Goal: Task Accomplishment & Management: Manage account settings

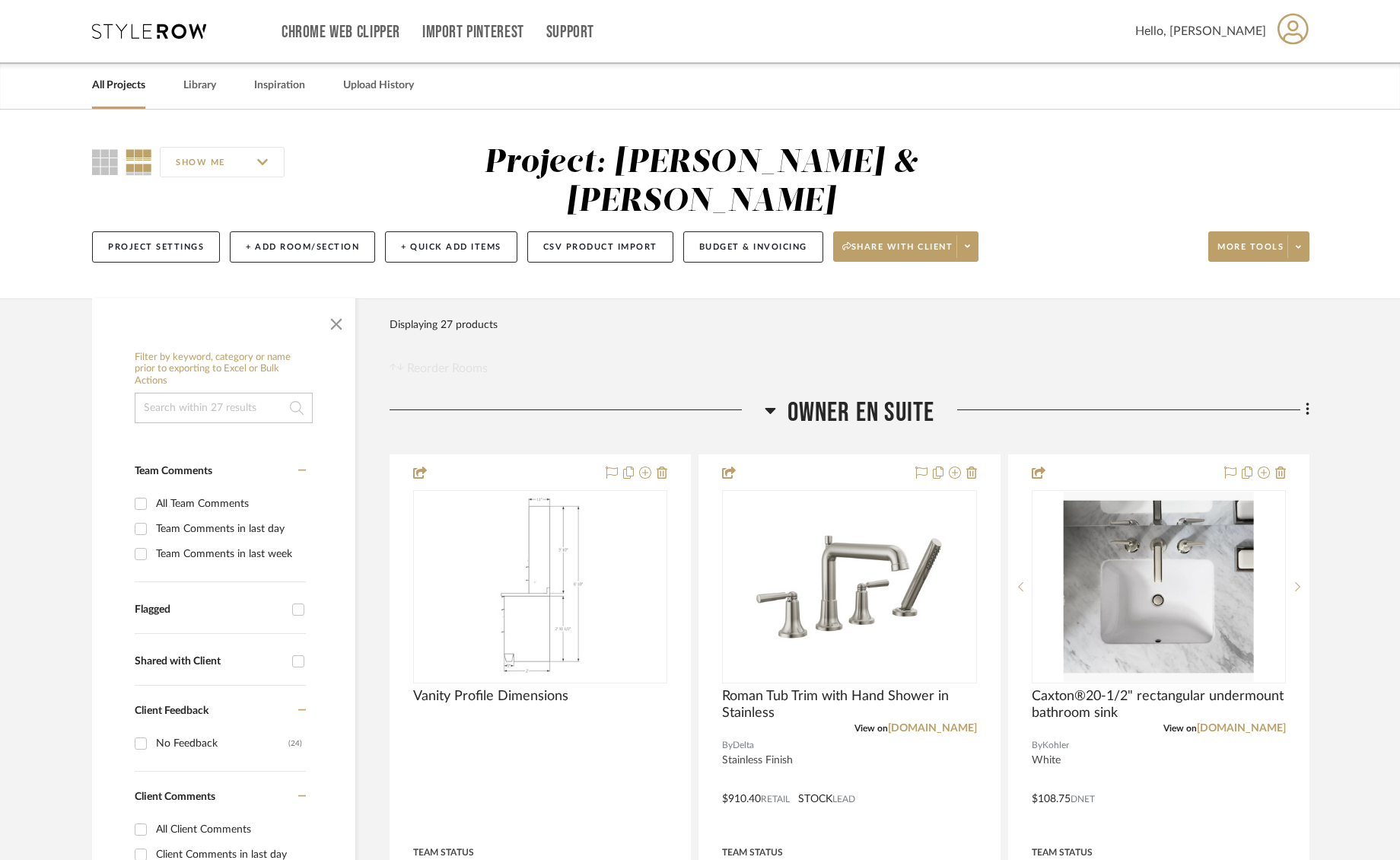
click at [117, 87] on link "All Projects" at bounding box center [119, 85] width 54 height 21
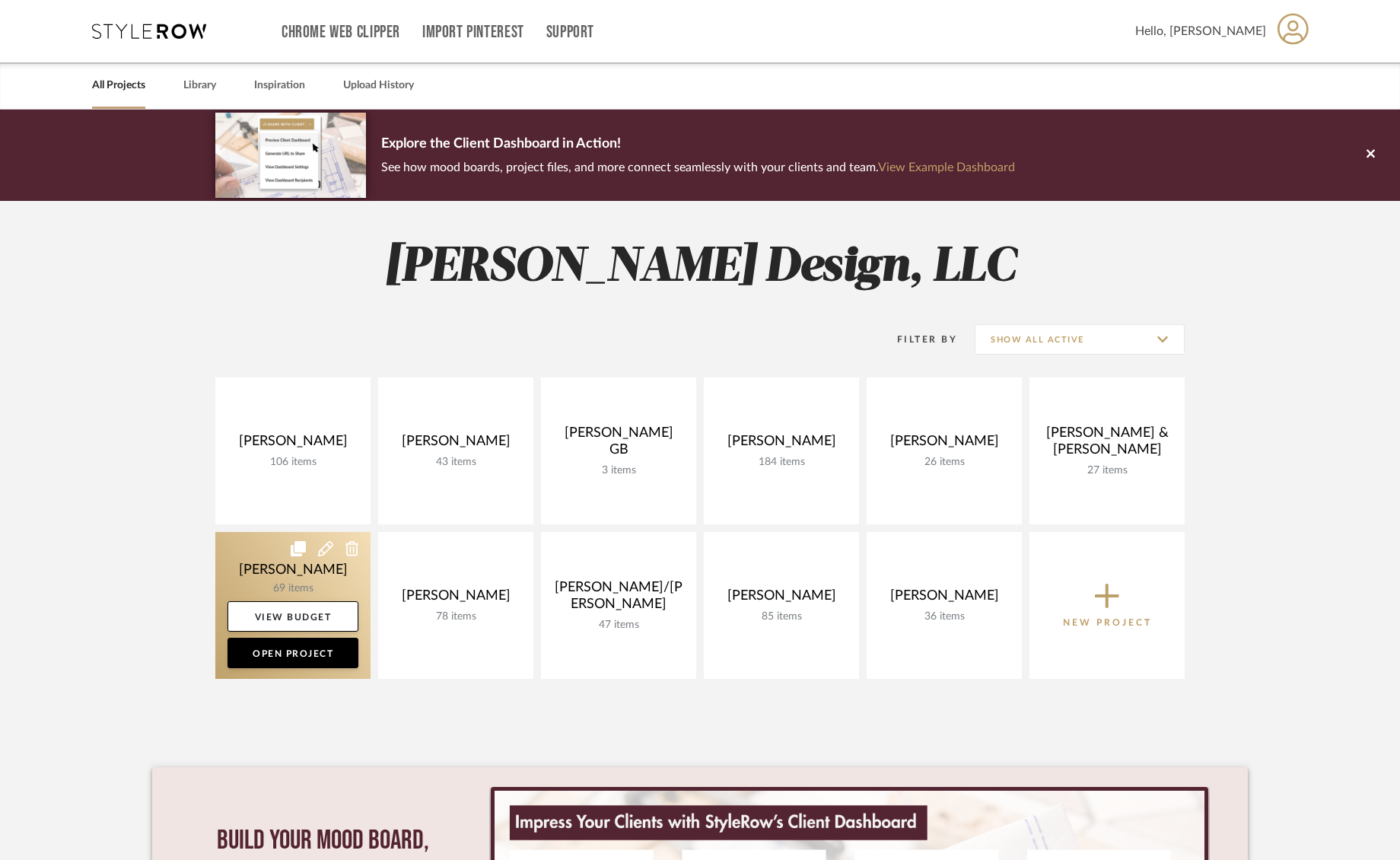
click at [335, 566] on link at bounding box center [292, 605] width 155 height 147
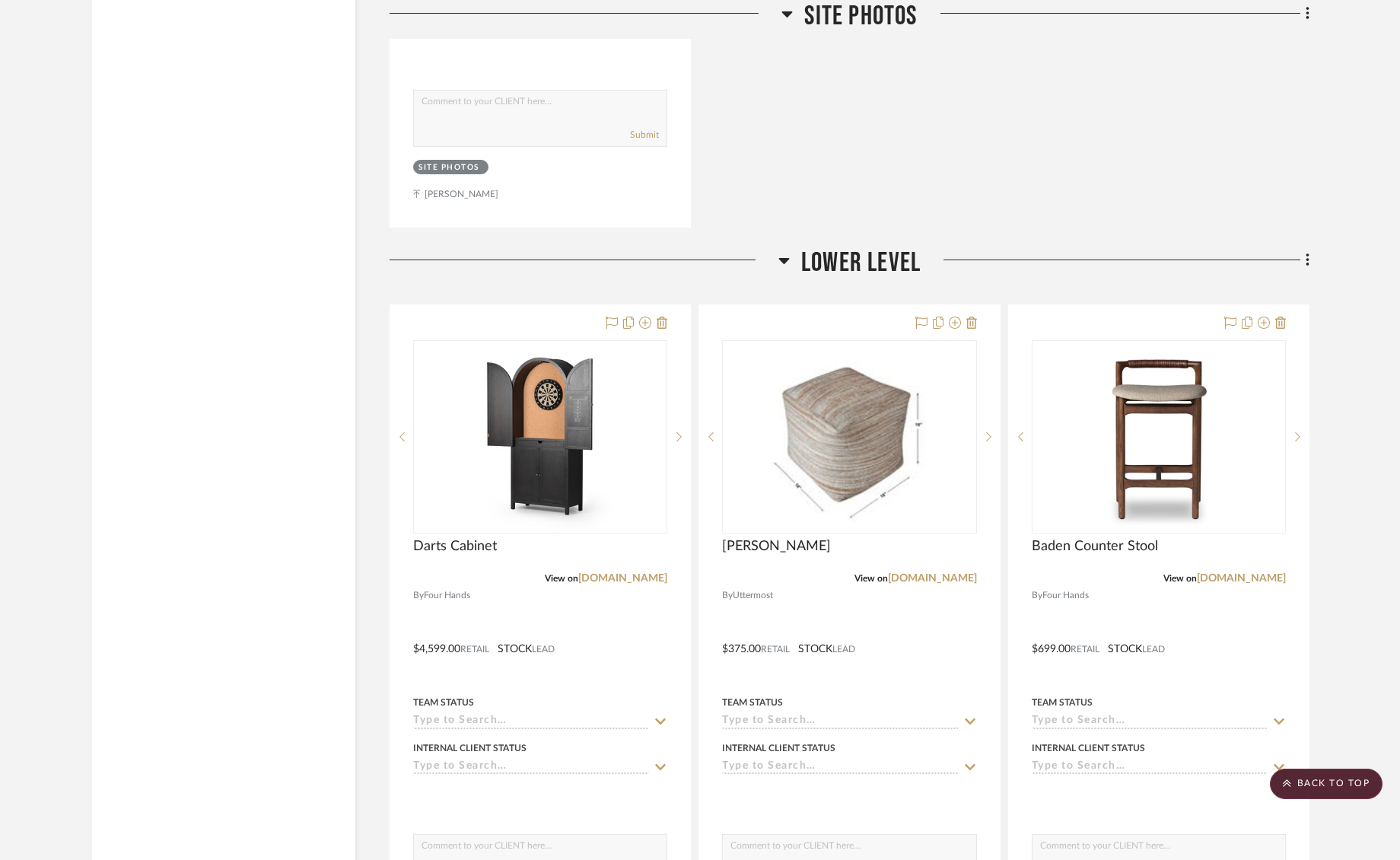
scroll to position [16002, 0]
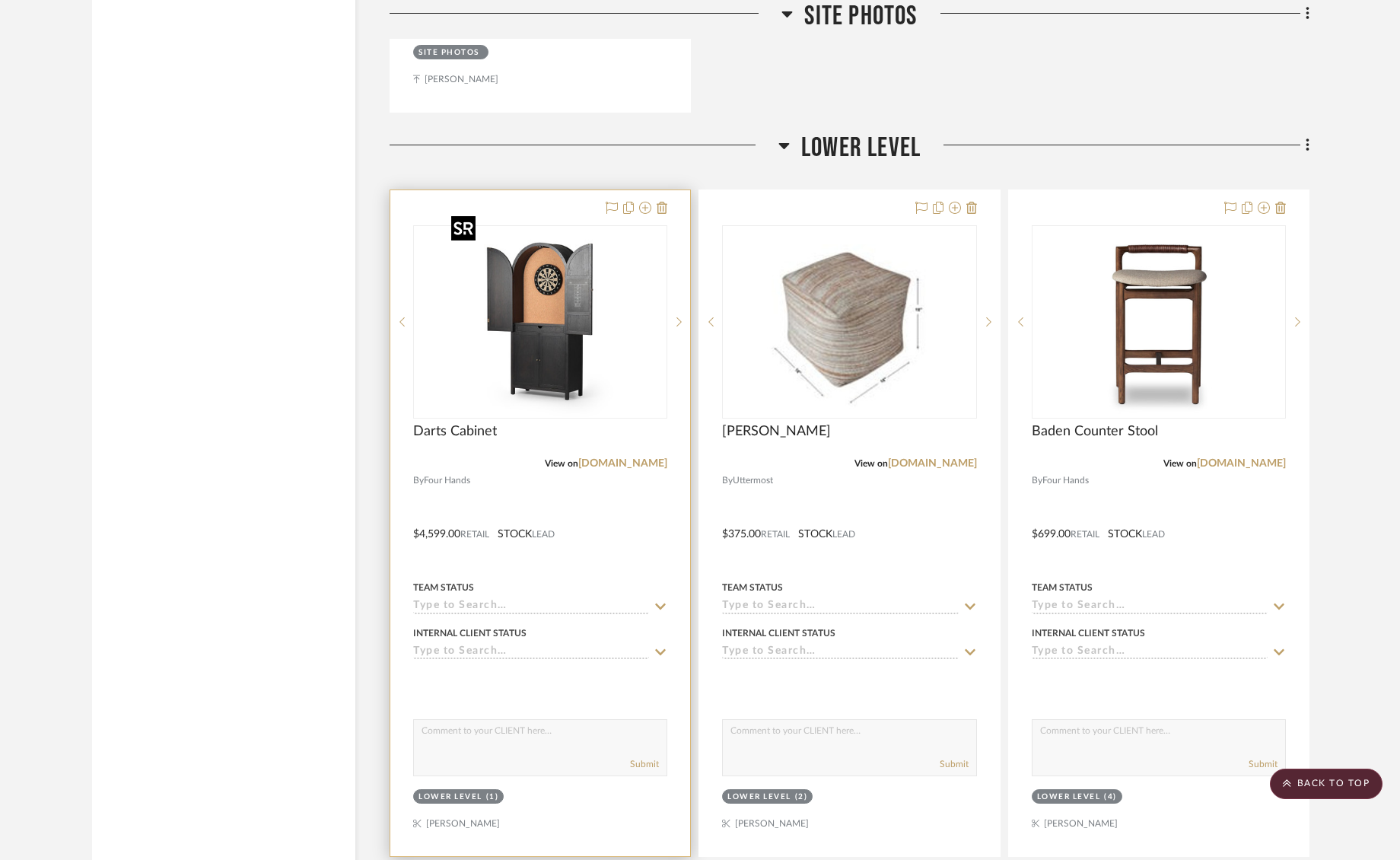
click at [540, 349] on img "0" at bounding box center [540, 322] width 190 height 190
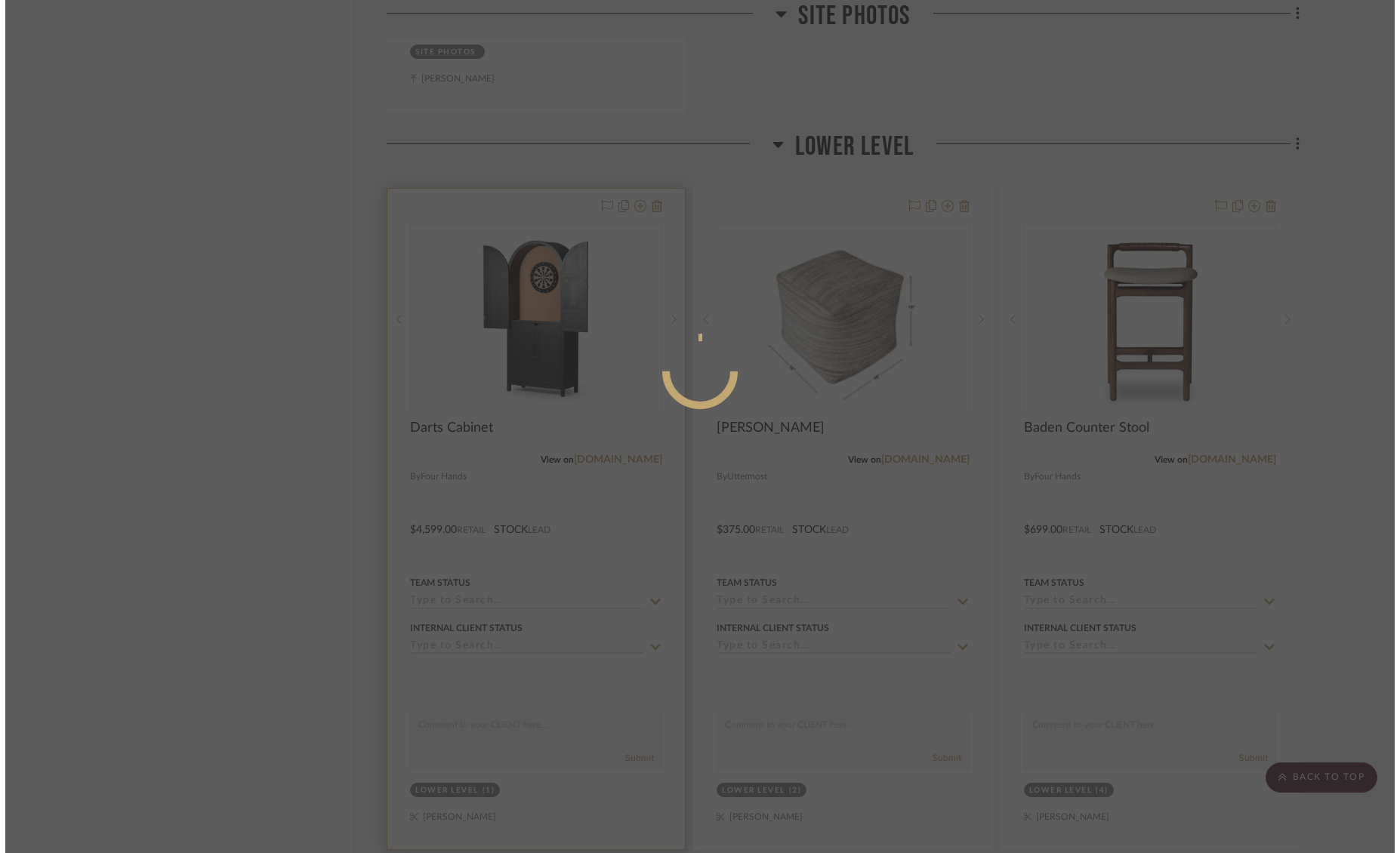
scroll to position [0, 0]
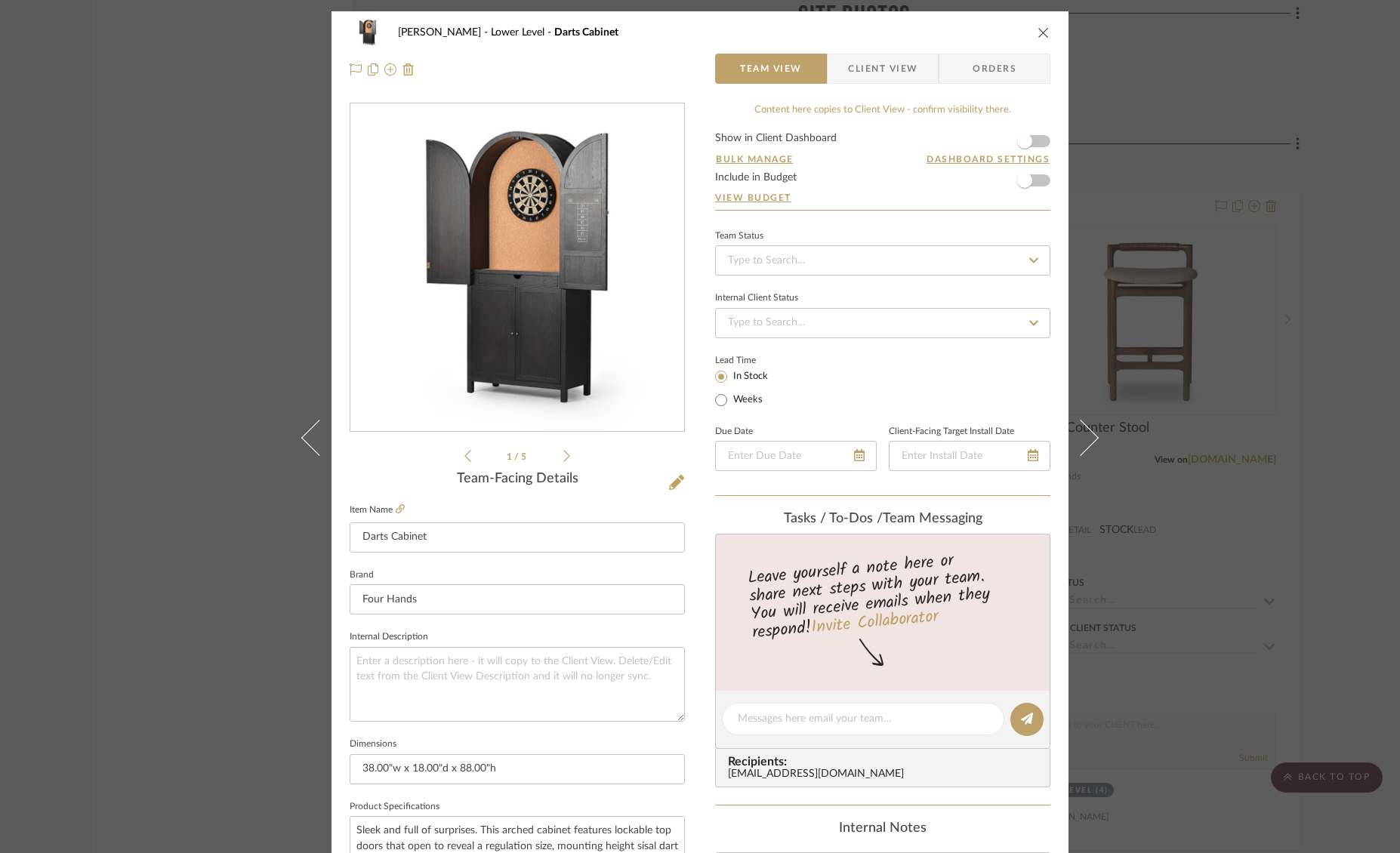
click at [557, 451] on li "1 / 5" at bounding box center [517, 456] width 92 height 18
click at [564, 455] on icon at bounding box center [567, 456] width 7 height 13
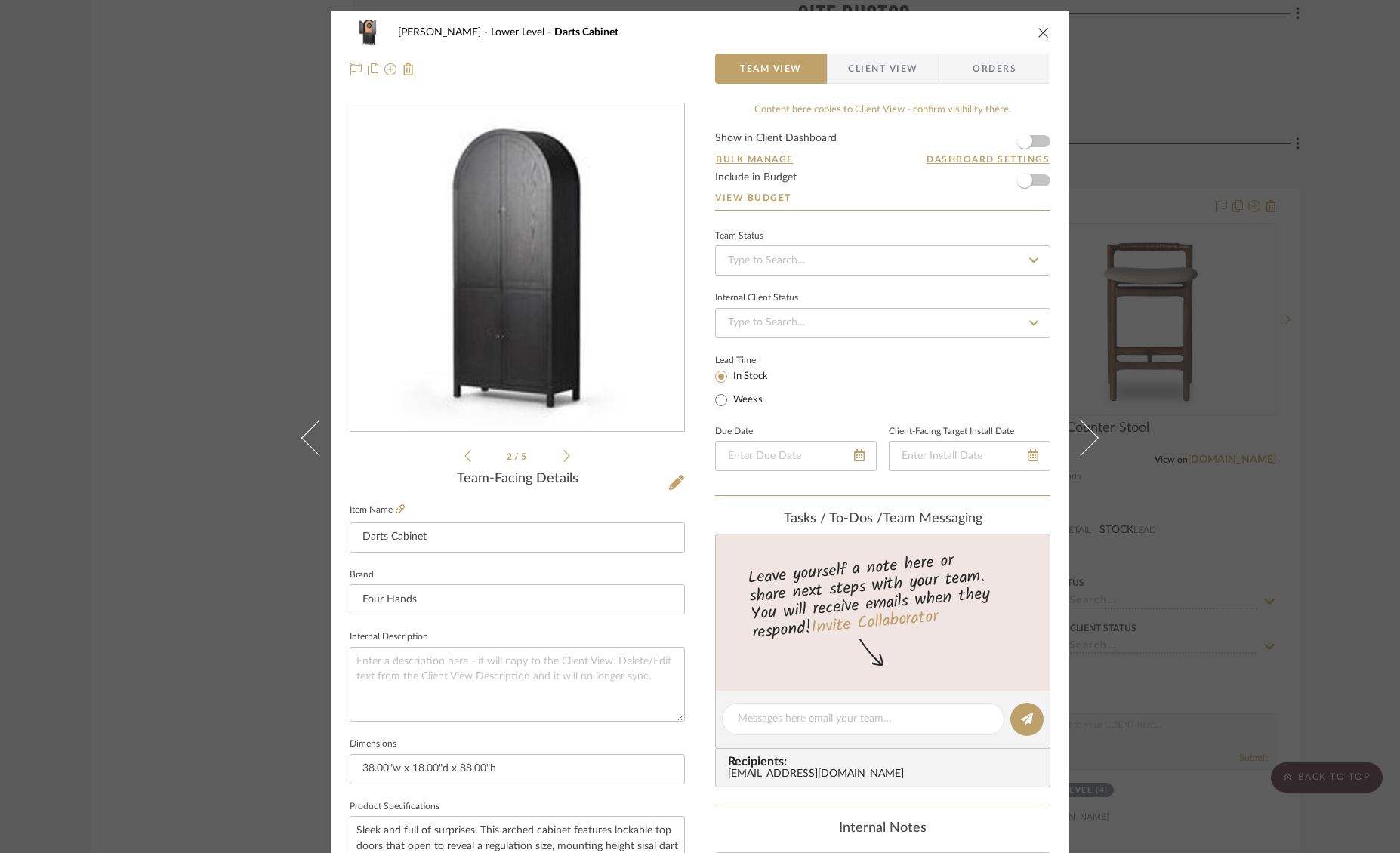
click at [465, 457] on icon at bounding box center [468, 456] width 7 height 13
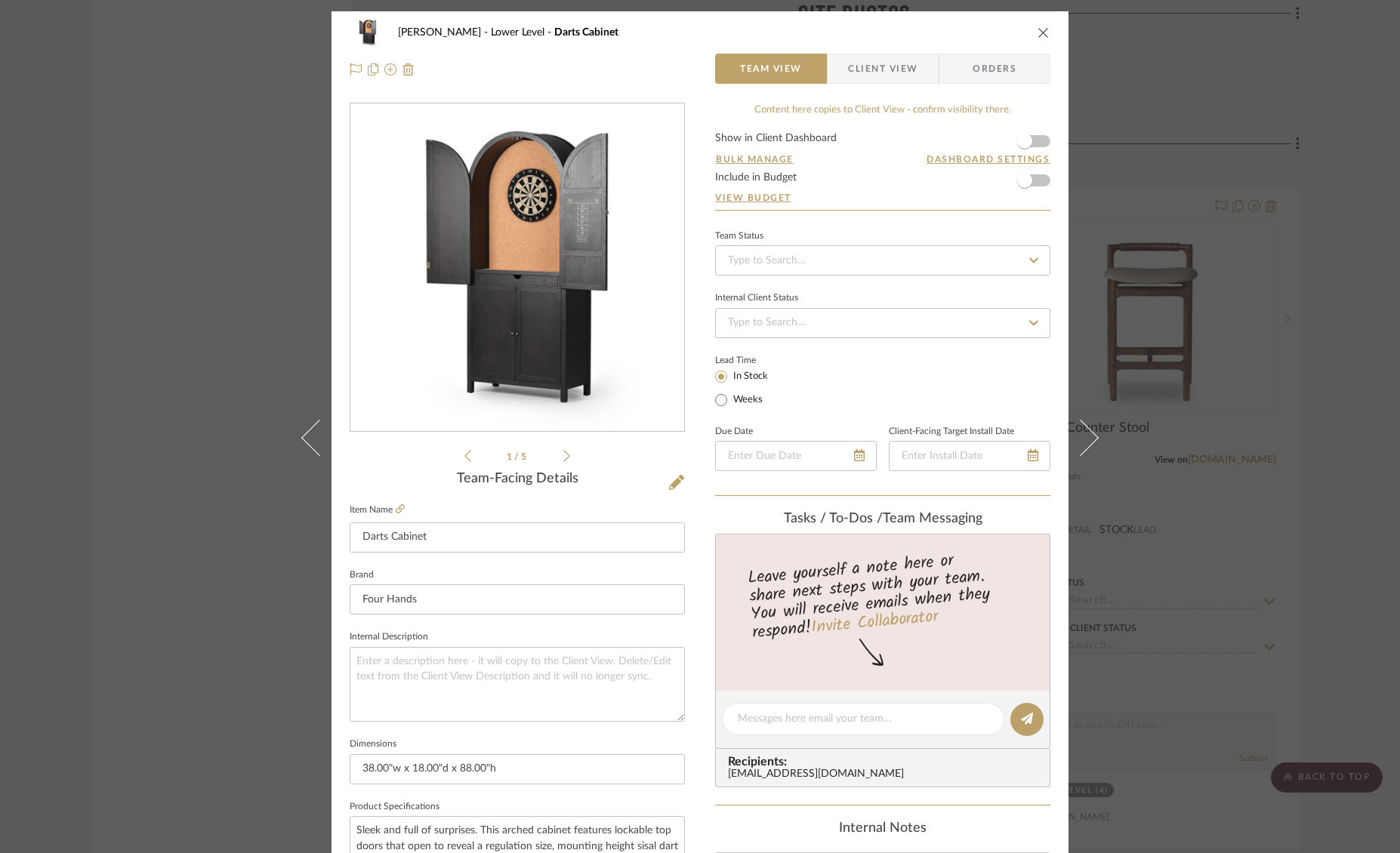
click at [1038, 37] on icon "close" at bounding box center [1043, 32] width 12 height 12
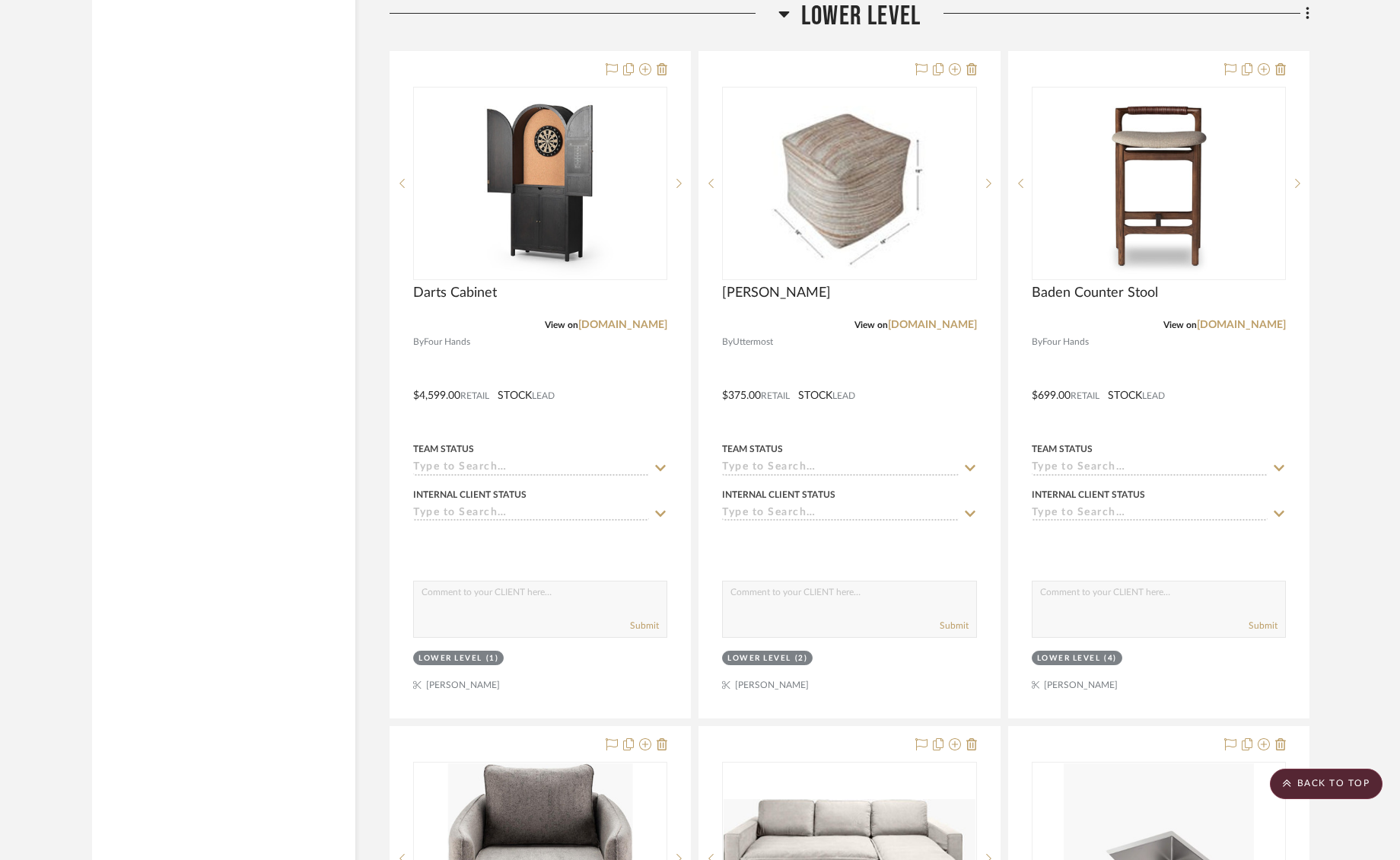
scroll to position [16130, 0]
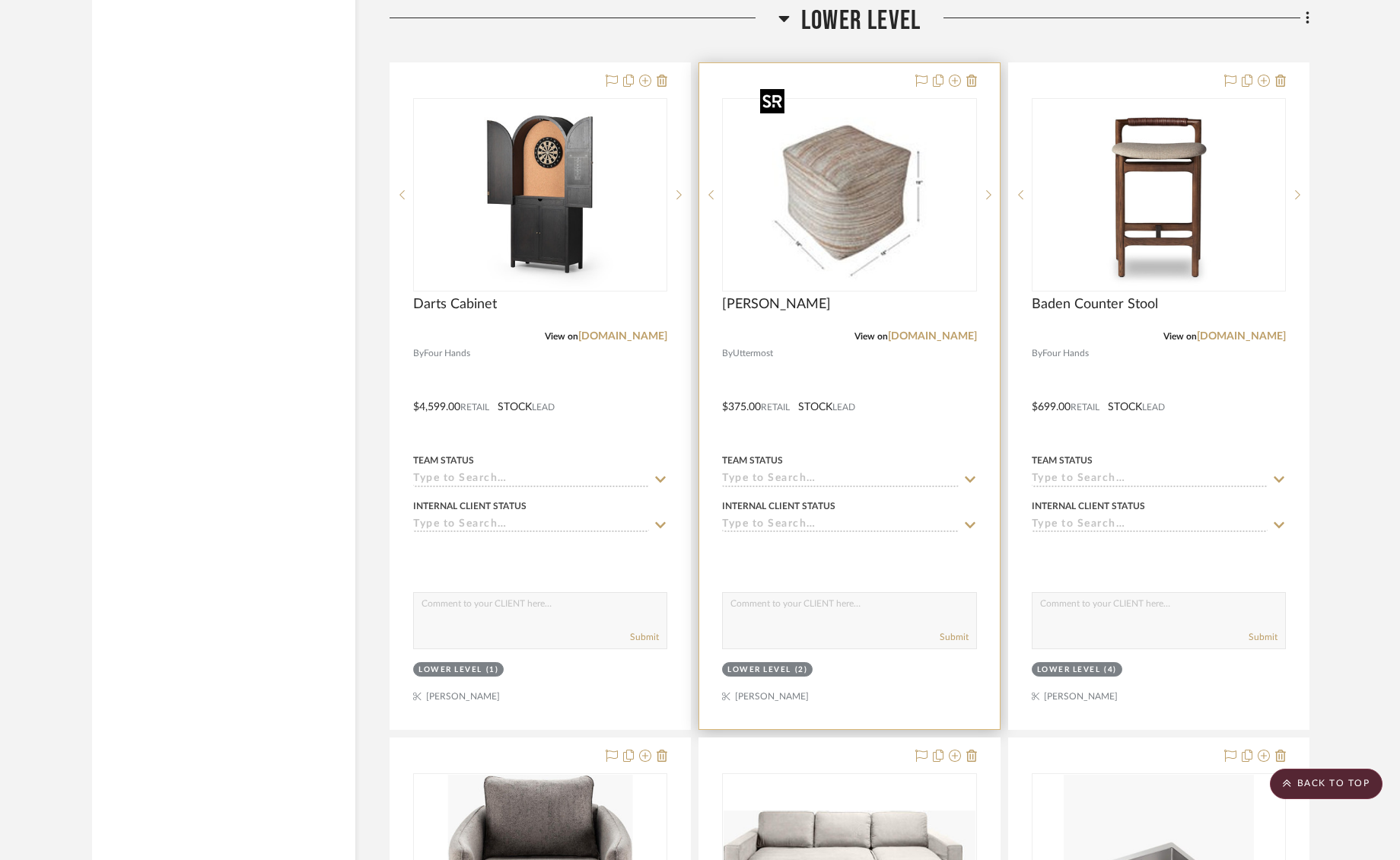
click at [0, 0] on img at bounding box center [0, 0] width 0 height 0
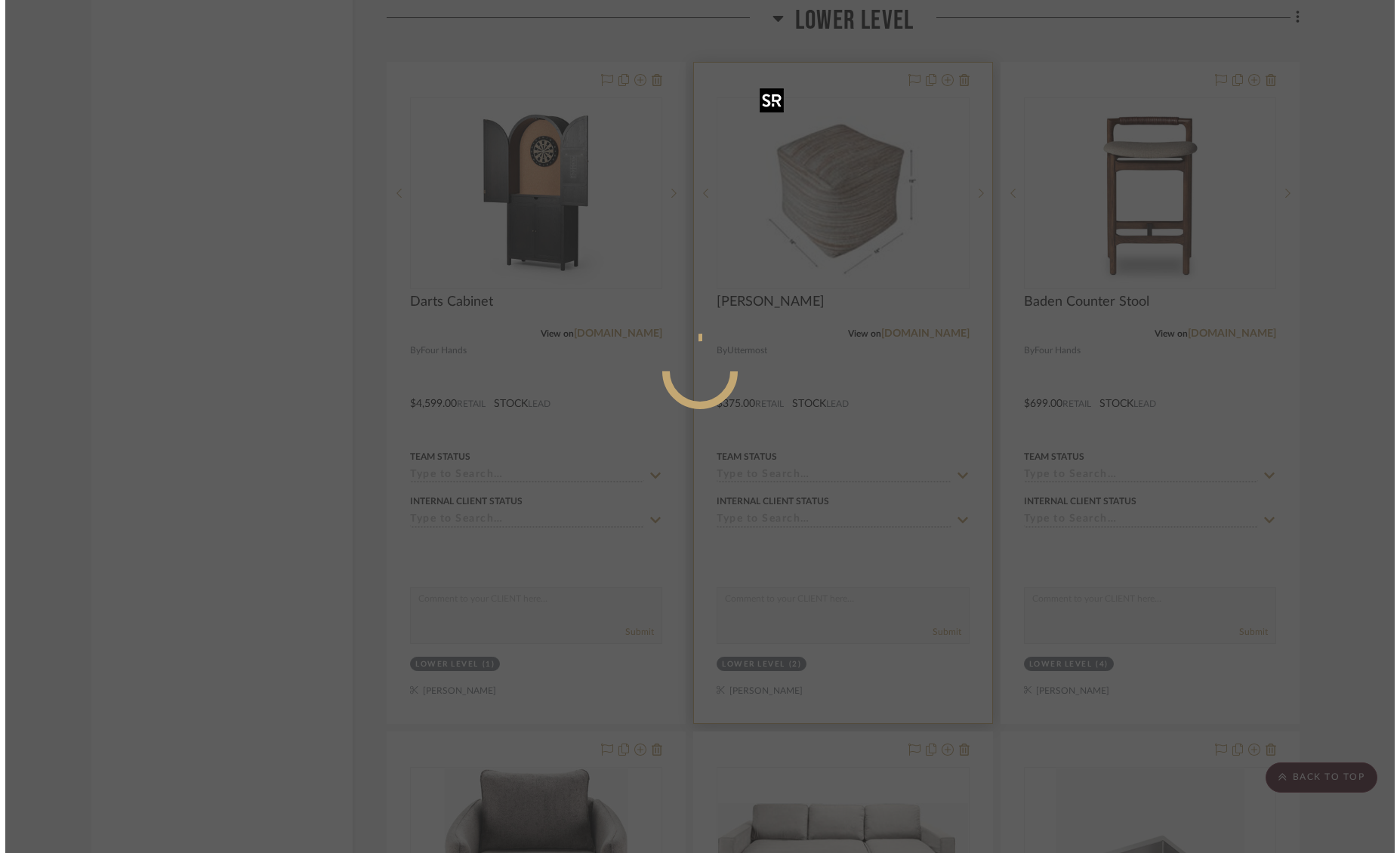
scroll to position [0, 0]
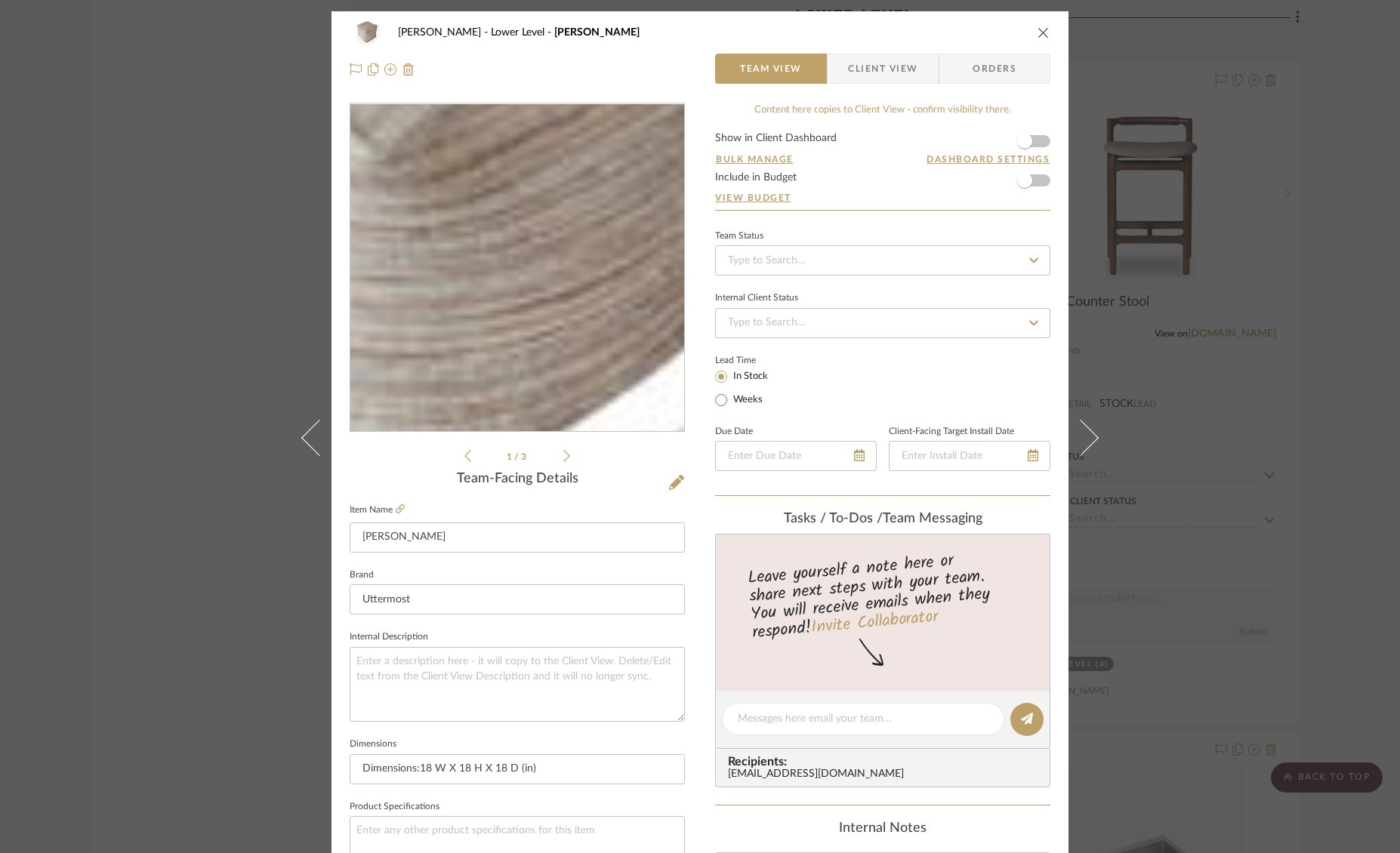
click at [539, 297] on img "0" at bounding box center [517, 268] width 328 height 328
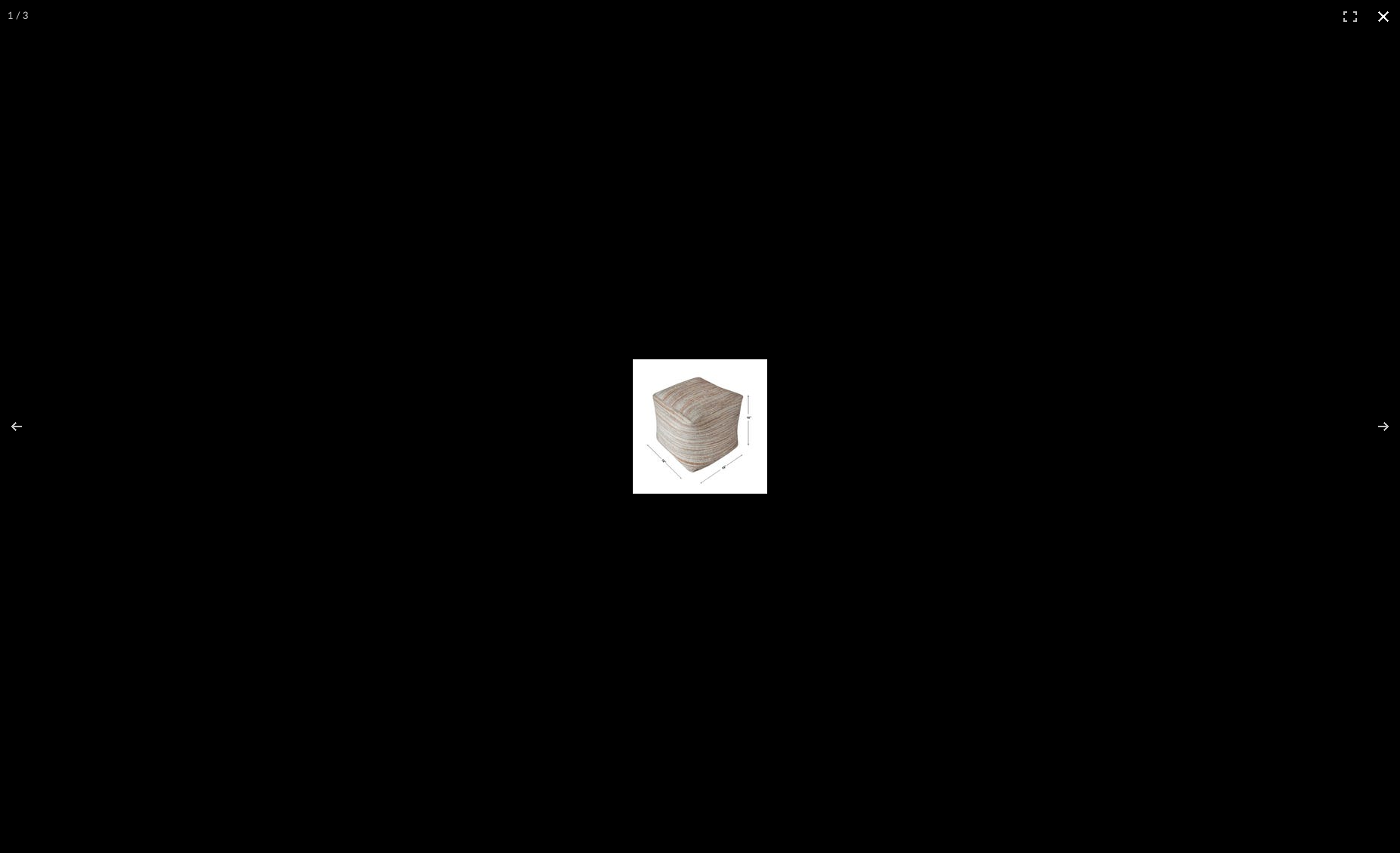
click at [1376, 7] on button at bounding box center [1383, 17] width 33 height 33
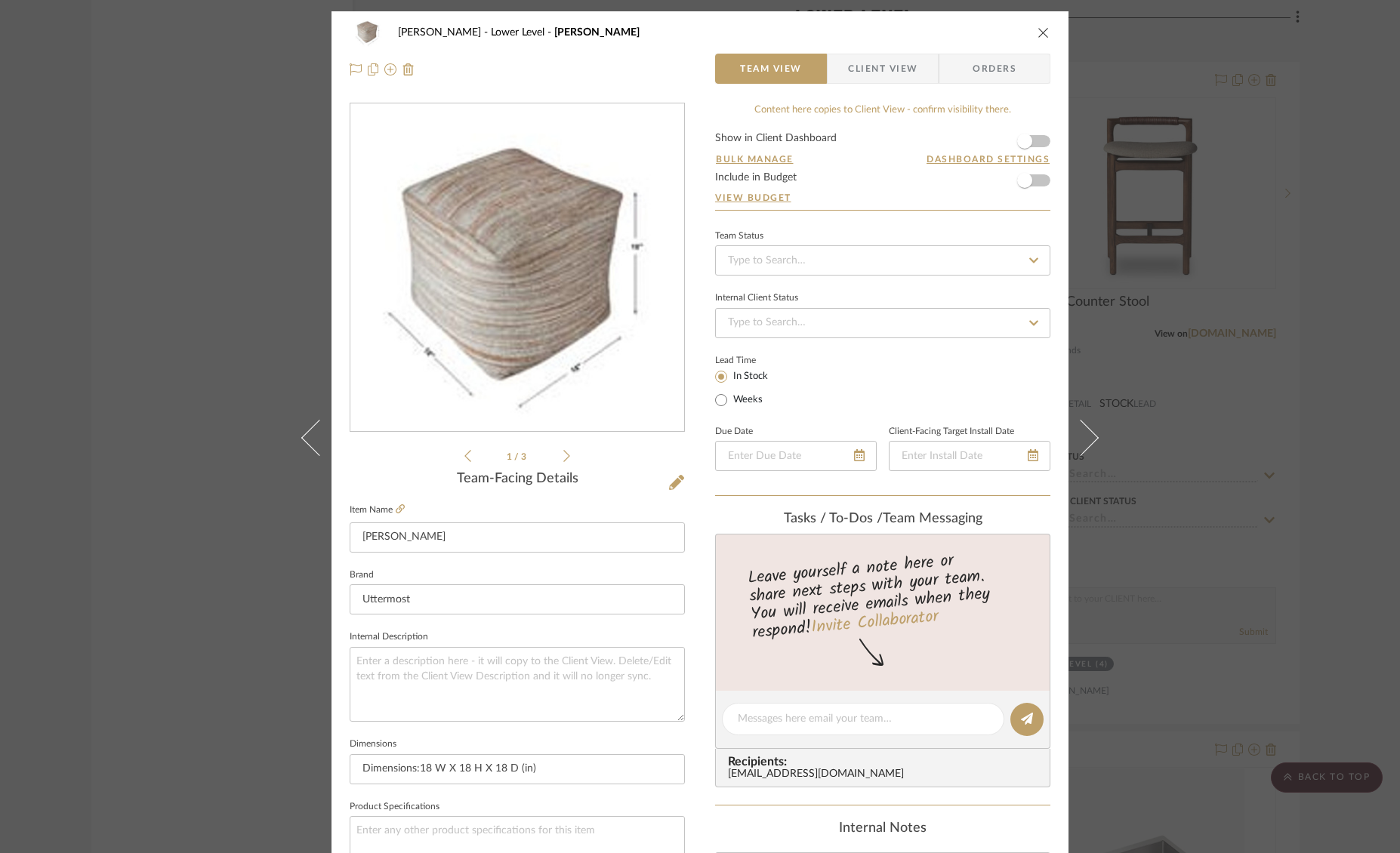
click at [564, 458] on icon at bounding box center [567, 456] width 7 height 13
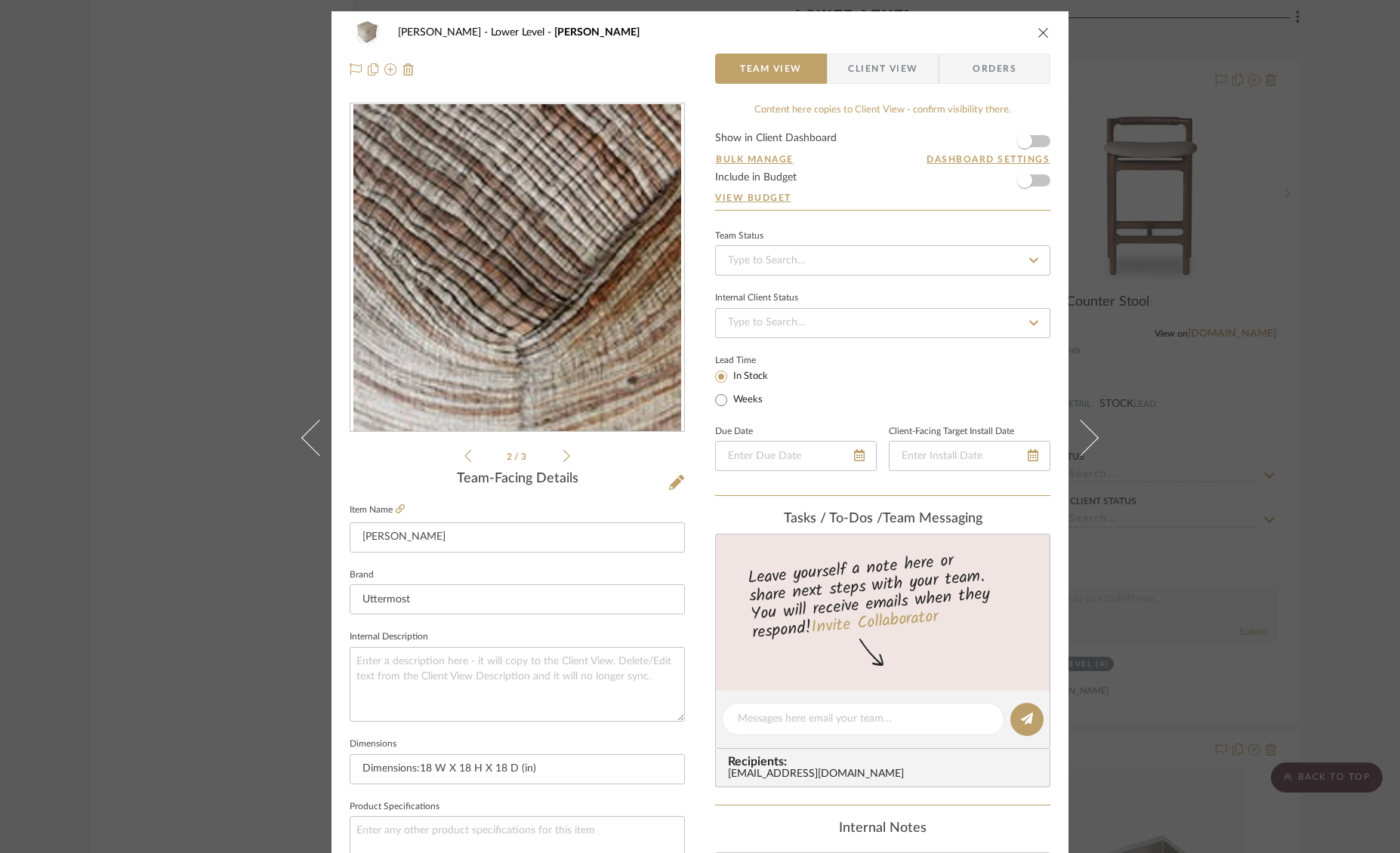
click at [564, 458] on icon at bounding box center [567, 456] width 7 height 13
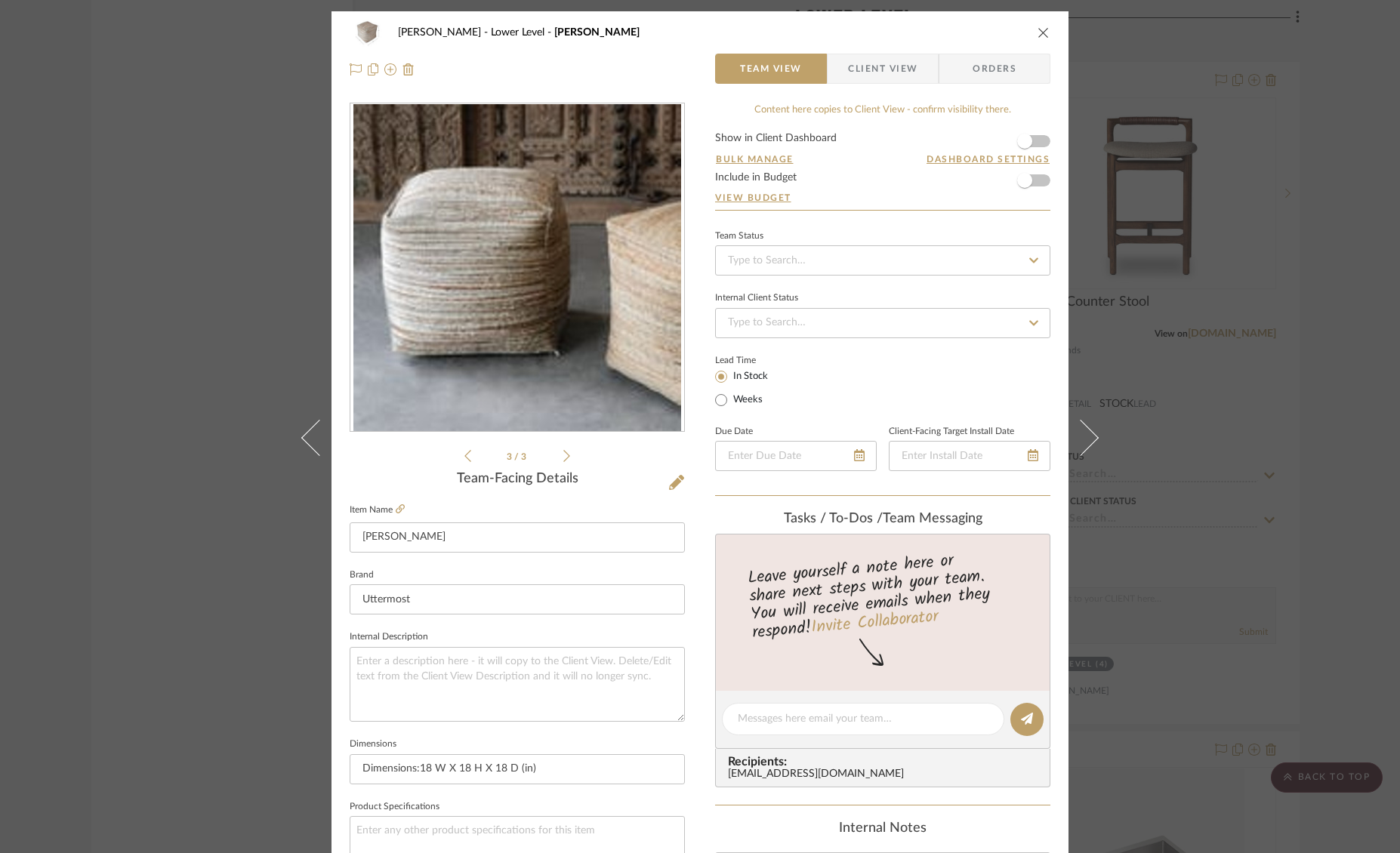
click at [1038, 34] on icon "close" at bounding box center [1043, 32] width 12 height 12
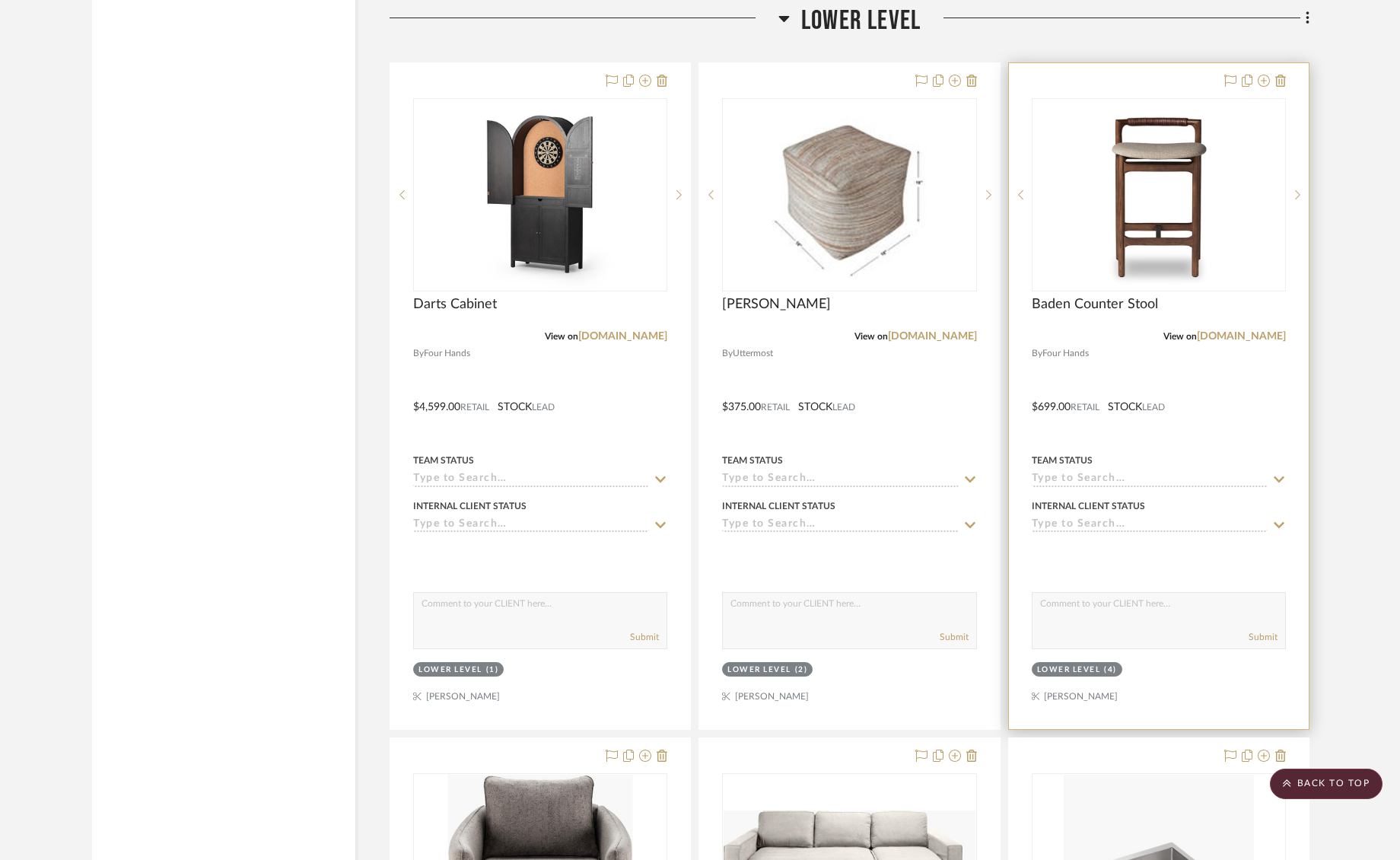
scroll to position [16265, 0]
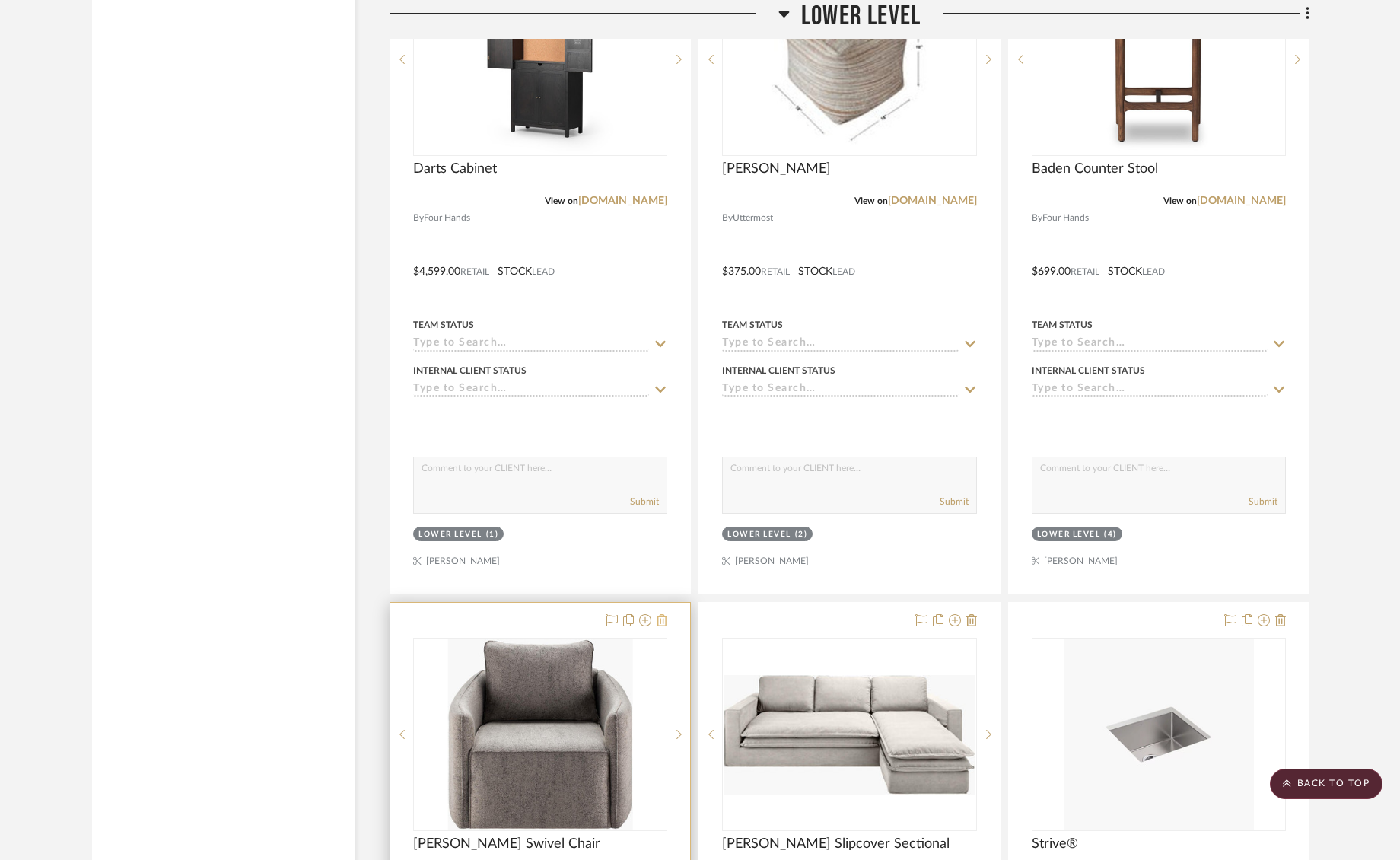
click at [664, 614] on icon at bounding box center [662, 620] width 11 height 13
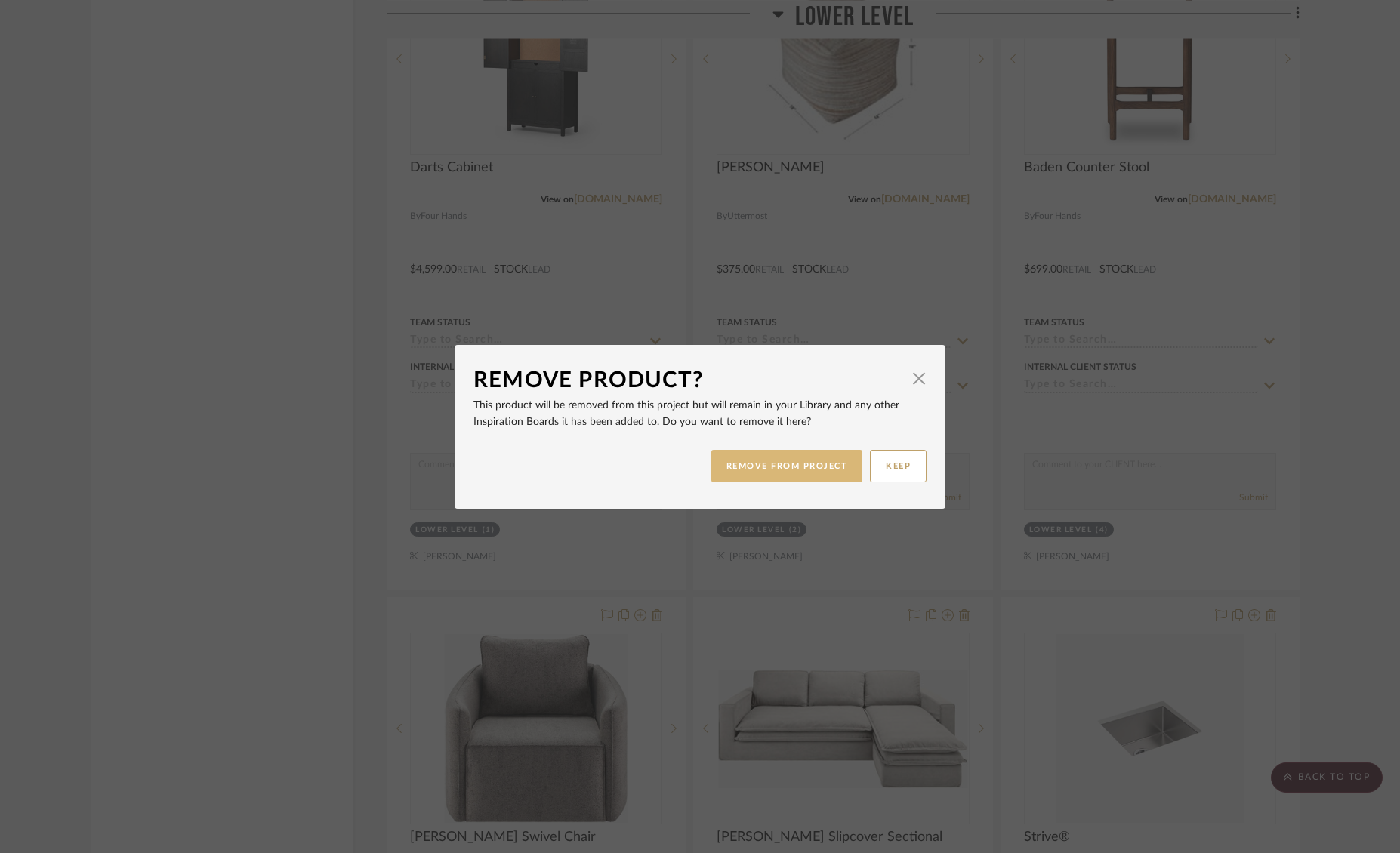
click at [717, 457] on button "REMOVE FROM PROJECT" at bounding box center [787, 466] width 152 height 32
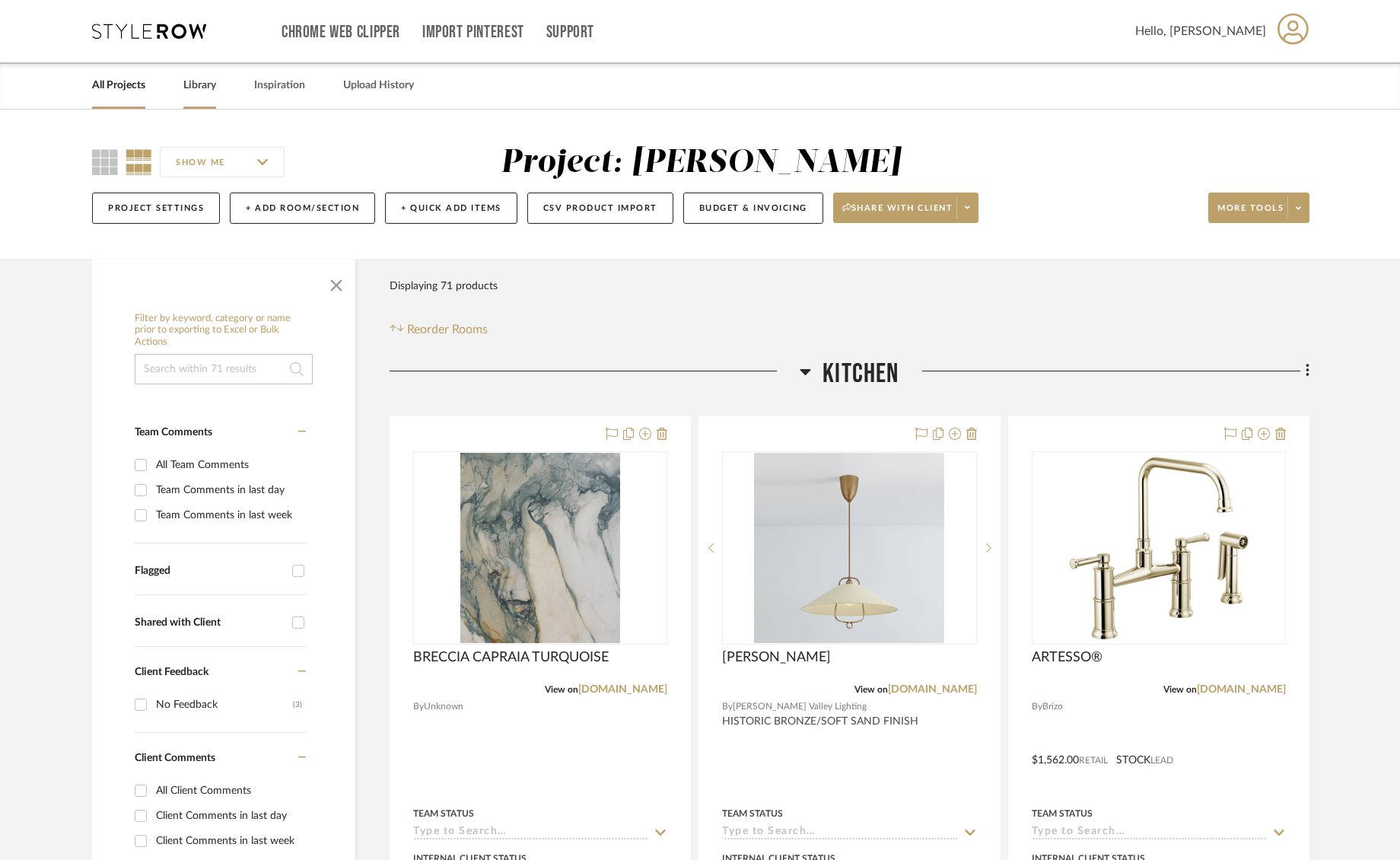
click at [194, 85] on link "Library" at bounding box center [199, 85] width 33 height 21
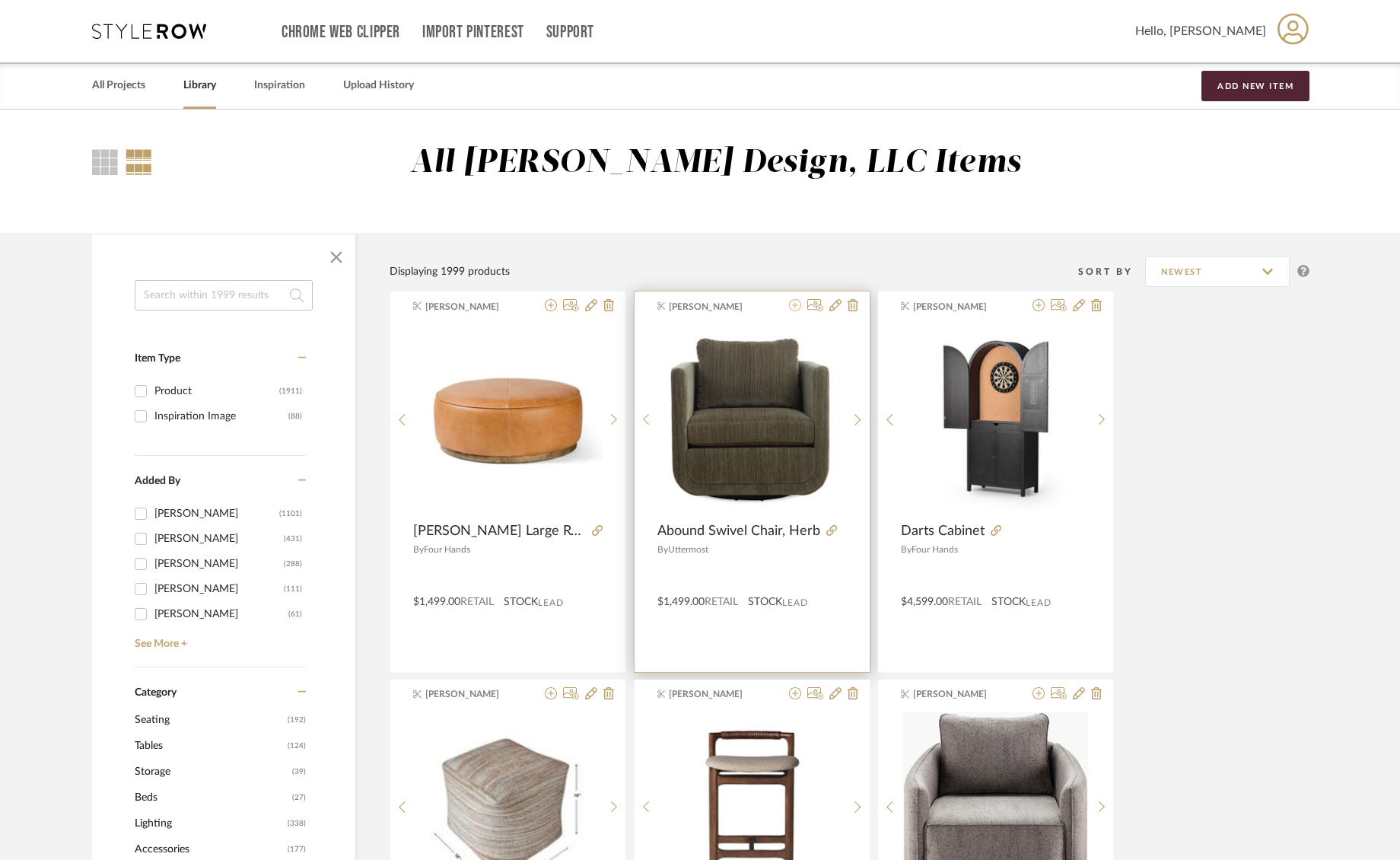
click at [793, 309] on icon at bounding box center [795, 305] width 13 height 13
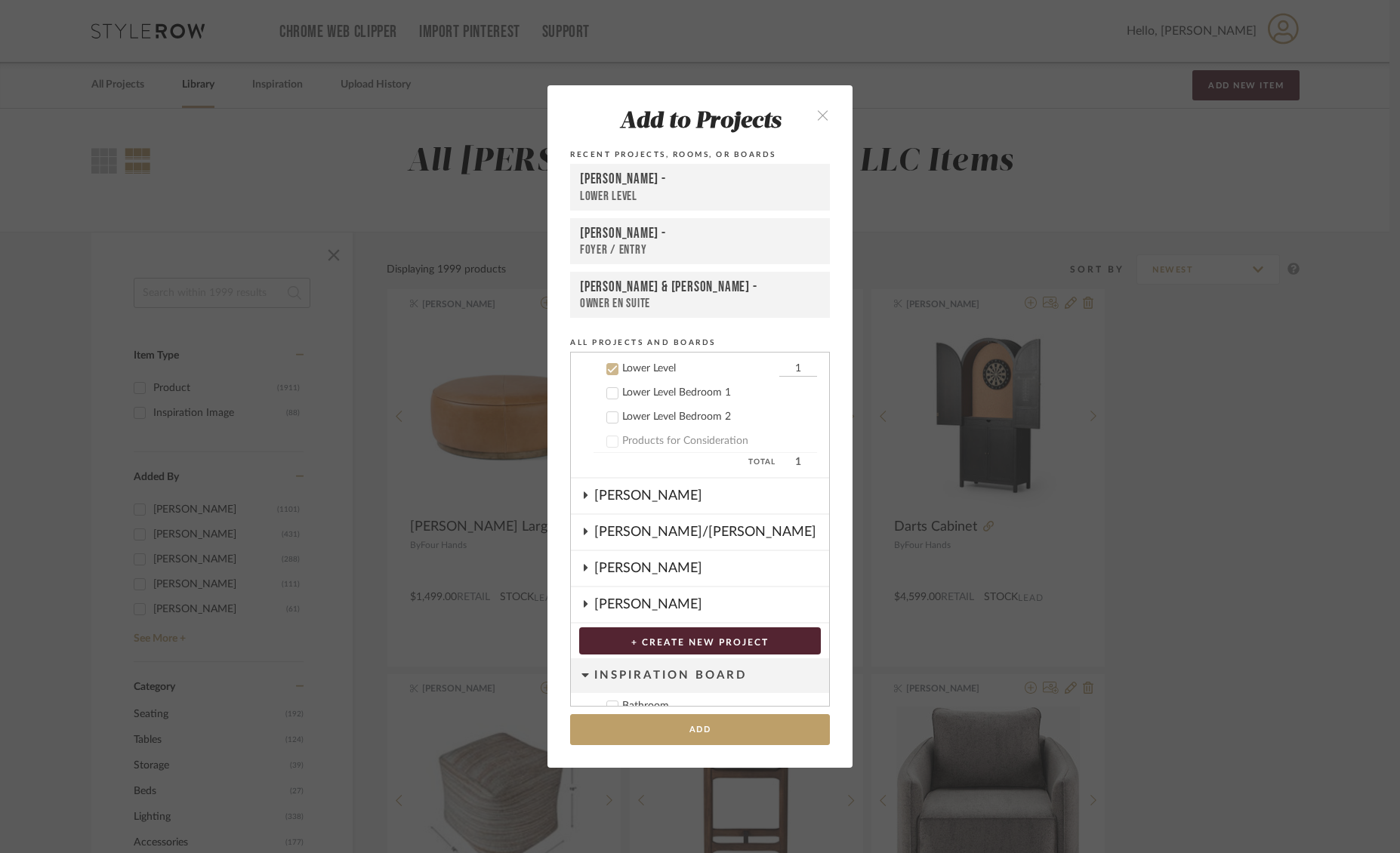
scroll to position [472, 0]
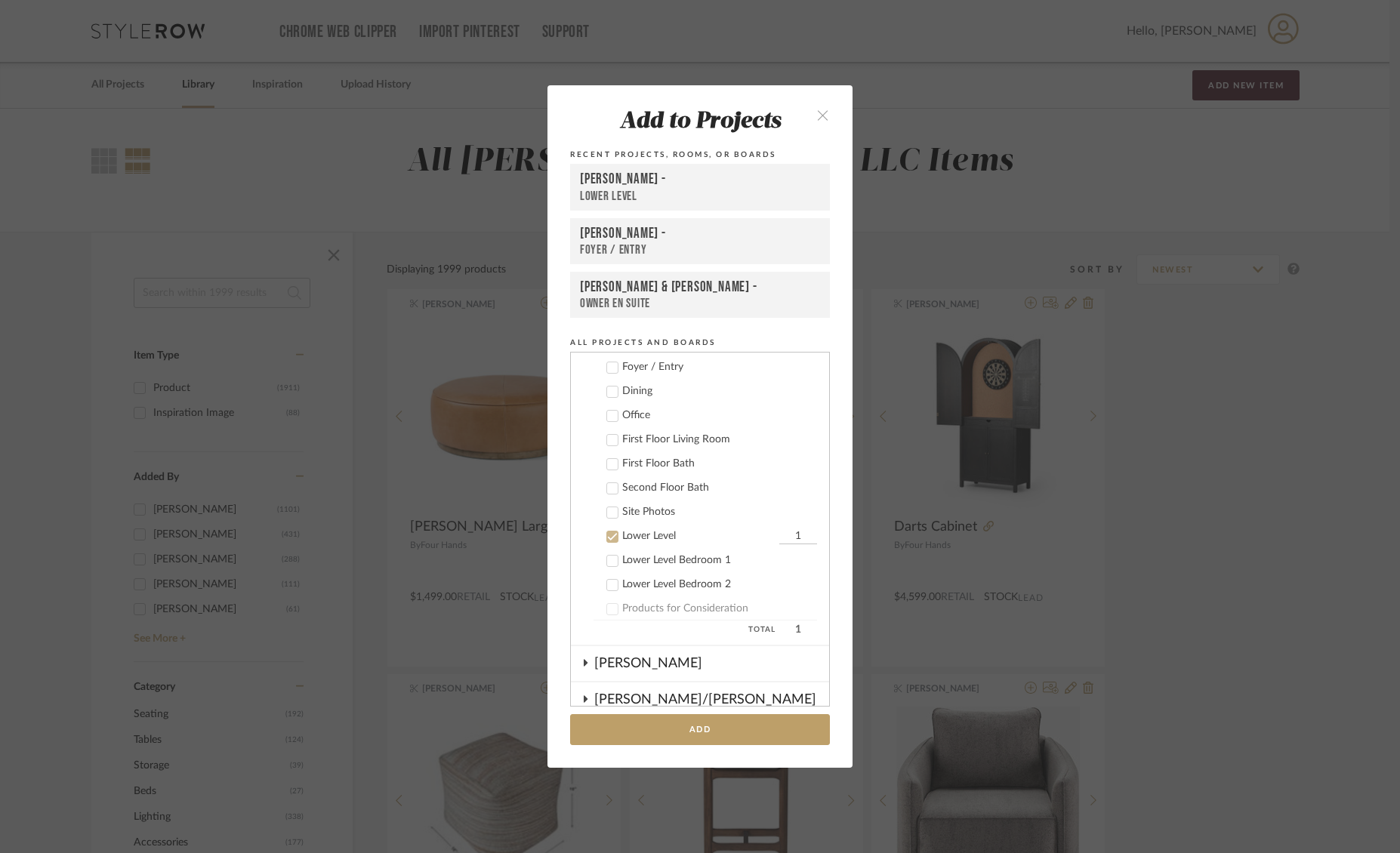
click at [789, 524] on cdk-nested-tree-node "Lower Level 1" at bounding box center [694, 535] width 246 height 24
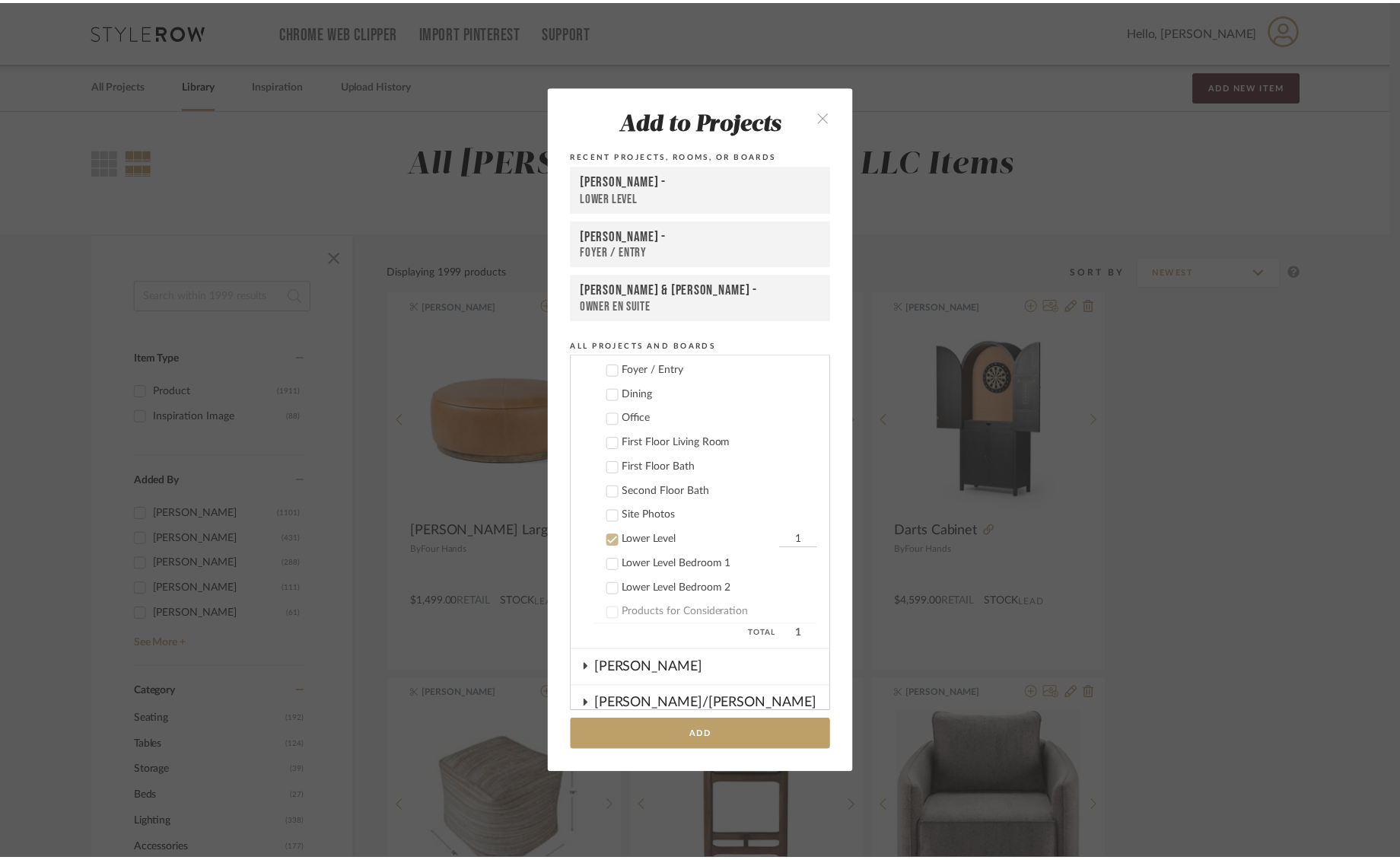
scroll to position [305, 0]
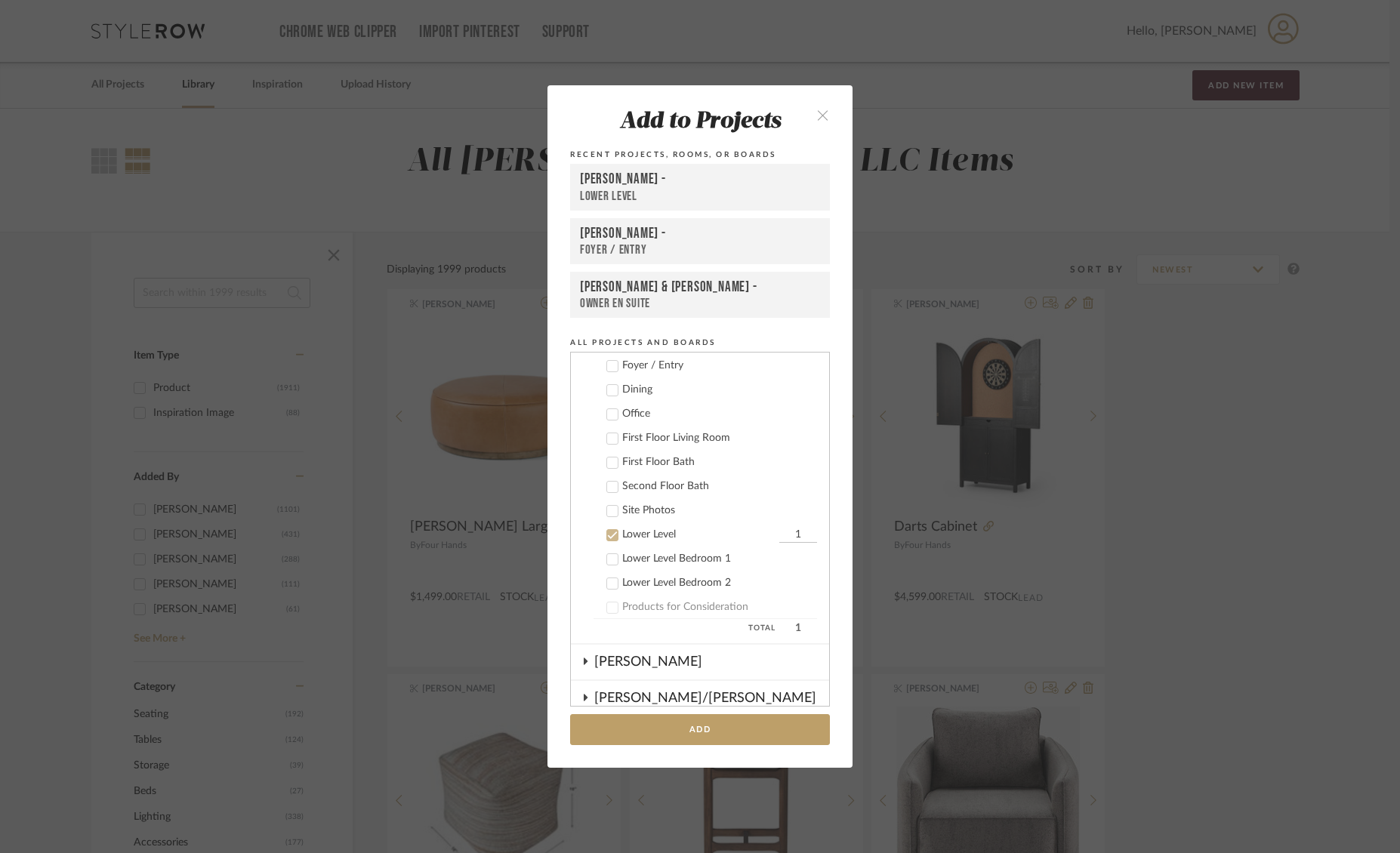
click at [788, 528] on input "1" at bounding box center [797, 535] width 37 height 15
type input "2"
click at [703, 732] on button "Add" at bounding box center [700, 729] width 259 height 31
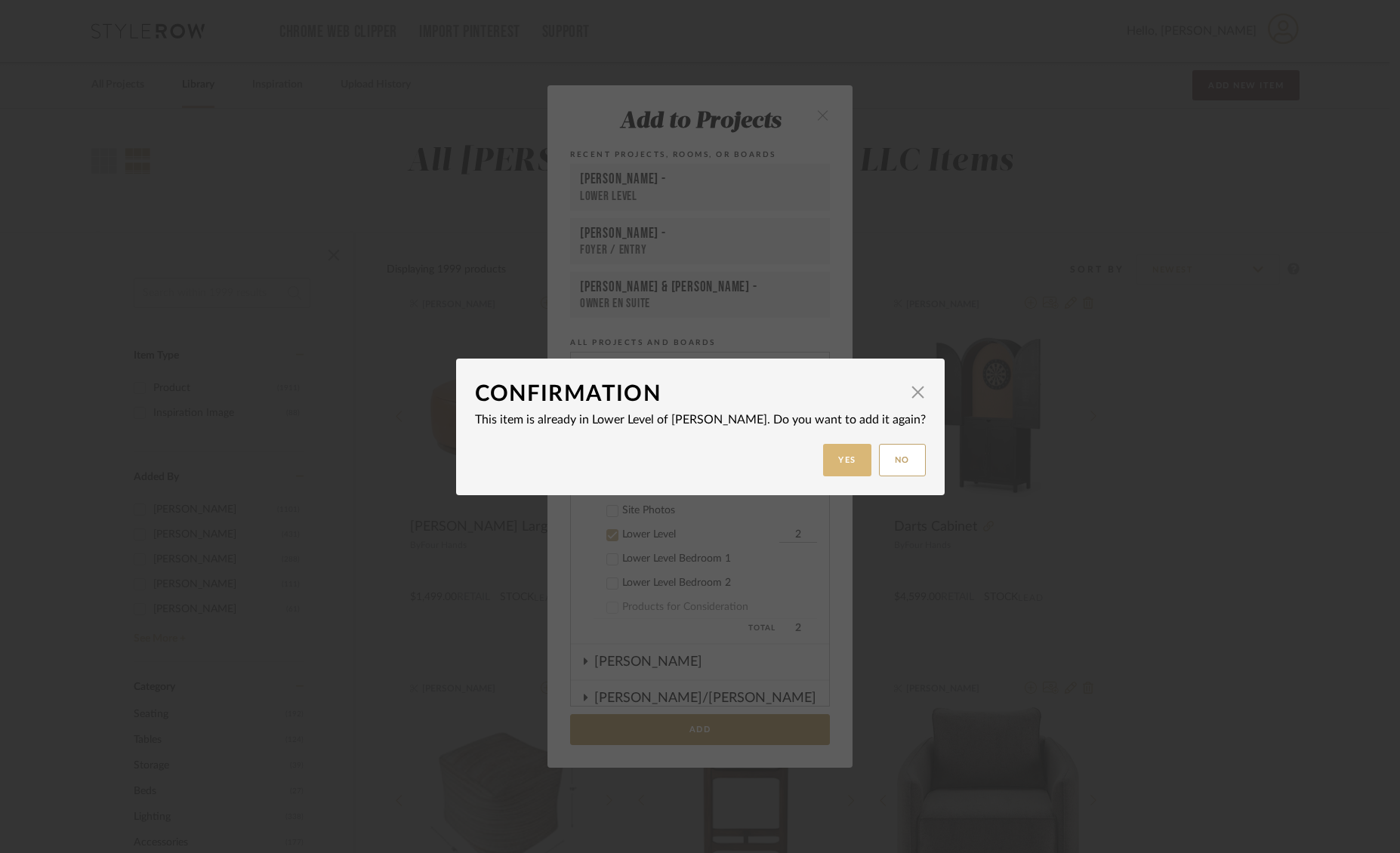
click at [842, 464] on button "Yes" at bounding box center [847, 460] width 48 height 32
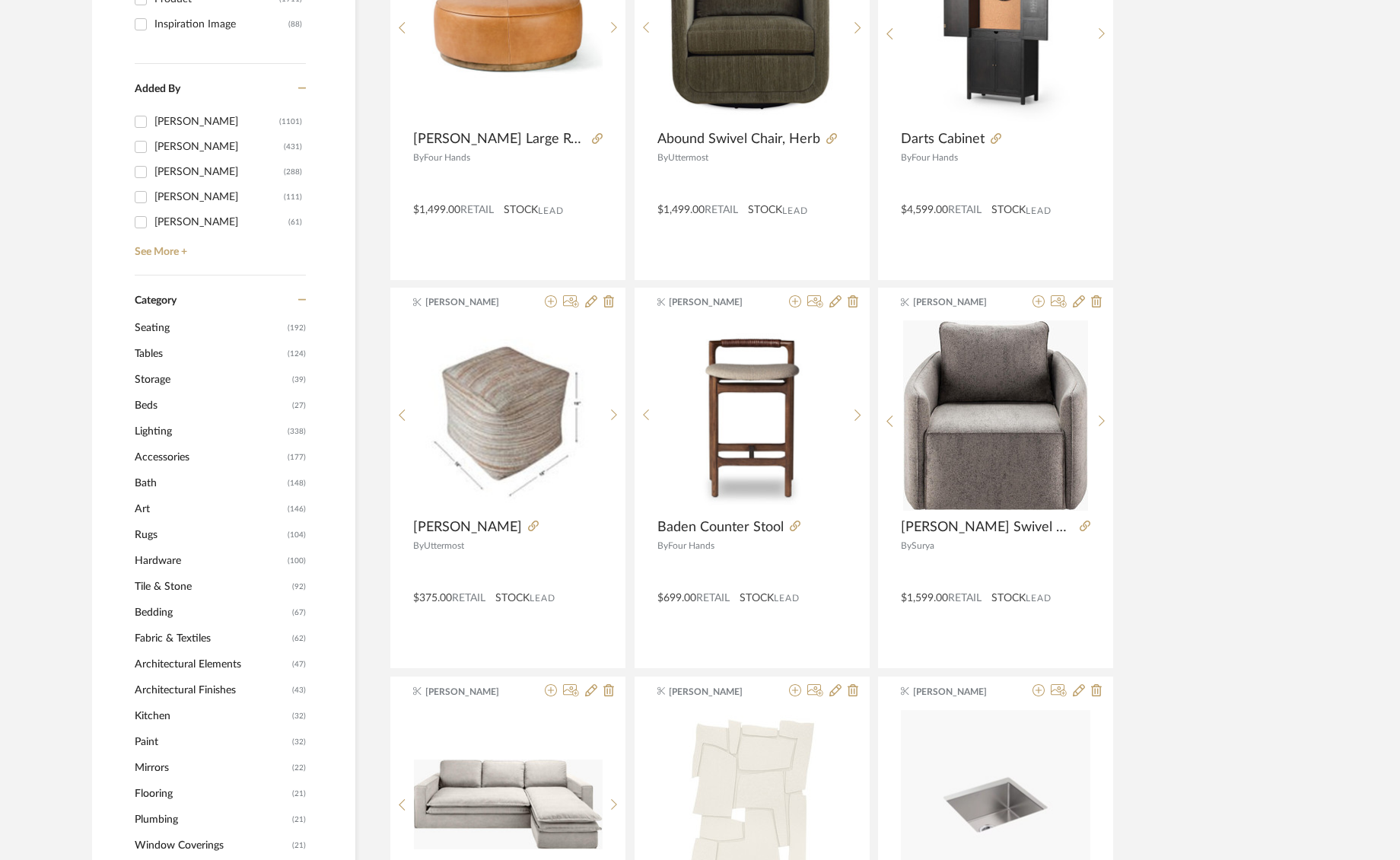
scroll to position [0, 0]
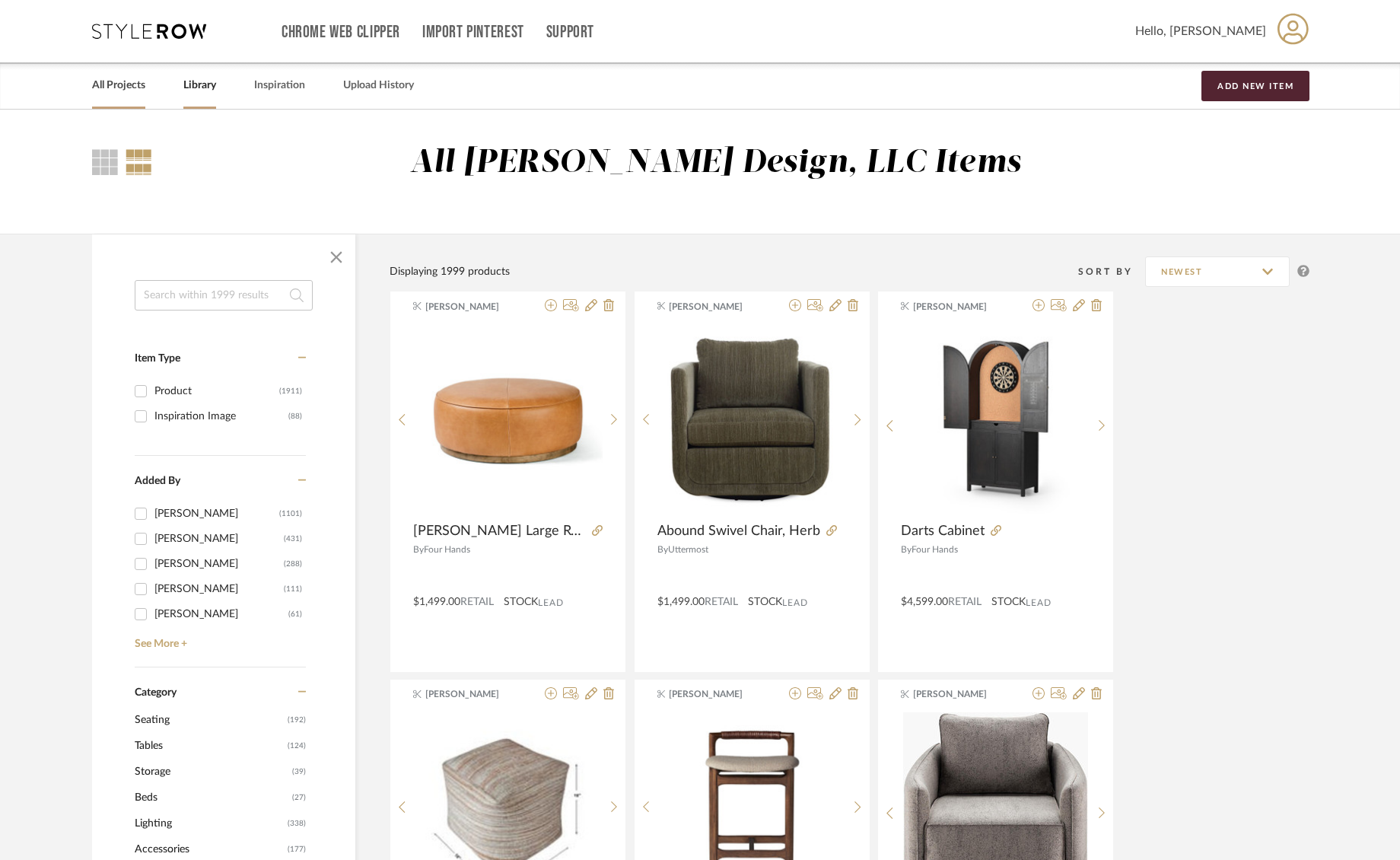
click at [132, 87] on link "All Projects" at bounding box center [119, 85] width 54 height 21
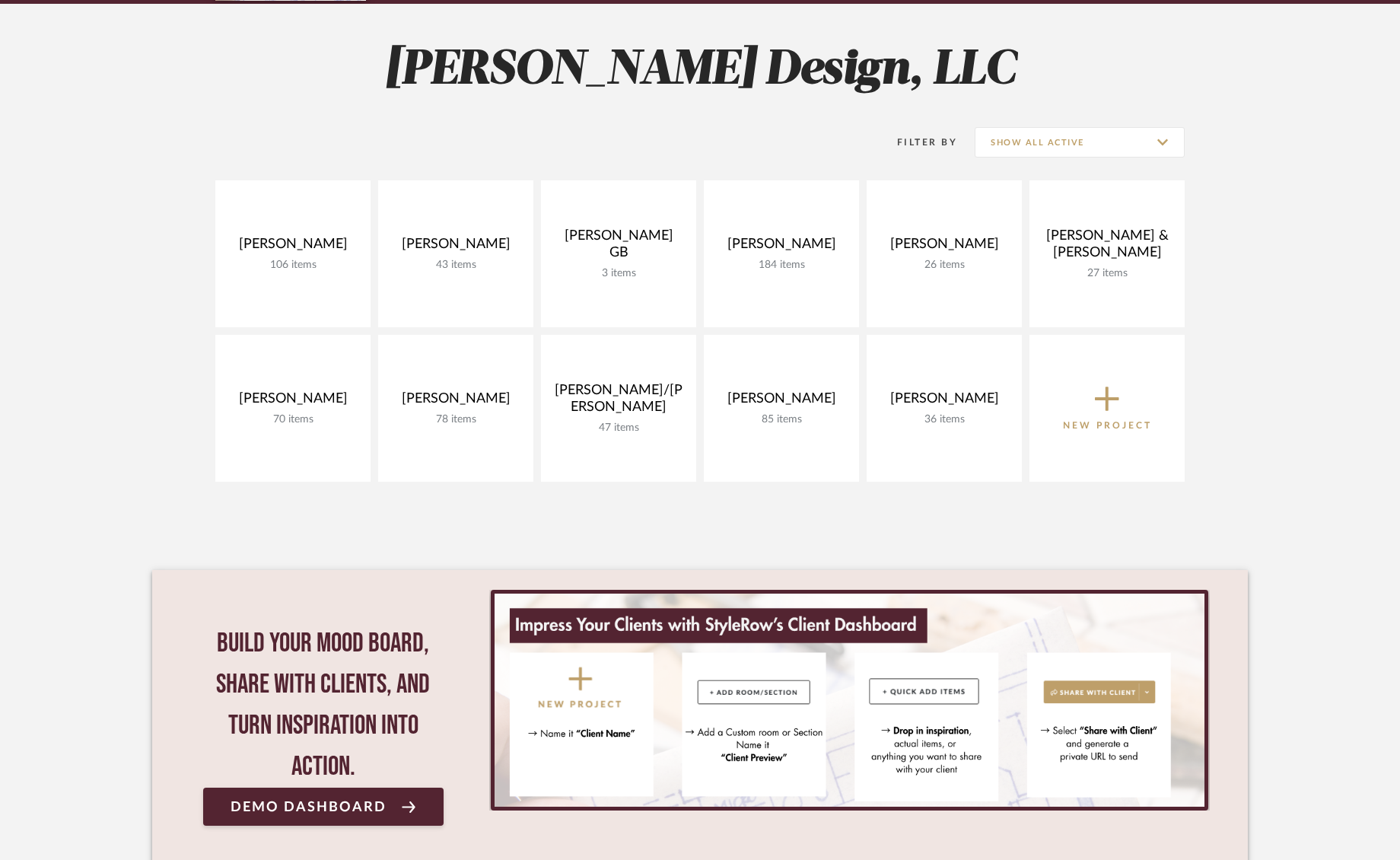
scroll to position [311, 0]
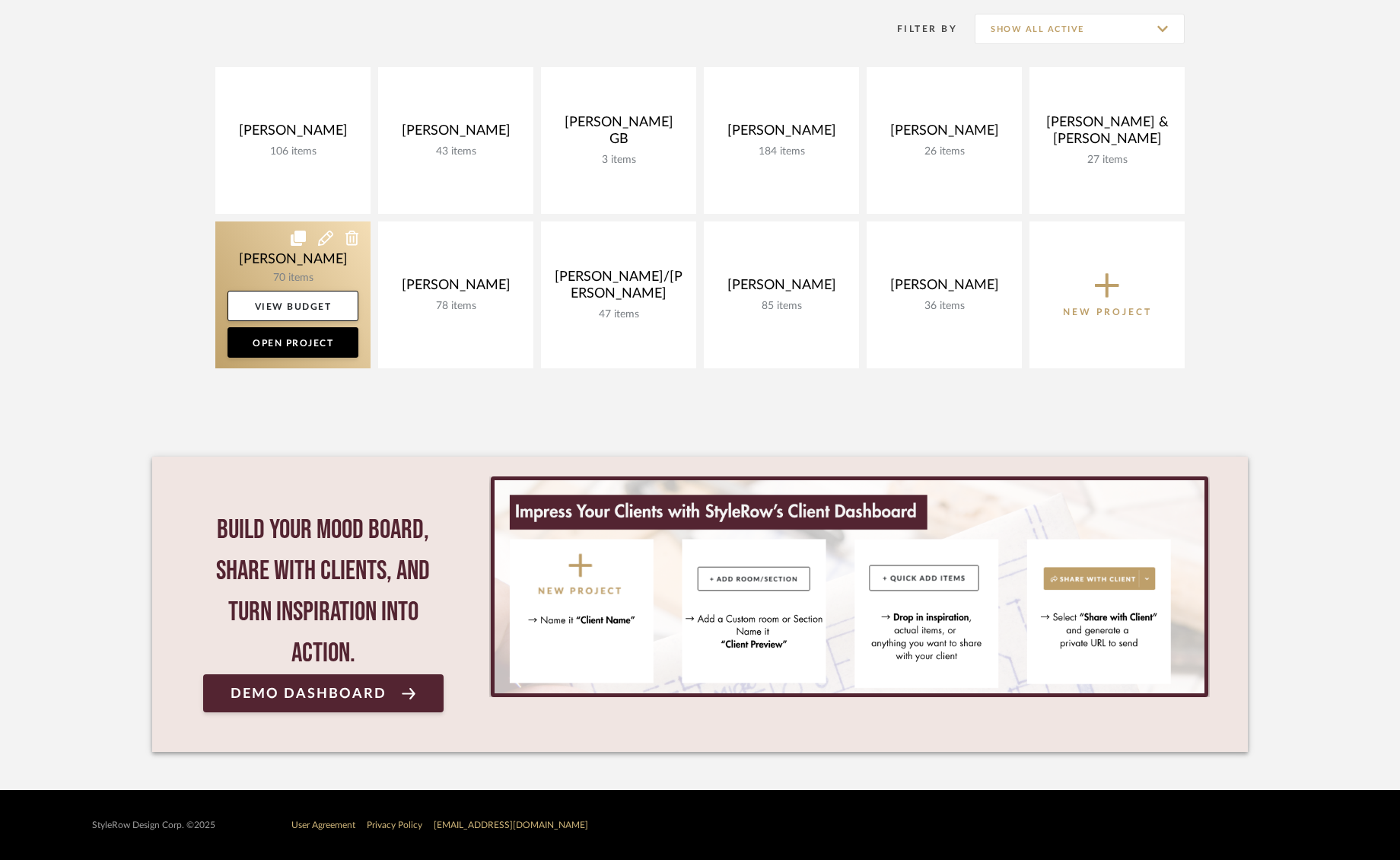
click at [292, 262] on link at bounding box center [292, 294] width 155 height 147
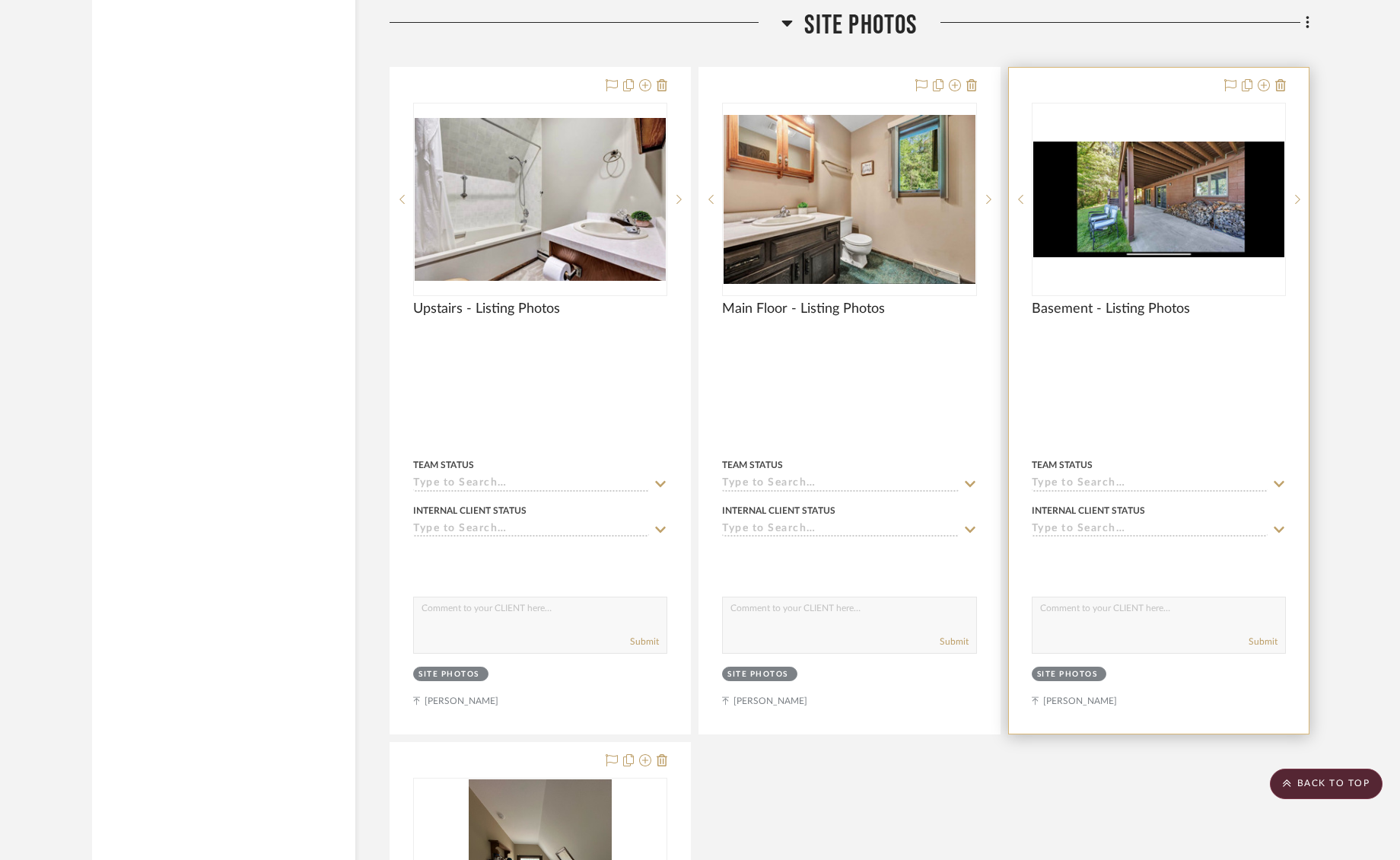
scroll to position [14706, 0]
click at [0, 0] on img at bounding box center [0, 0] width 0 height 0
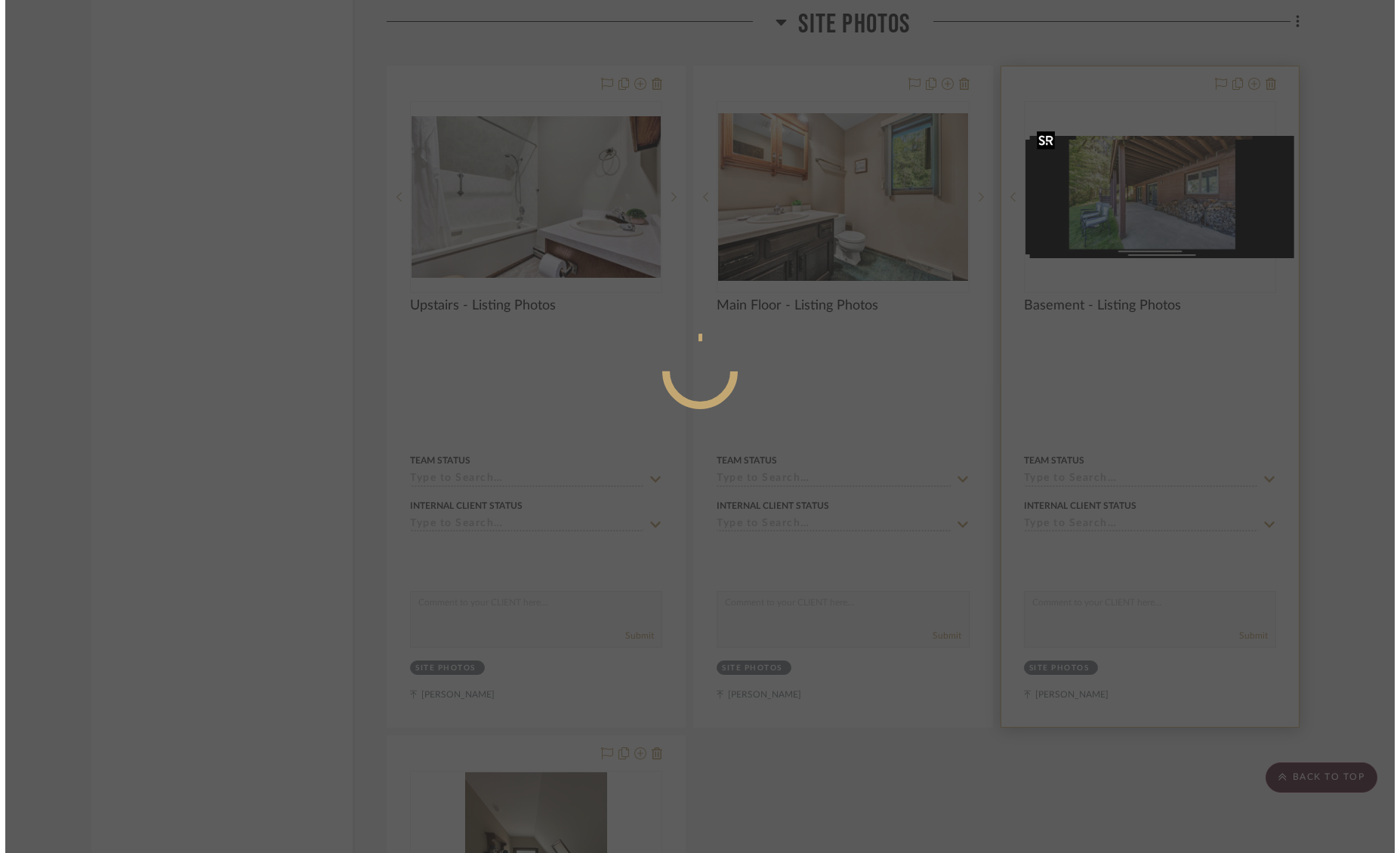
scroll to position [0, 0]
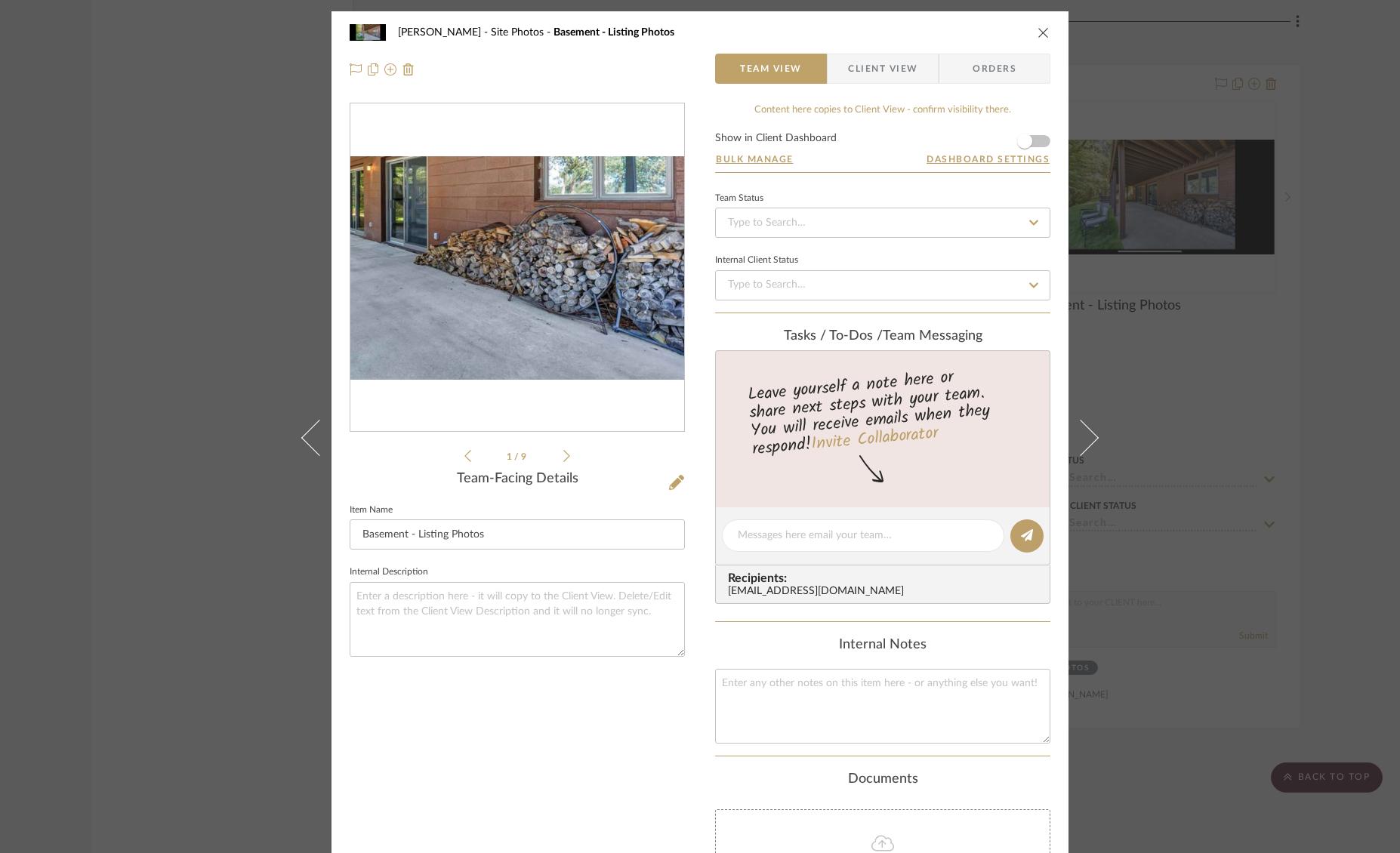
click at [552, 287] on img "0" at bounding box center [516, 268] width 333 height 154
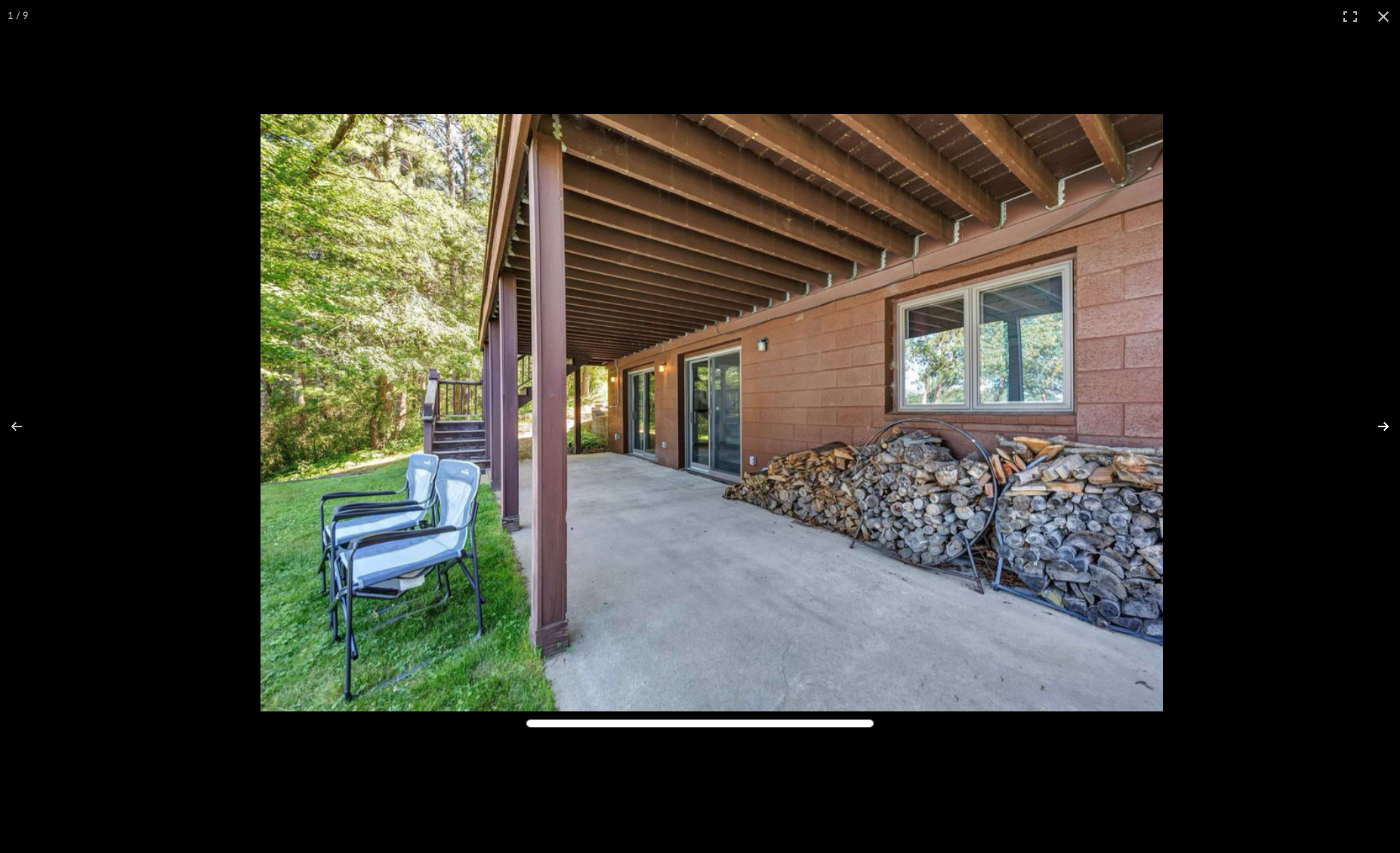
click at [1382, 427] on button at bounding box center [1373, 426] width 53 height 76
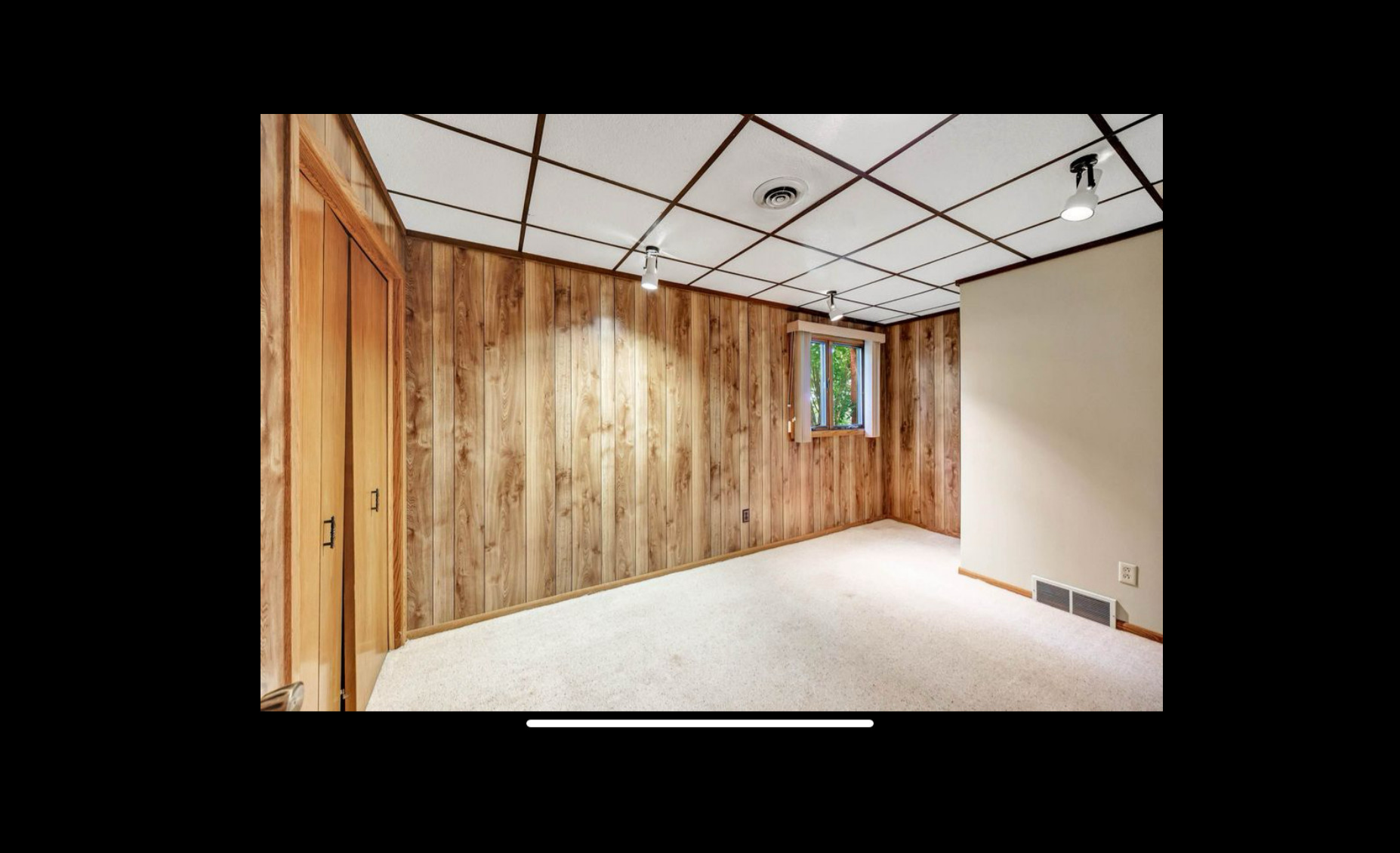
click at [1382, 427] on button at bounding box center [1373, 426] width 53 height 76
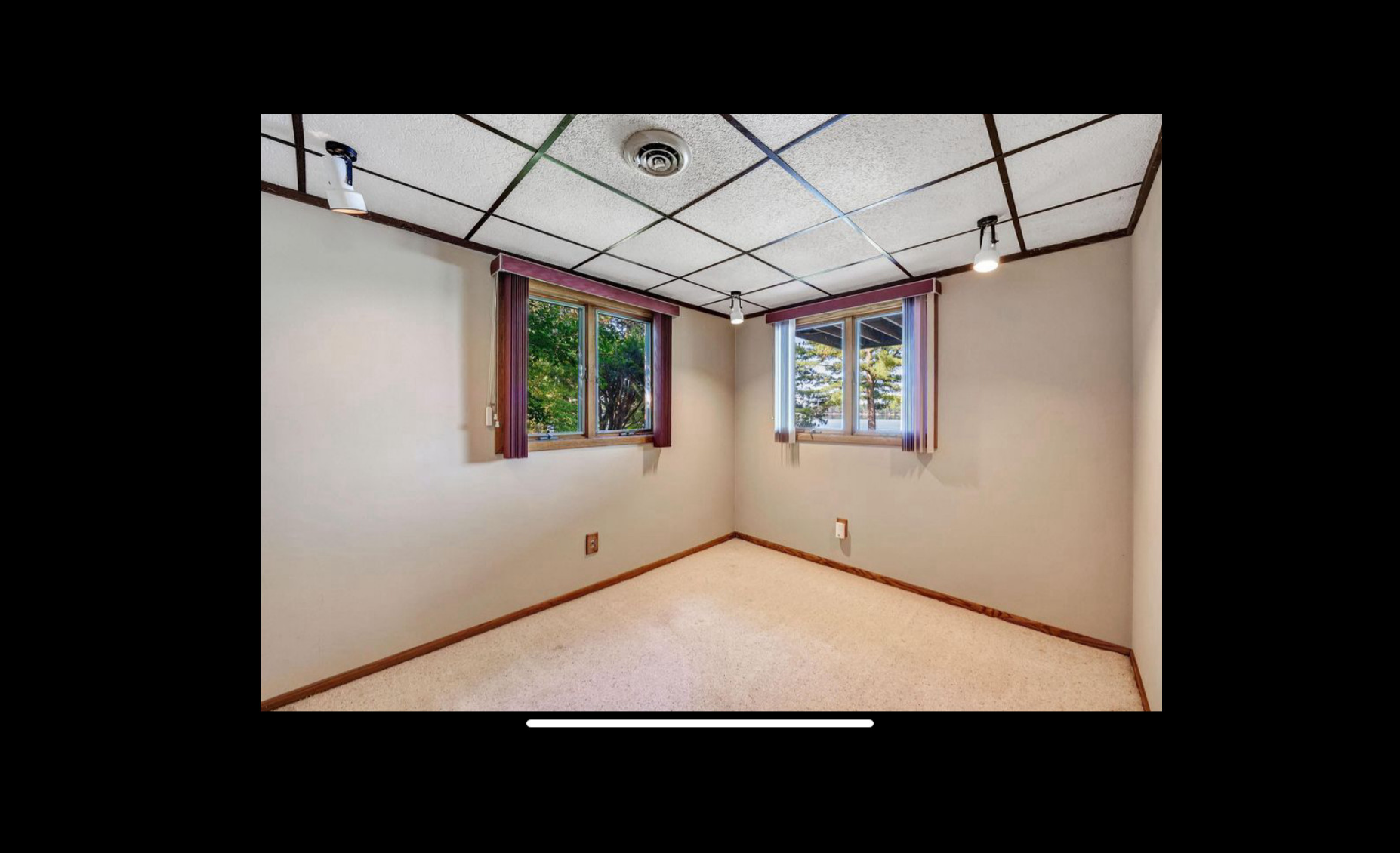
click at [1382, 427] on button at bounding box center [1373, 426] width 53 height 76
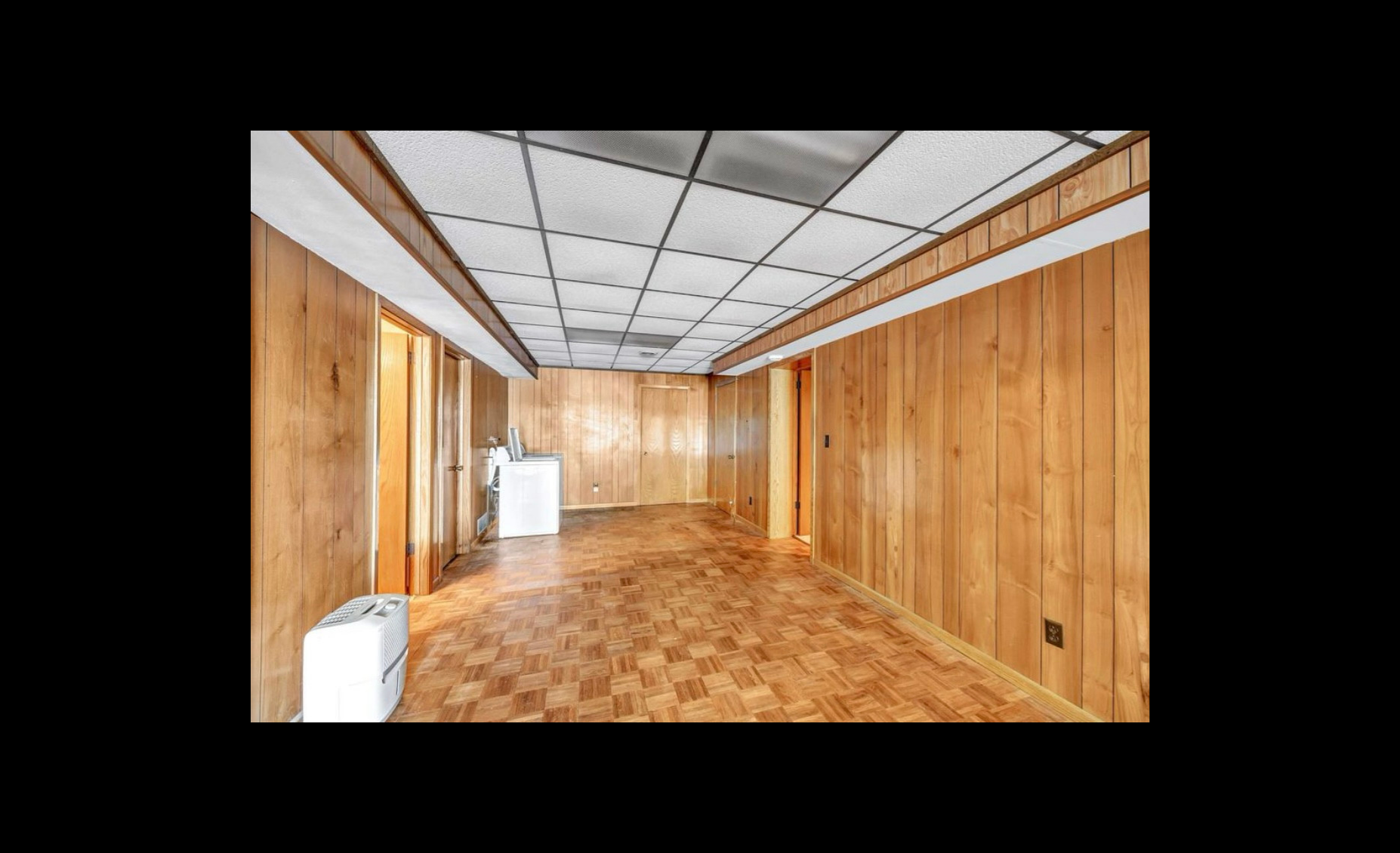
click at [1382, 427] on button at bounding box center [1373, 426] width 53 height 76
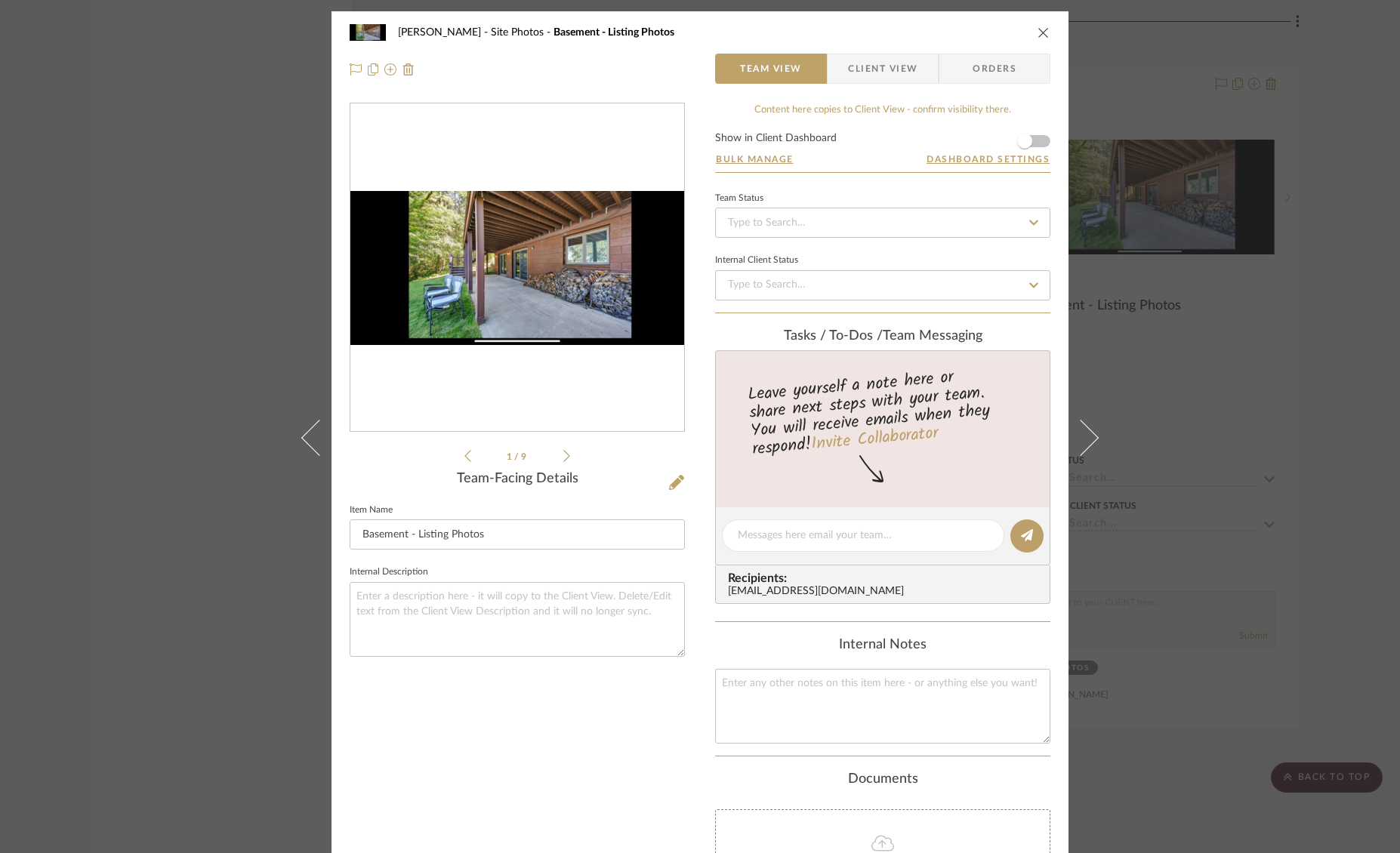
click at [1043, 30] on icon "close" at bounding box center [1043, 32] width 12 height 12
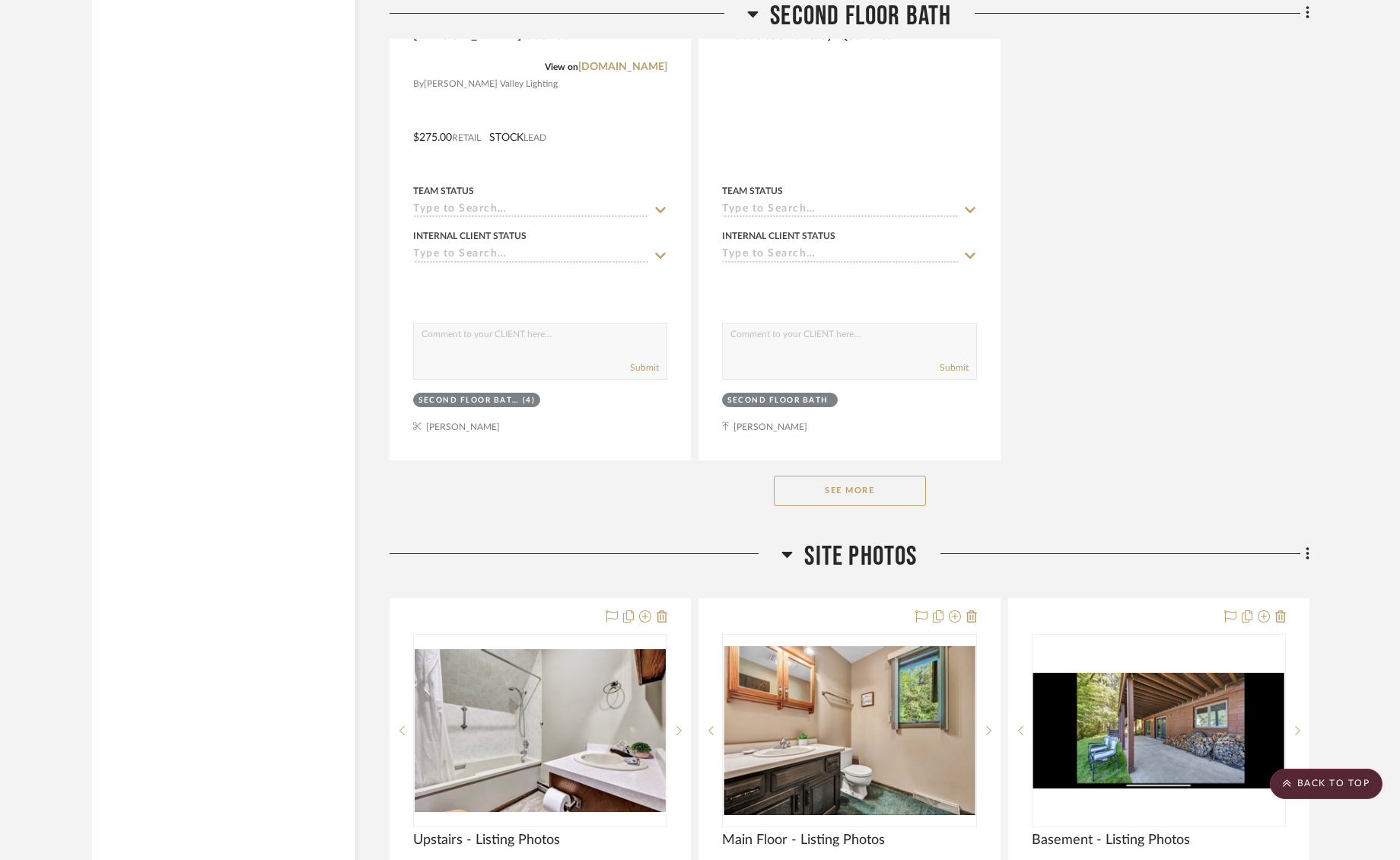
scroll to position [14169, 0]
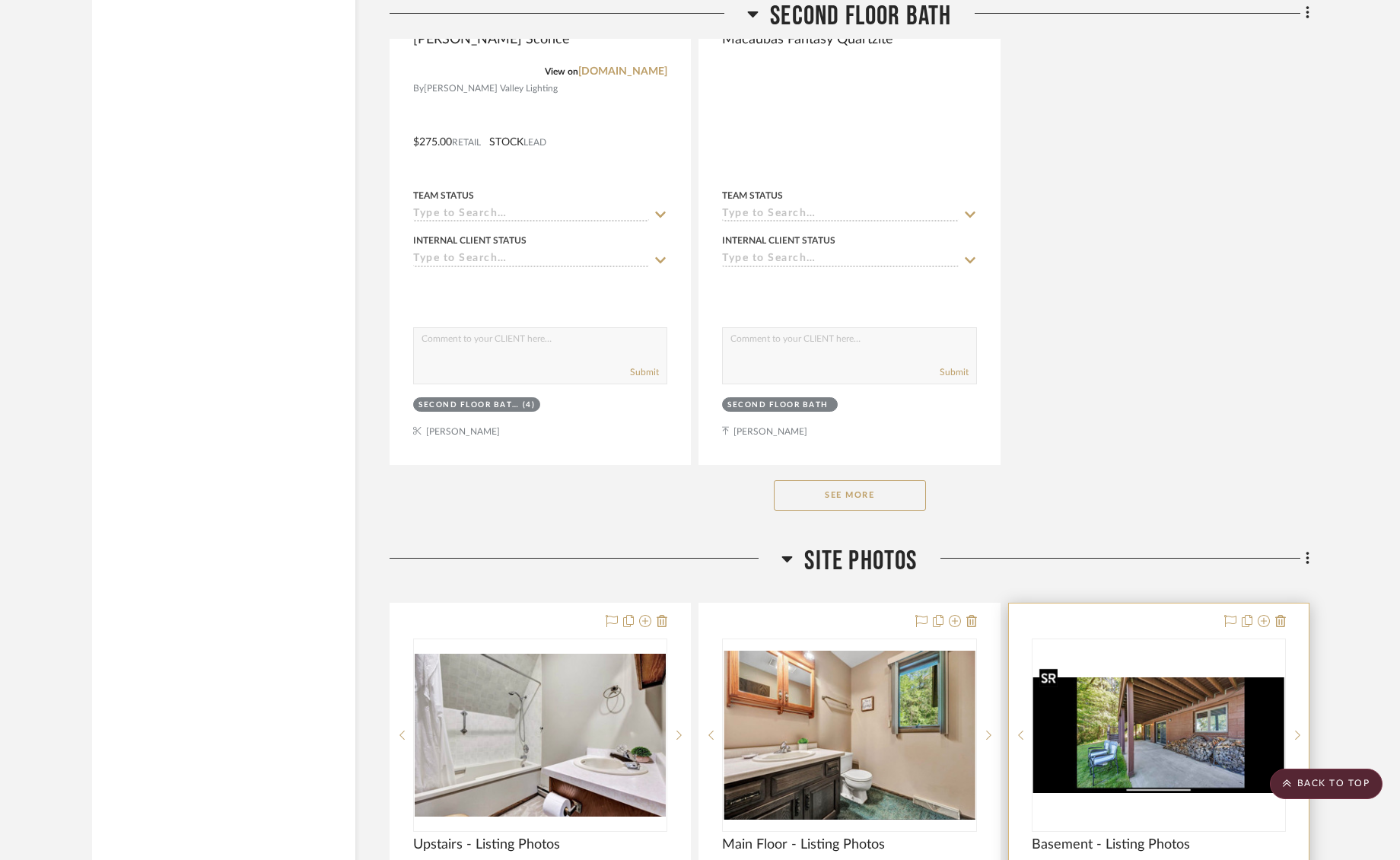
click at [1051, 693] on img "0" at bounding box center [1159, 735] width 251 height 117
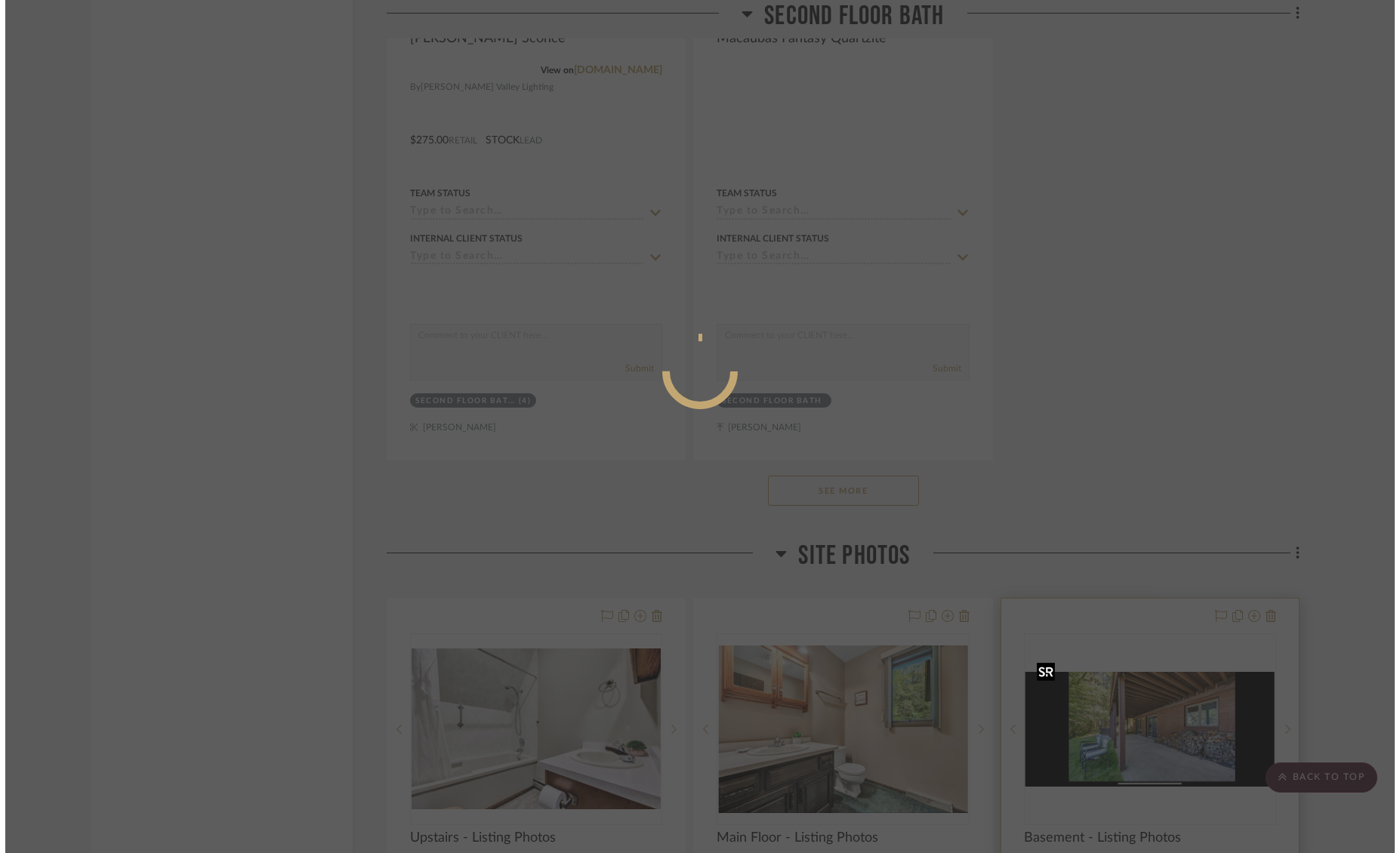
scroll to position [0, 0]
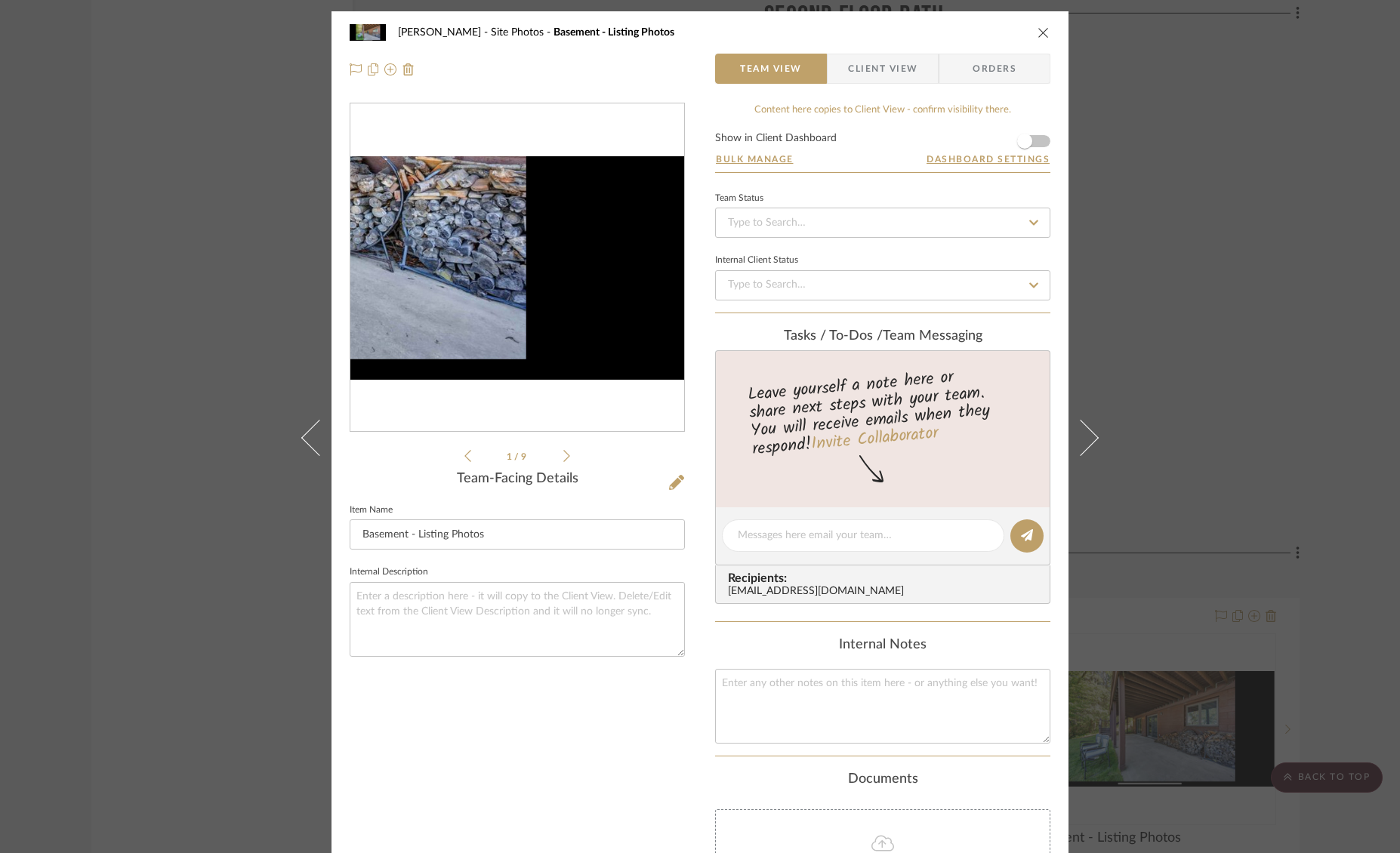
click at [654, 328] on img "0" at bounding box center [516, 268] width 333 height 154
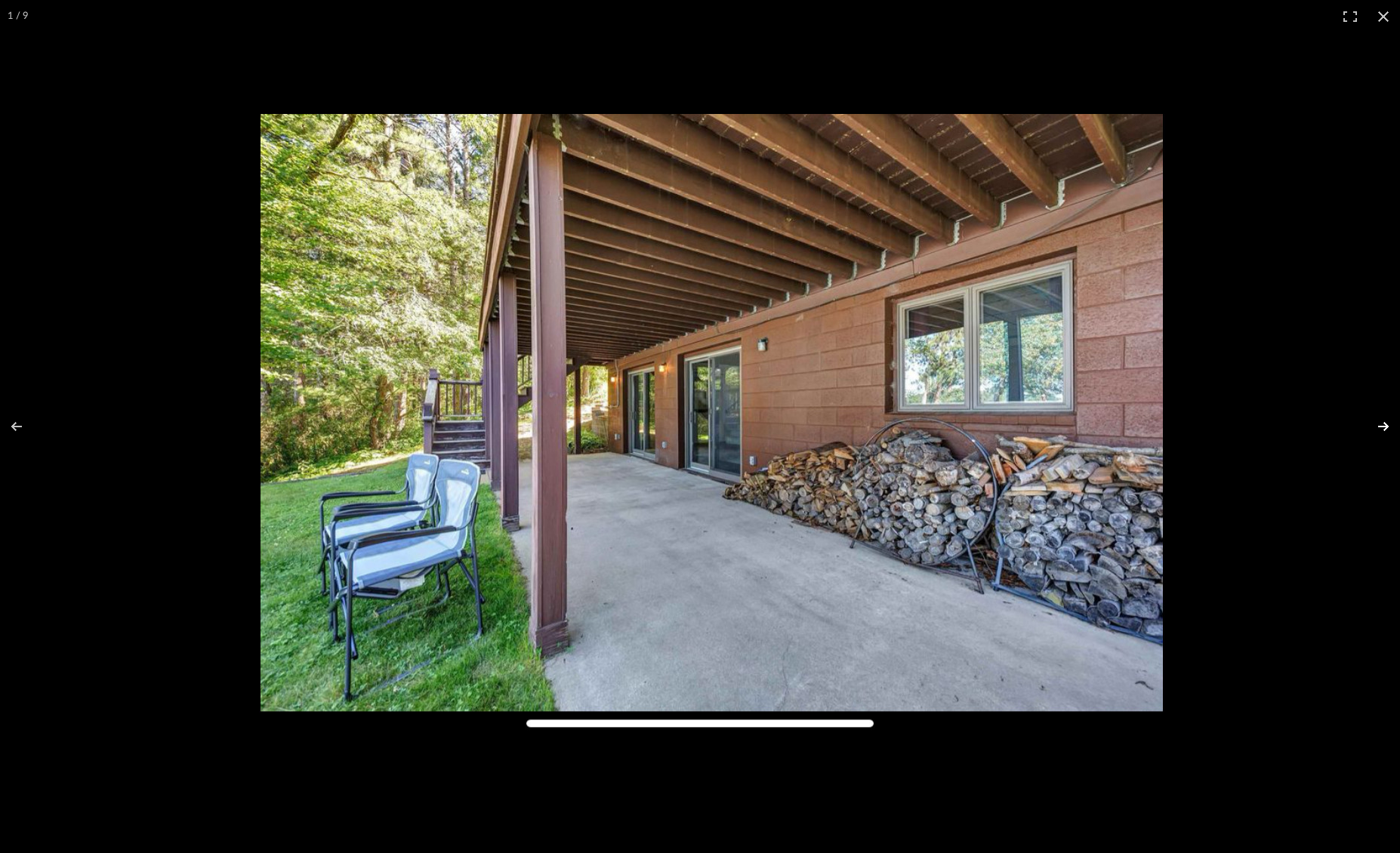
click at [1387, 429] on button at bounding box center [1373, 426] width 53 height 76
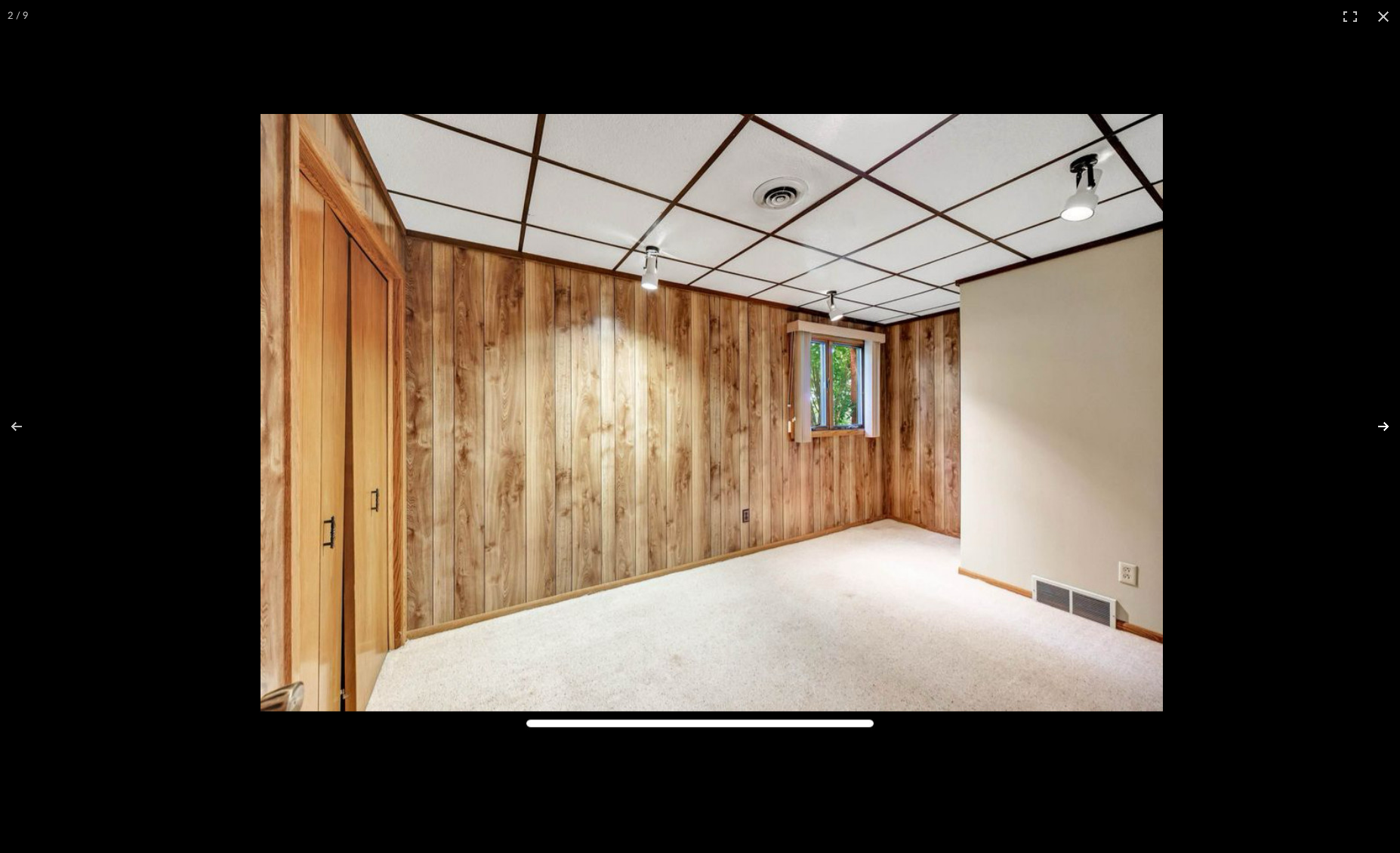
click at [1387, 429] on button at bounding box center [1373, 426] width 53 height 76
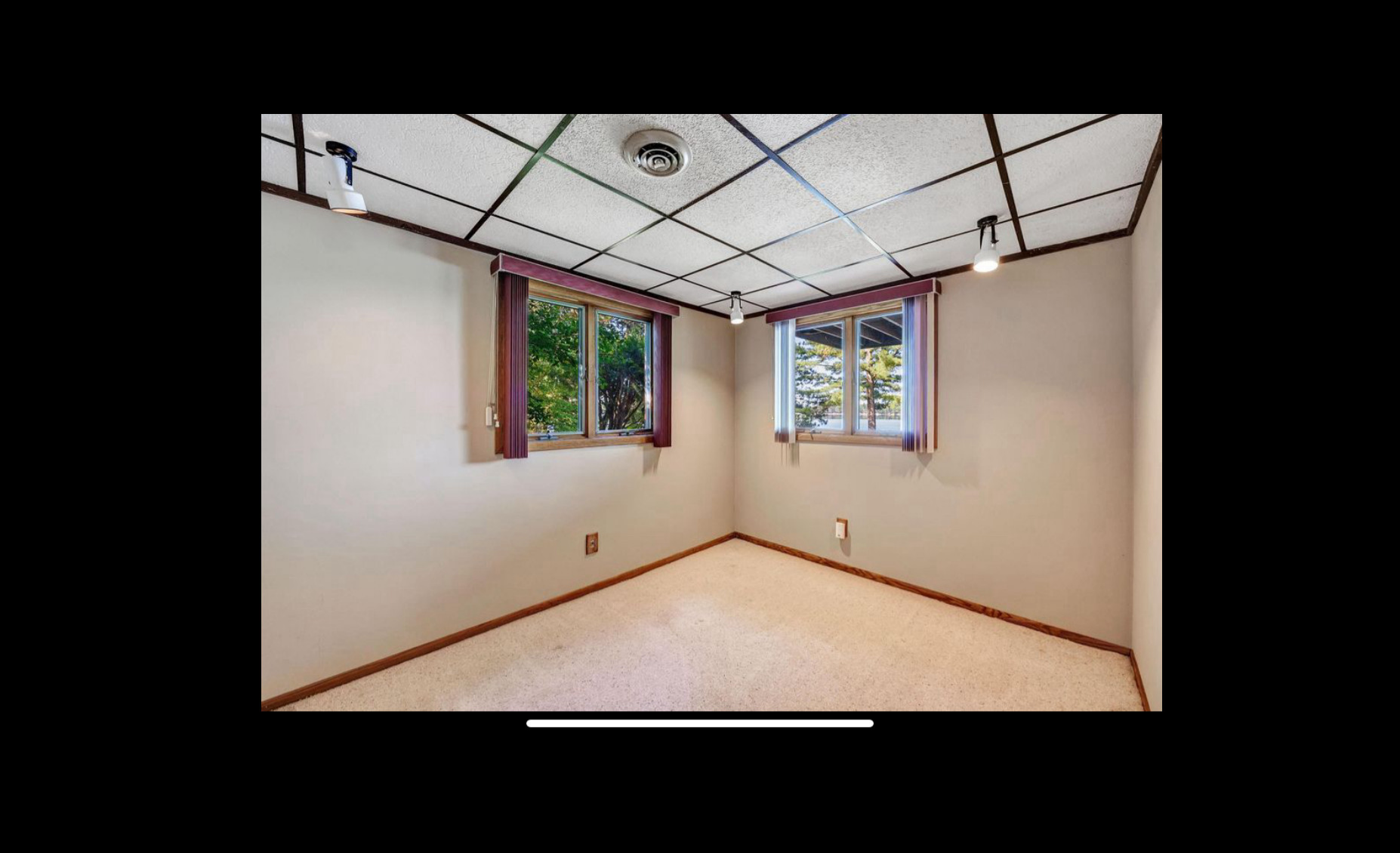
click at [1387, 429] on button at bounding box center [1373, 426] width 53 height 76
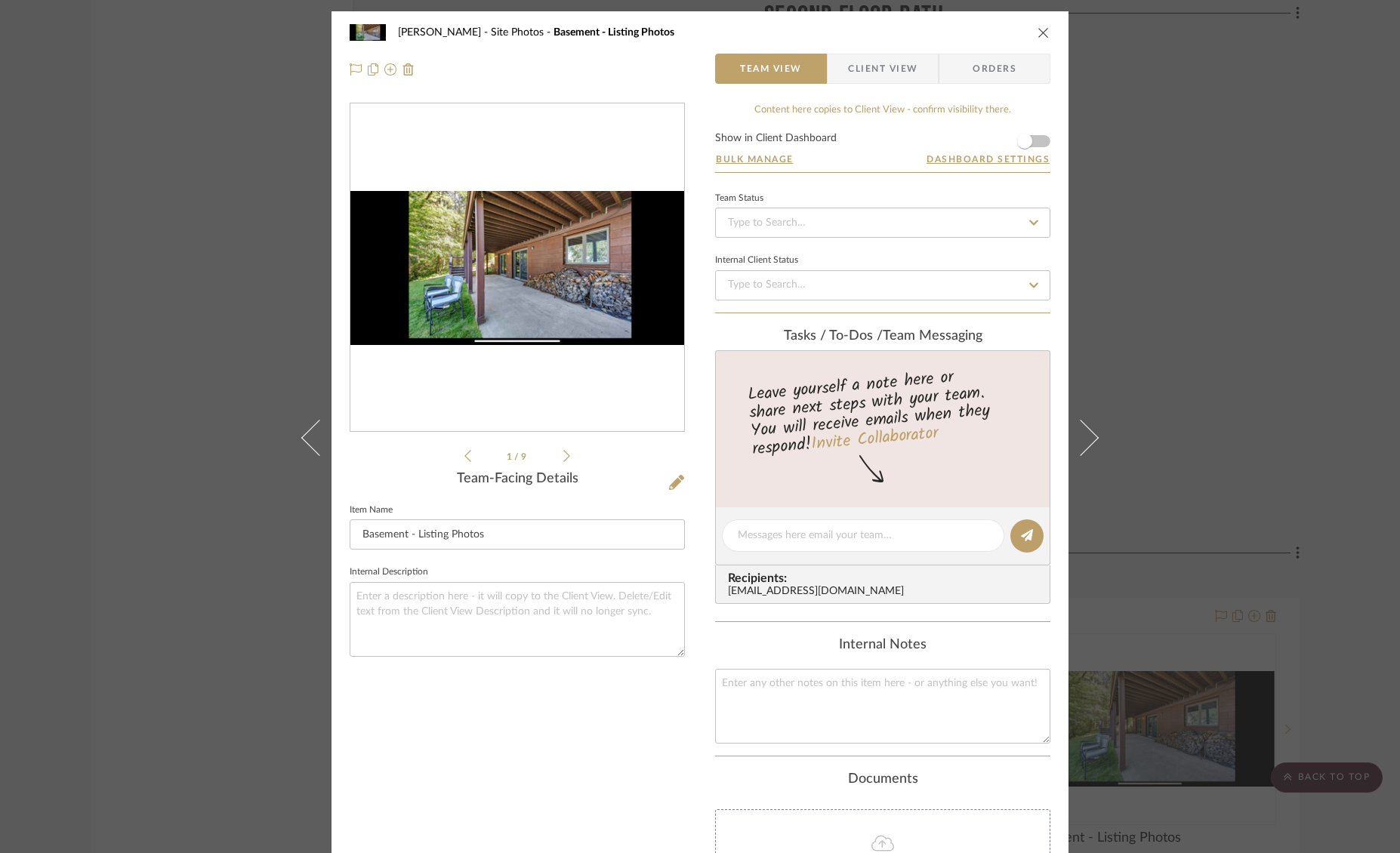
click at [605, 329] on img "0" at bounding box center [516, 268] width 333 height 154
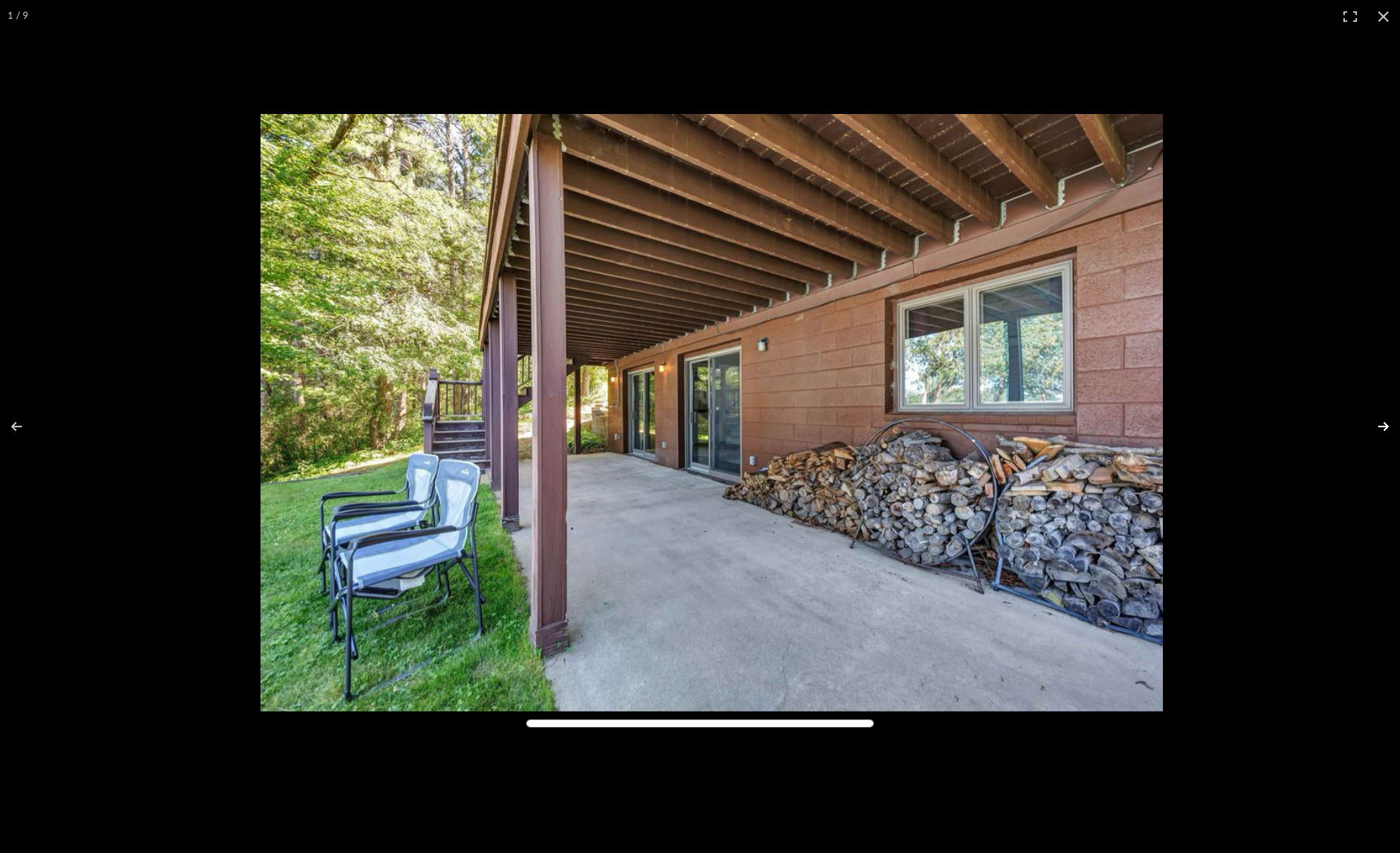
click at [1388, 429] on button at bounding box center [1373, 426] width 53 height 76
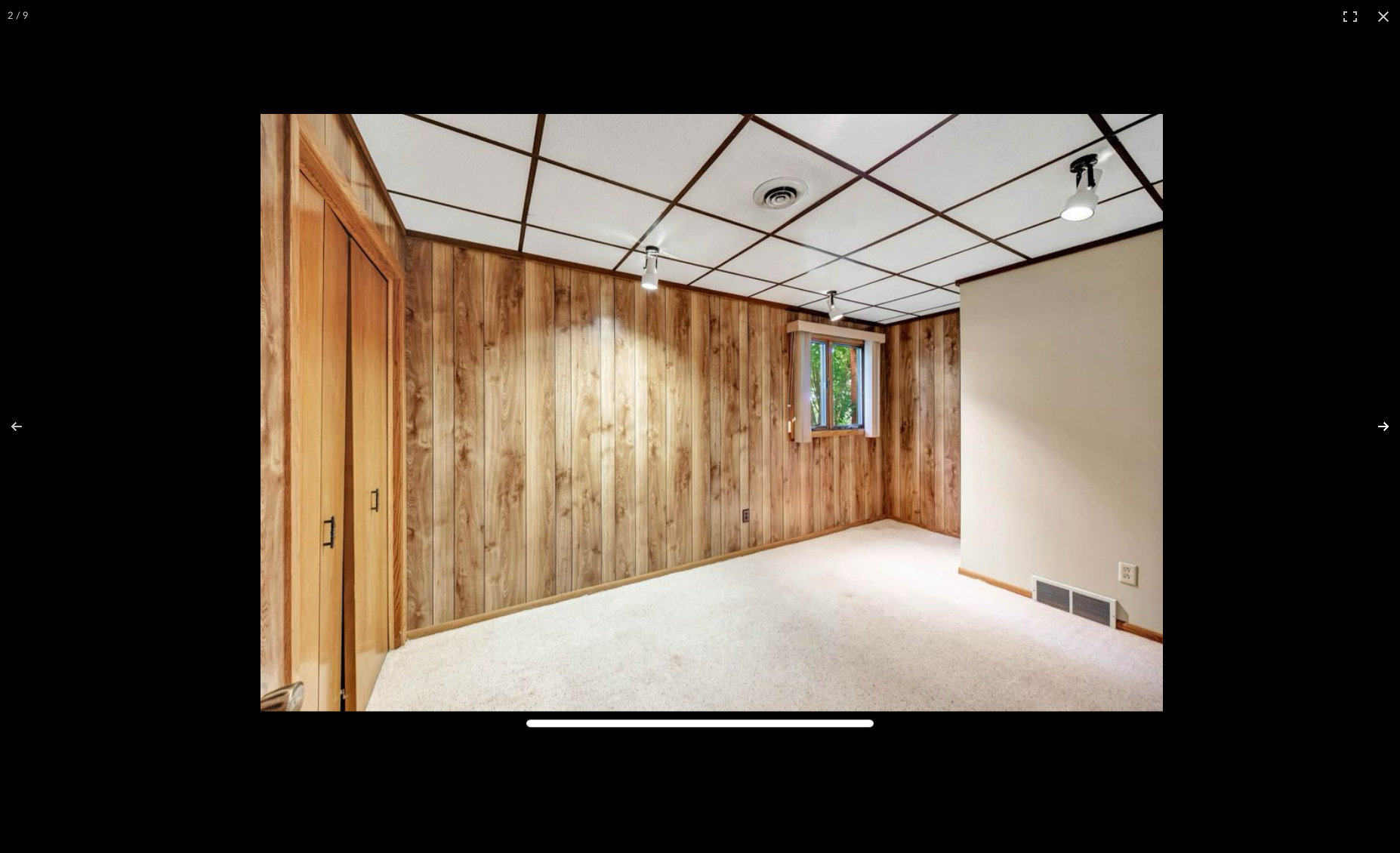
click at [1388, 429] on button at bounding box center [1373, 426] width 53 height 76
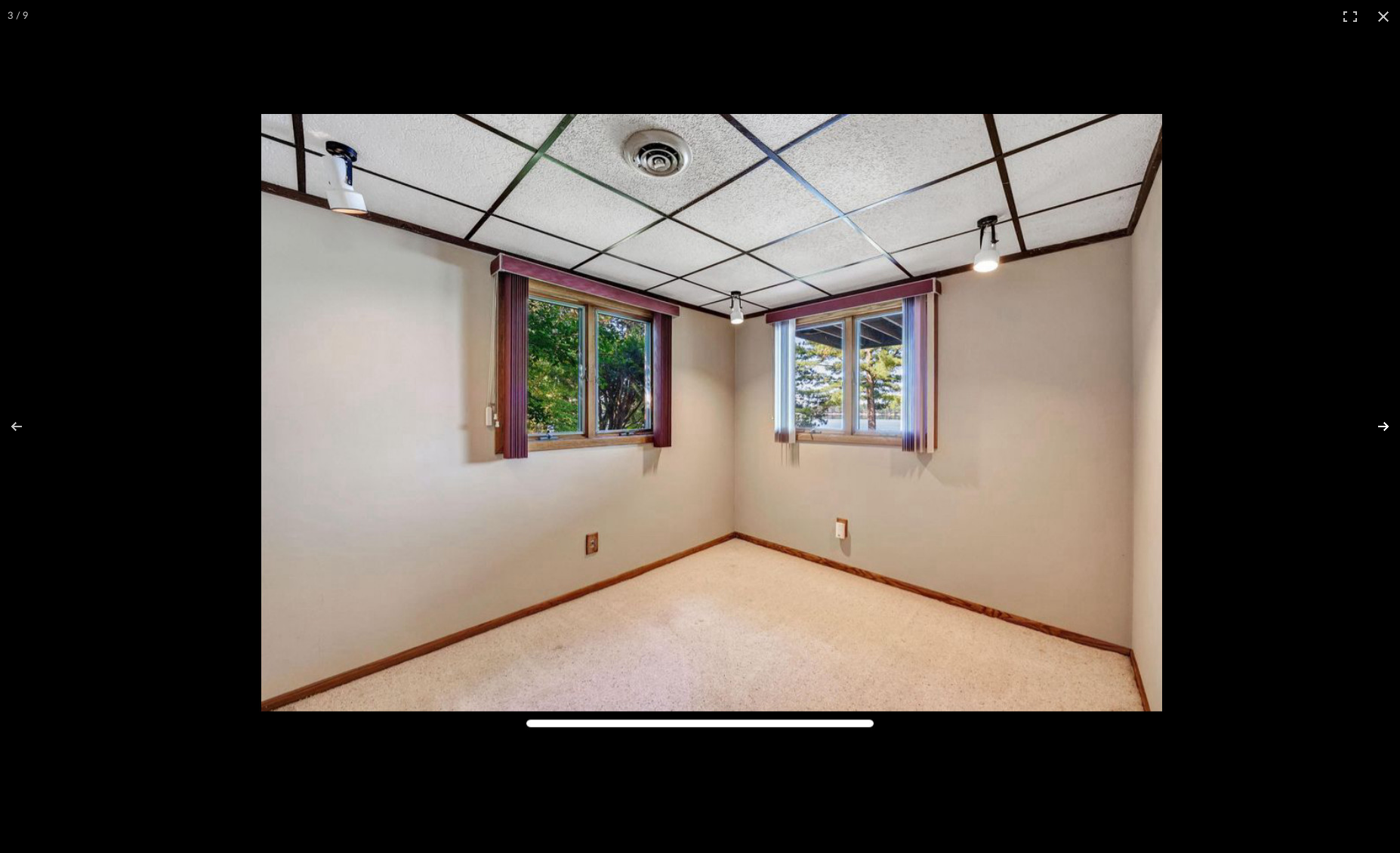
click at [1388, 429] on button at bounding box center [1373, 426] width 53 height 76
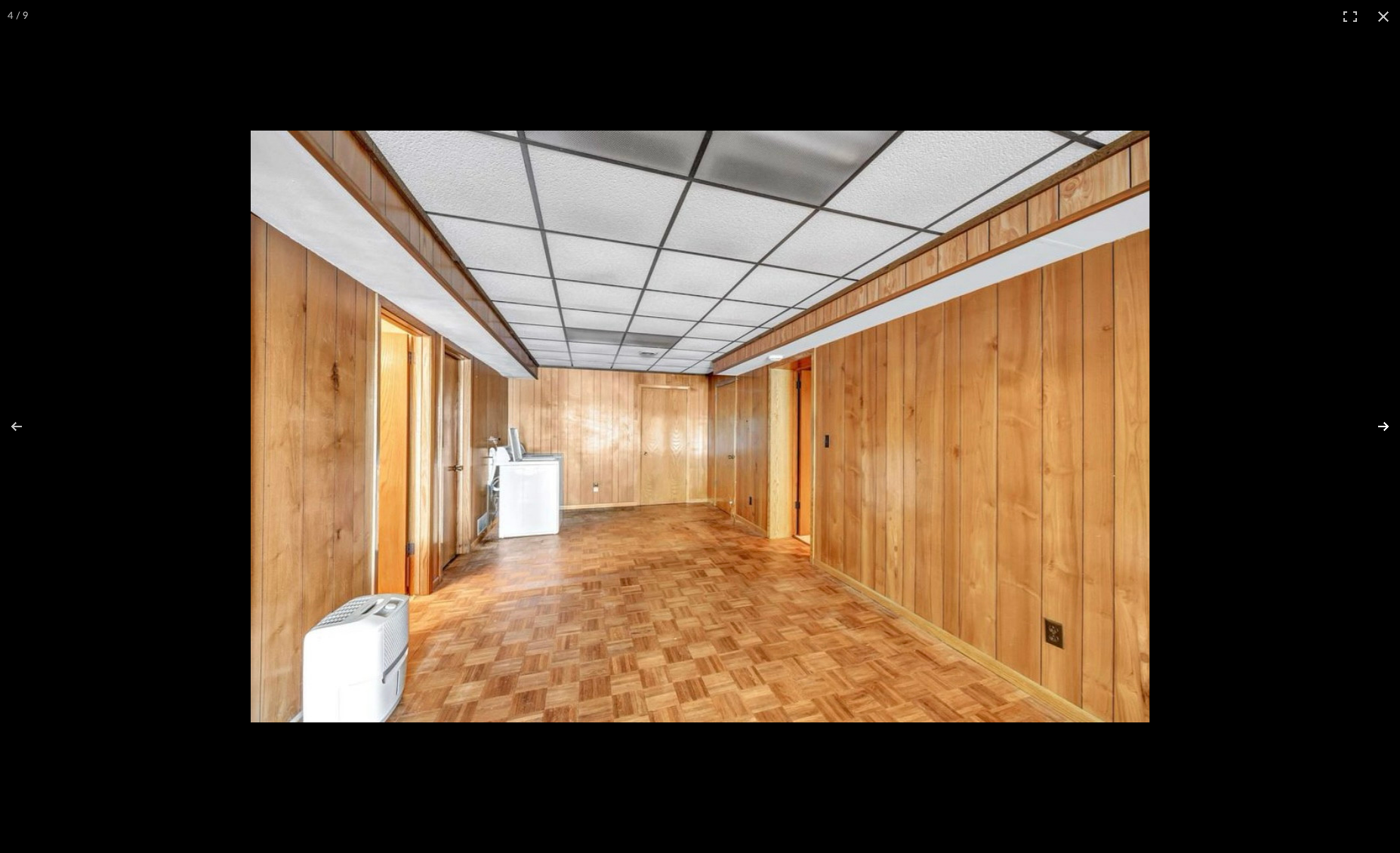
click at [1383, 427] on button at bounding box center [1373, 426] width 53 height 76
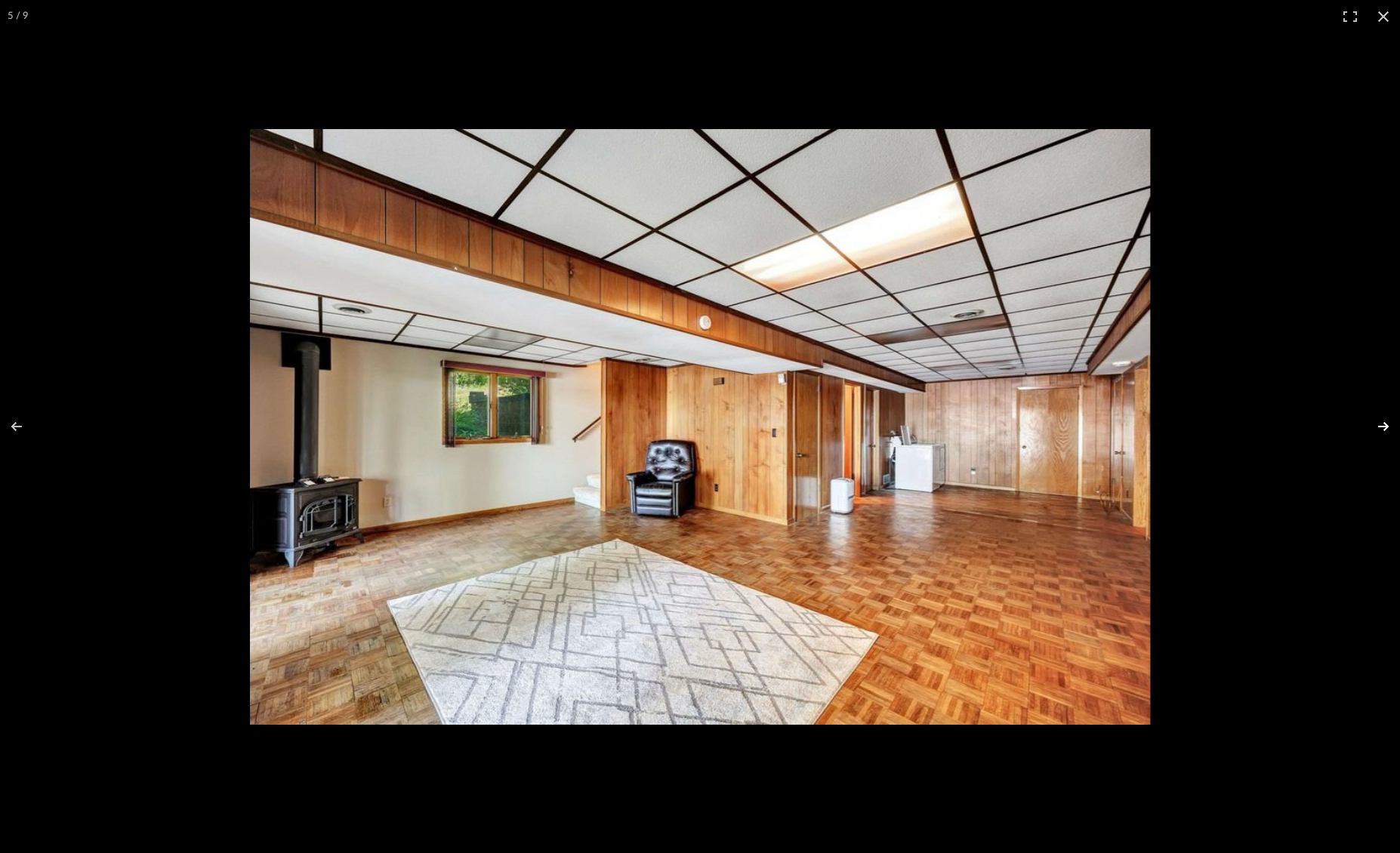
click at [1383, 426] on button at bounding box center [1373, 426] width 53 height 76
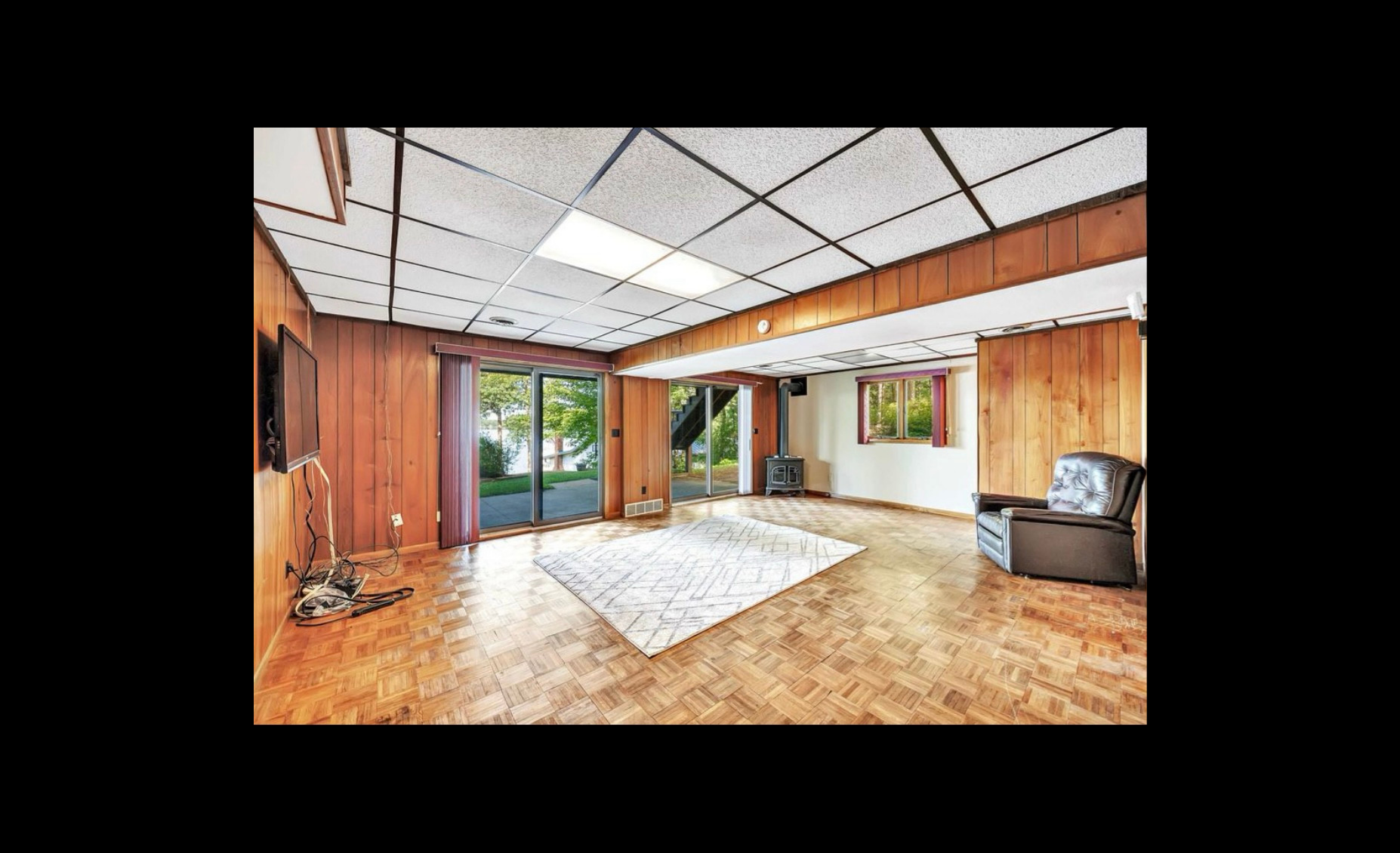
click at [1384, 425] on button at bounding box center [1373, 426] width 53 height 76
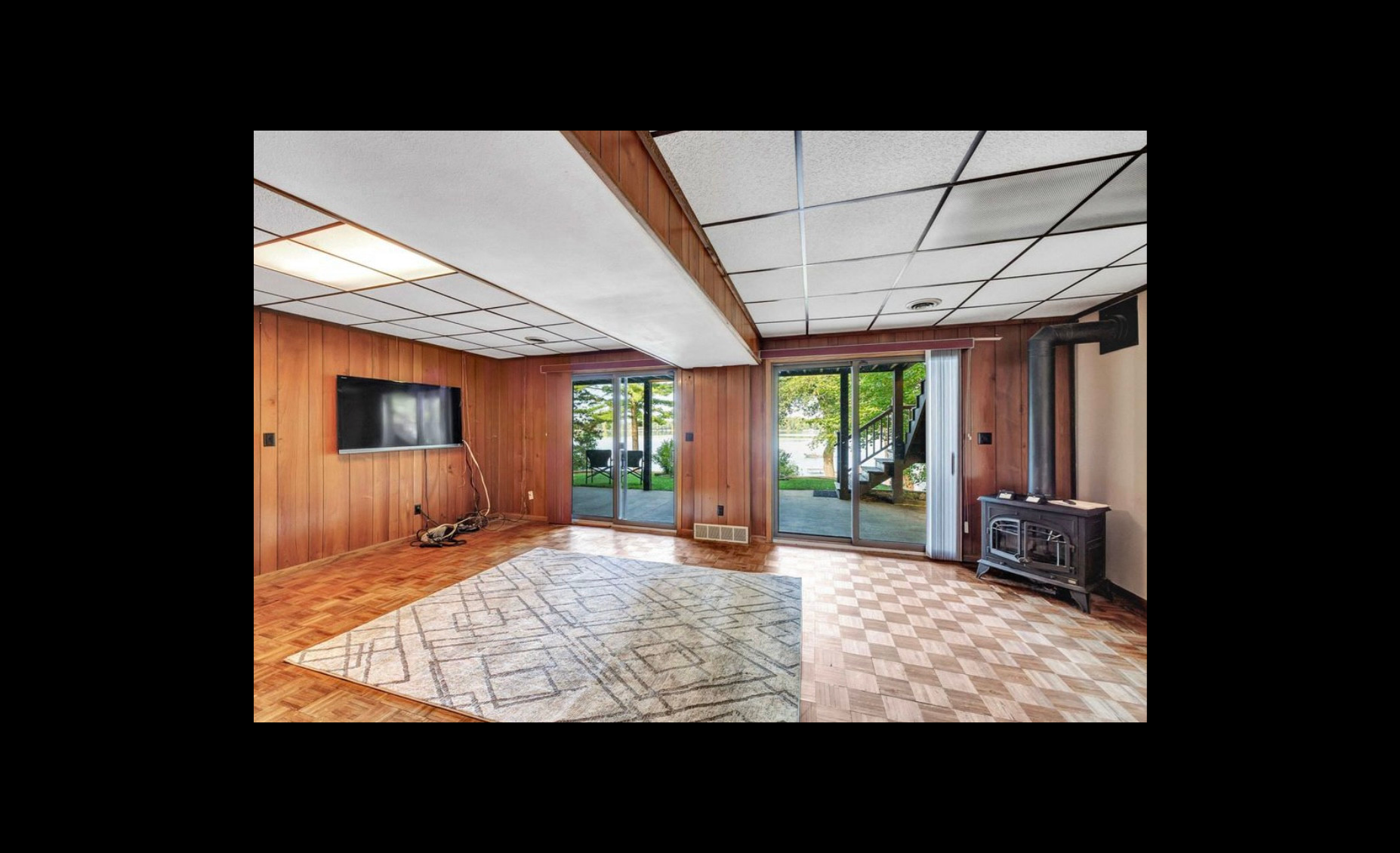
click at [1384, 425] on button at bounding box center [1373, 426] width 53 height 76
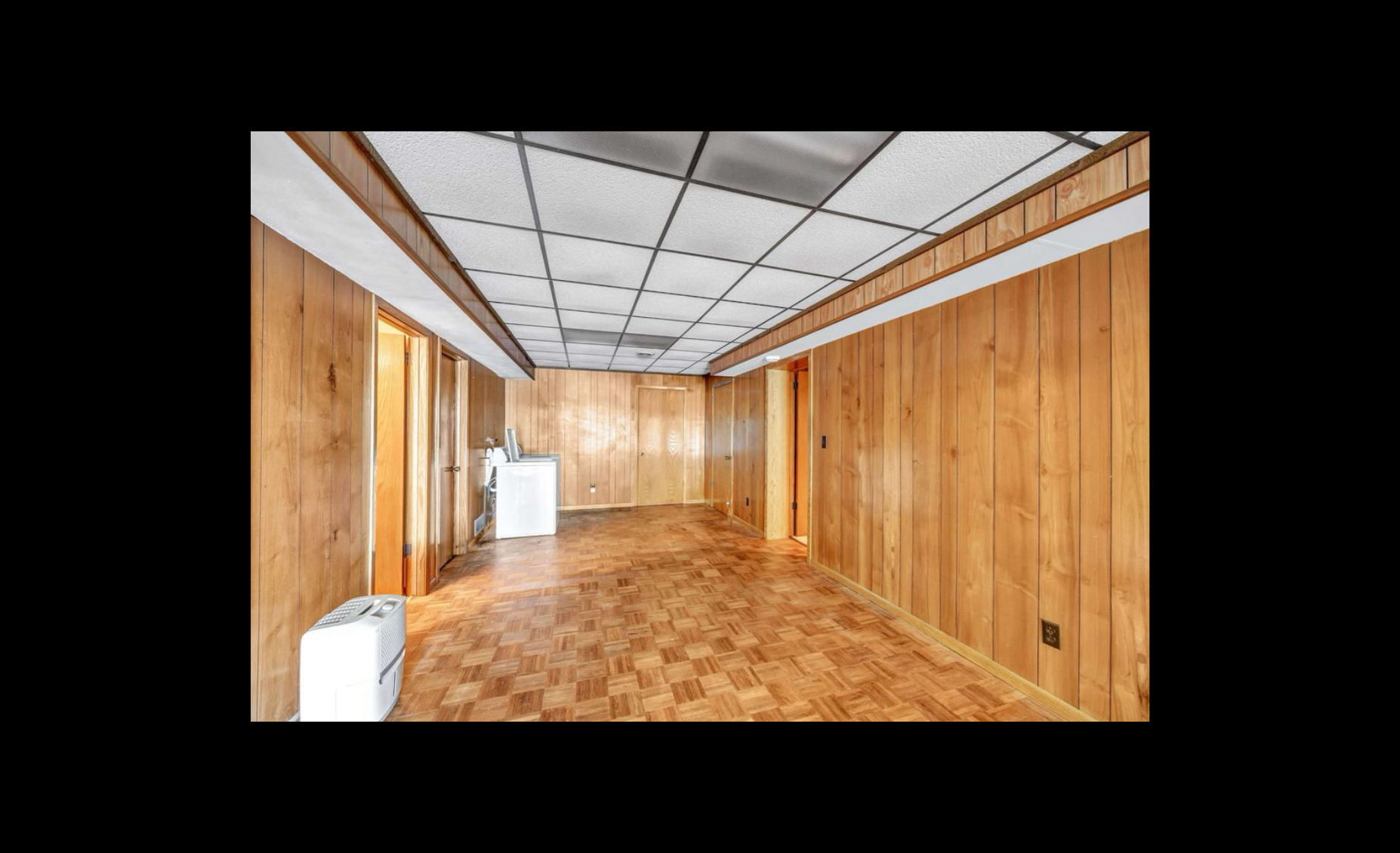
click at [1384, 425] on button at bounding box center [1373, 426] width 53 height 76
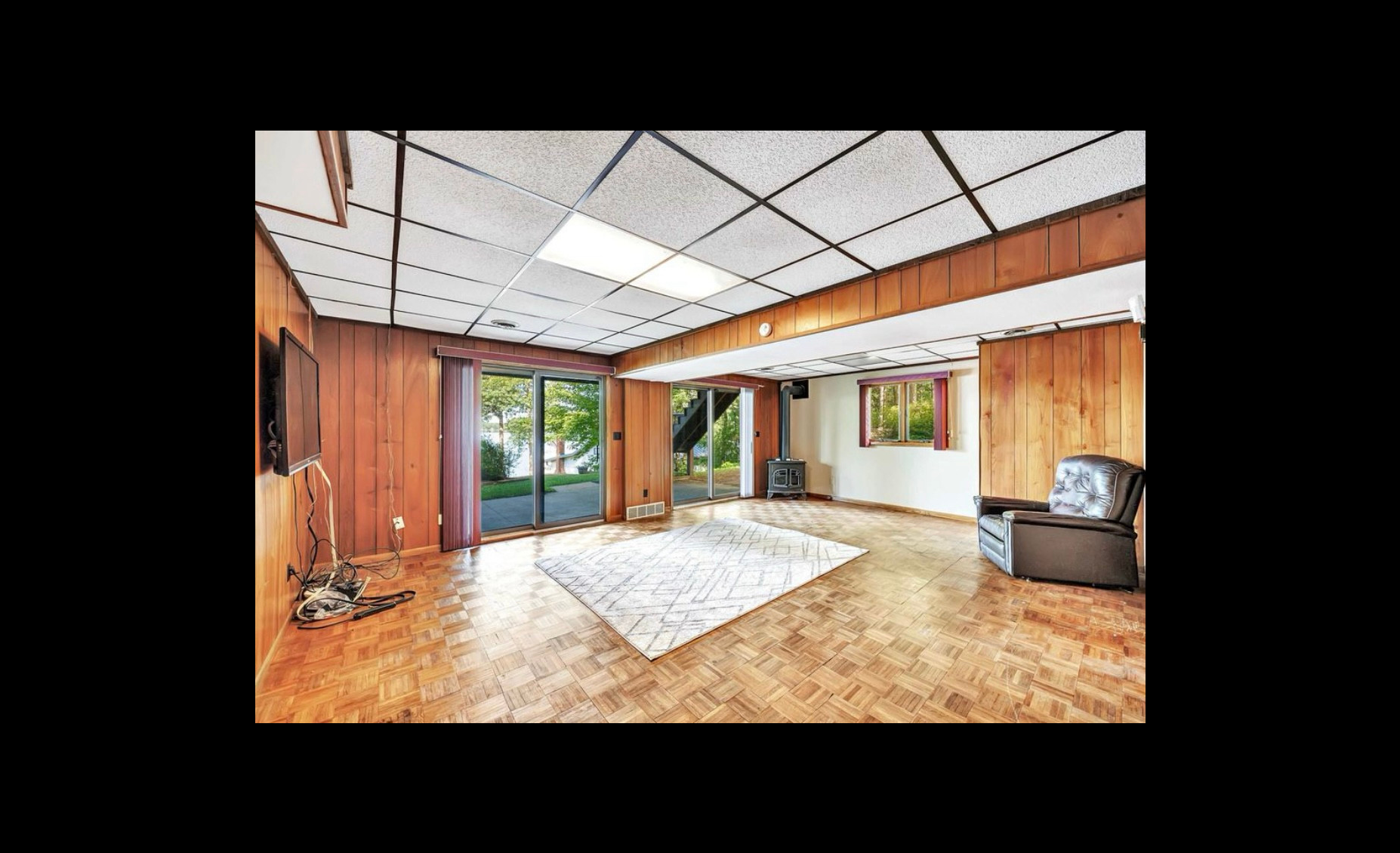
click at [1384, 425] on button at bounding box center [1373, 426] width 53 height 76
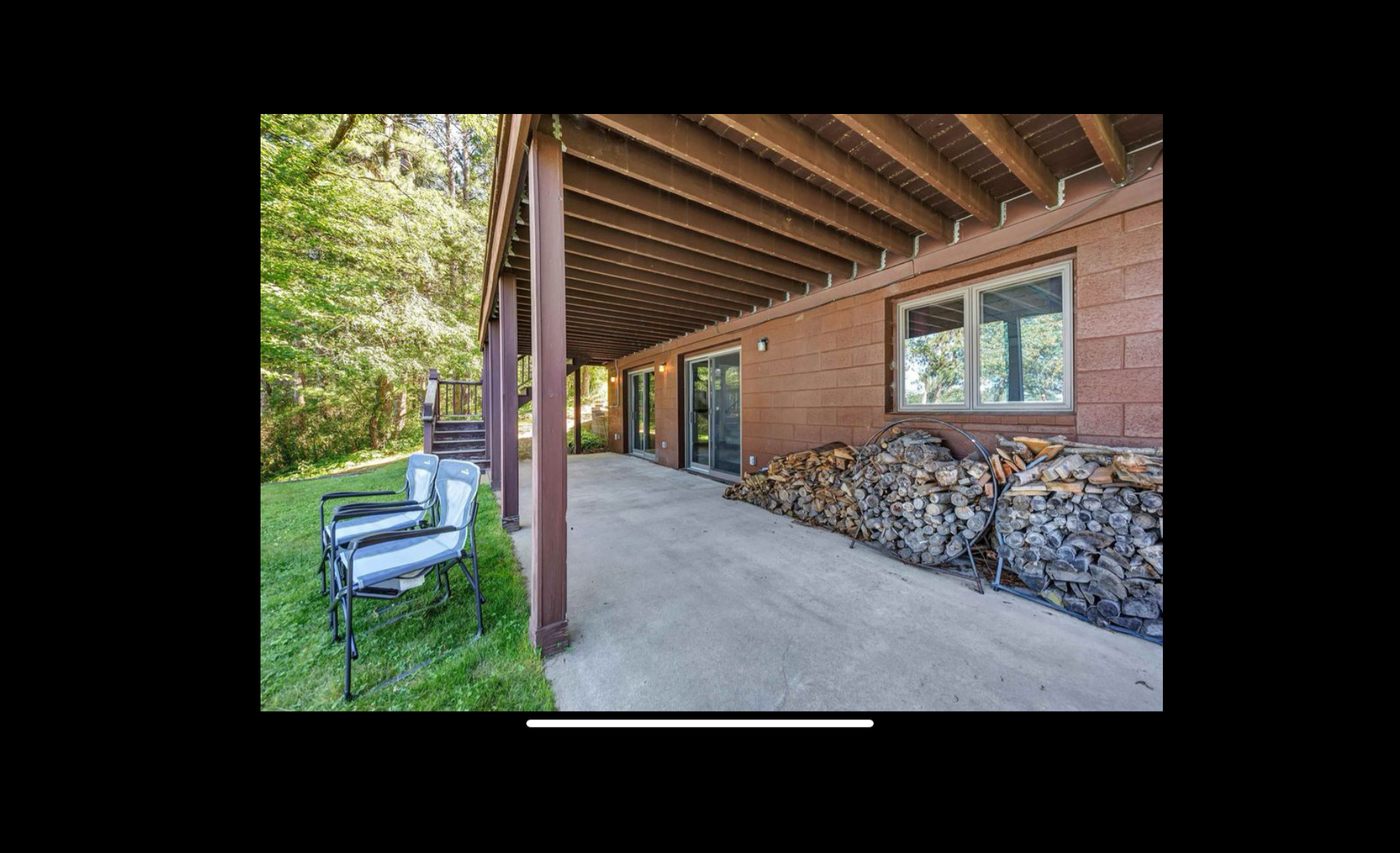
click at [1384, 425] on button at bounding box center [1373, 426] width 53 height 76
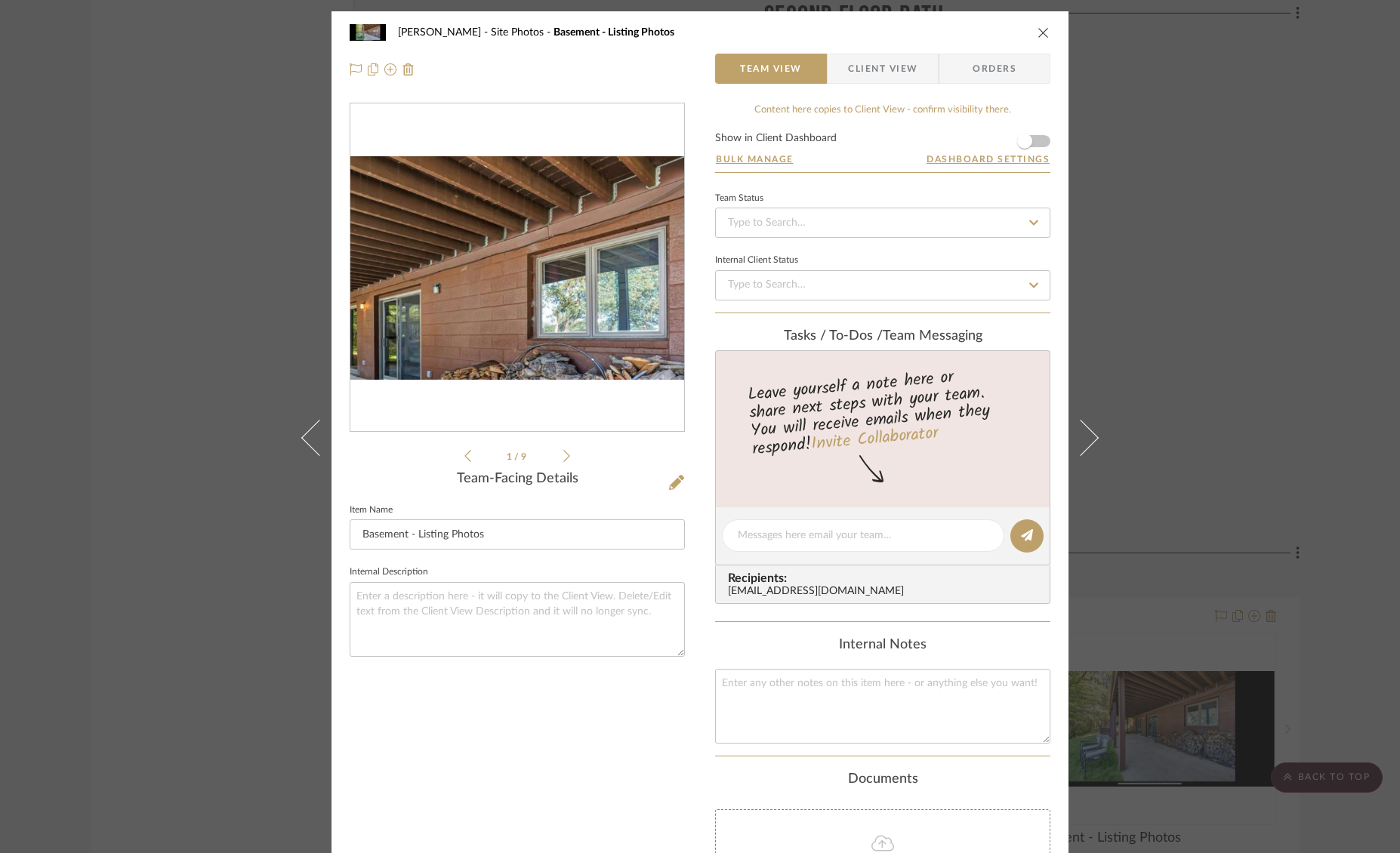
click at [555, 241] on img "0" at bounding box center [516, 268] width 333 height 154
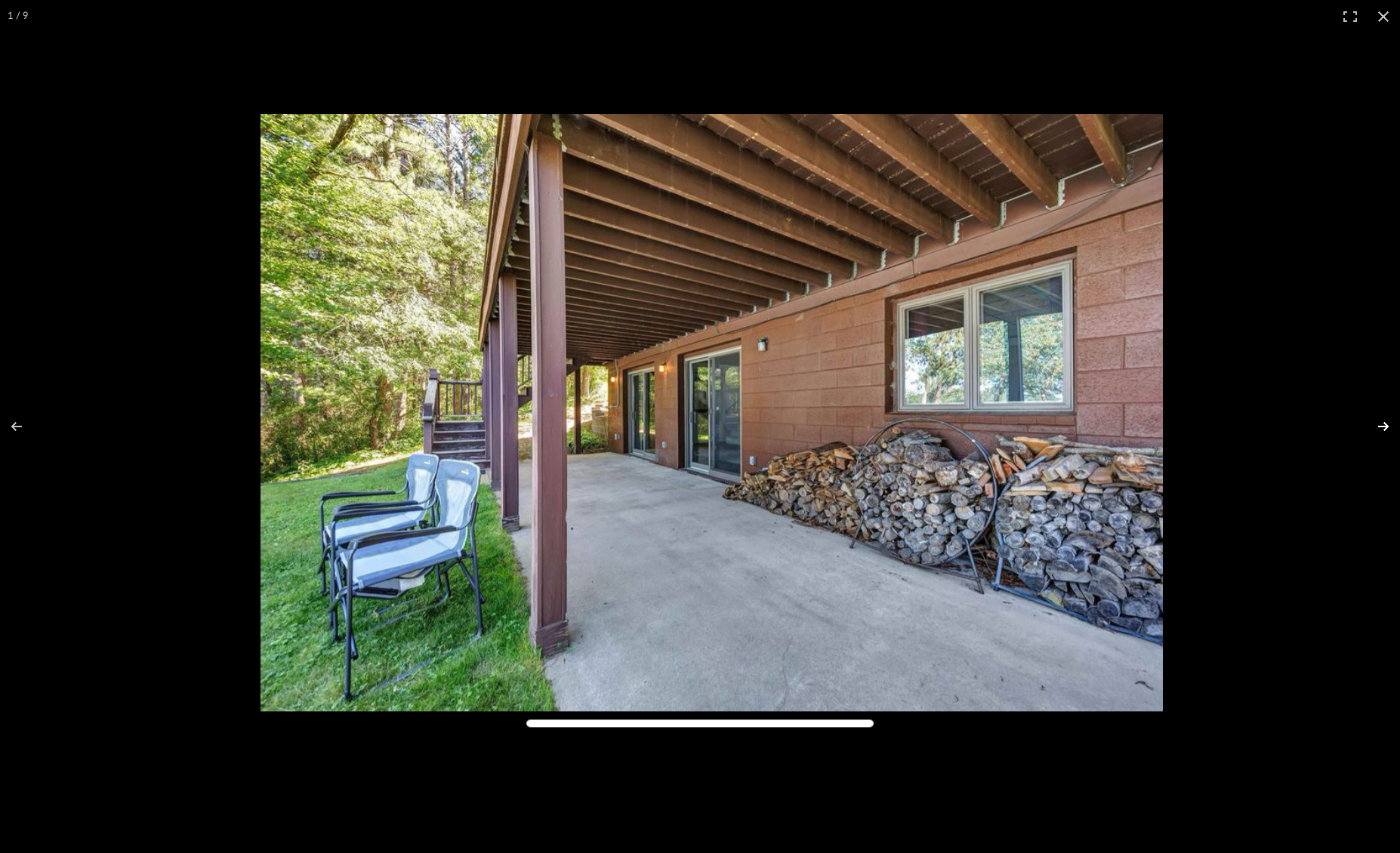
click at [1385, 424] on button at bounding box center [1373, 426] width 53 height 76
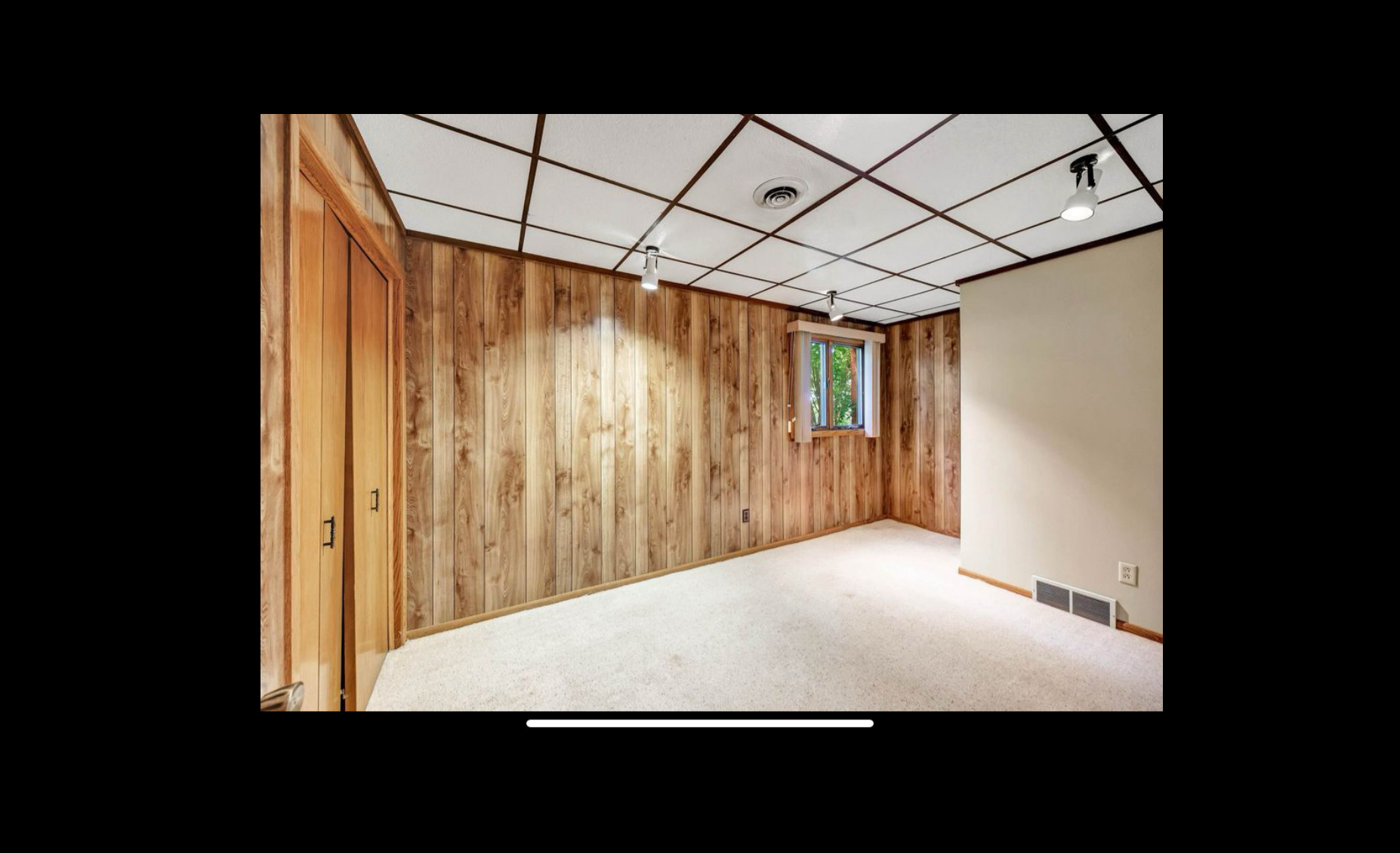
click at [1385, 424] on button at bounding box center [1373, 426] width 53 height 76
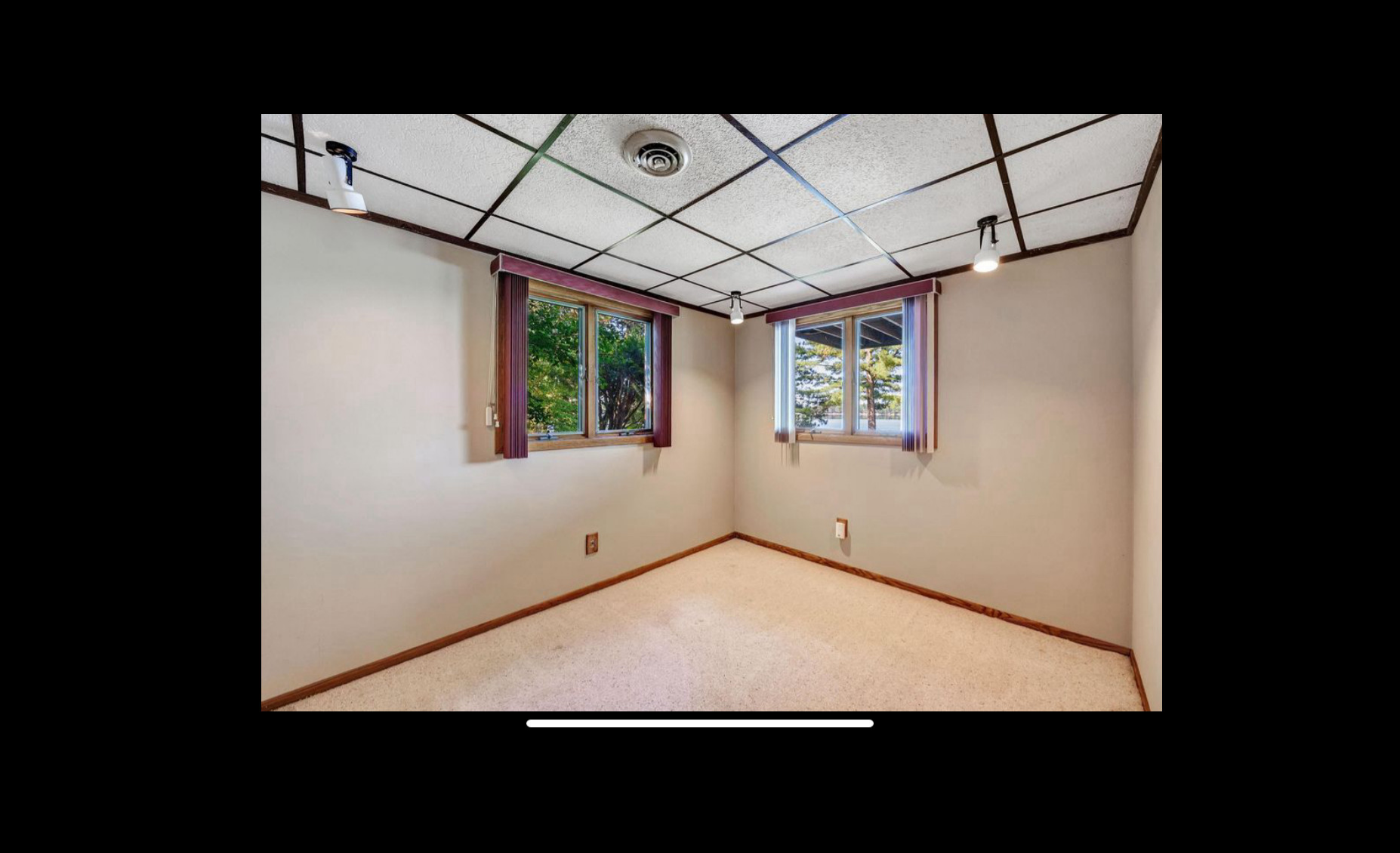
click at [1385, 424] on button at bounding box center [1373, 426] width 53 height 76
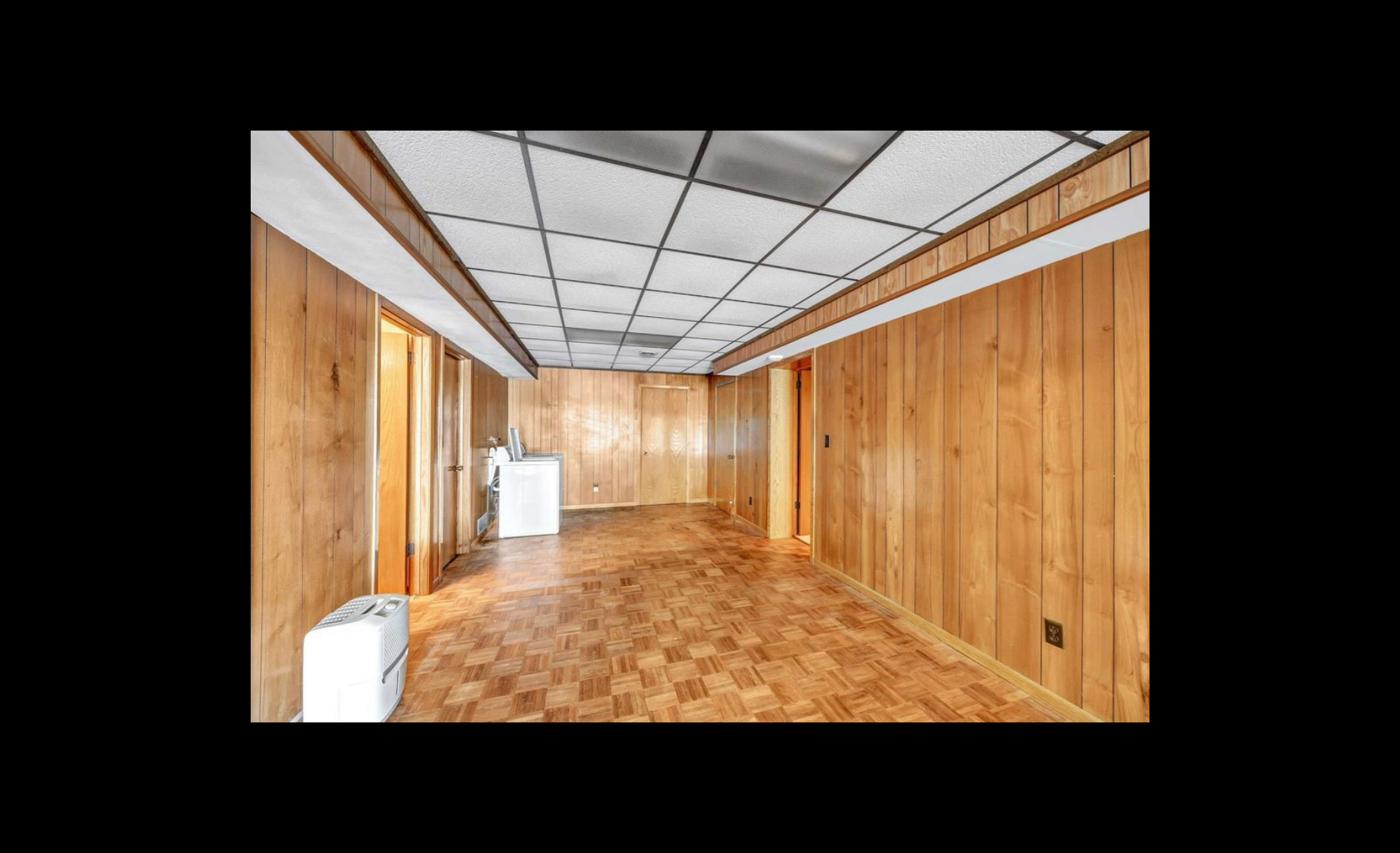
click at [1385, 424] on button at bounding box center [1373, 426] width 53 height 76
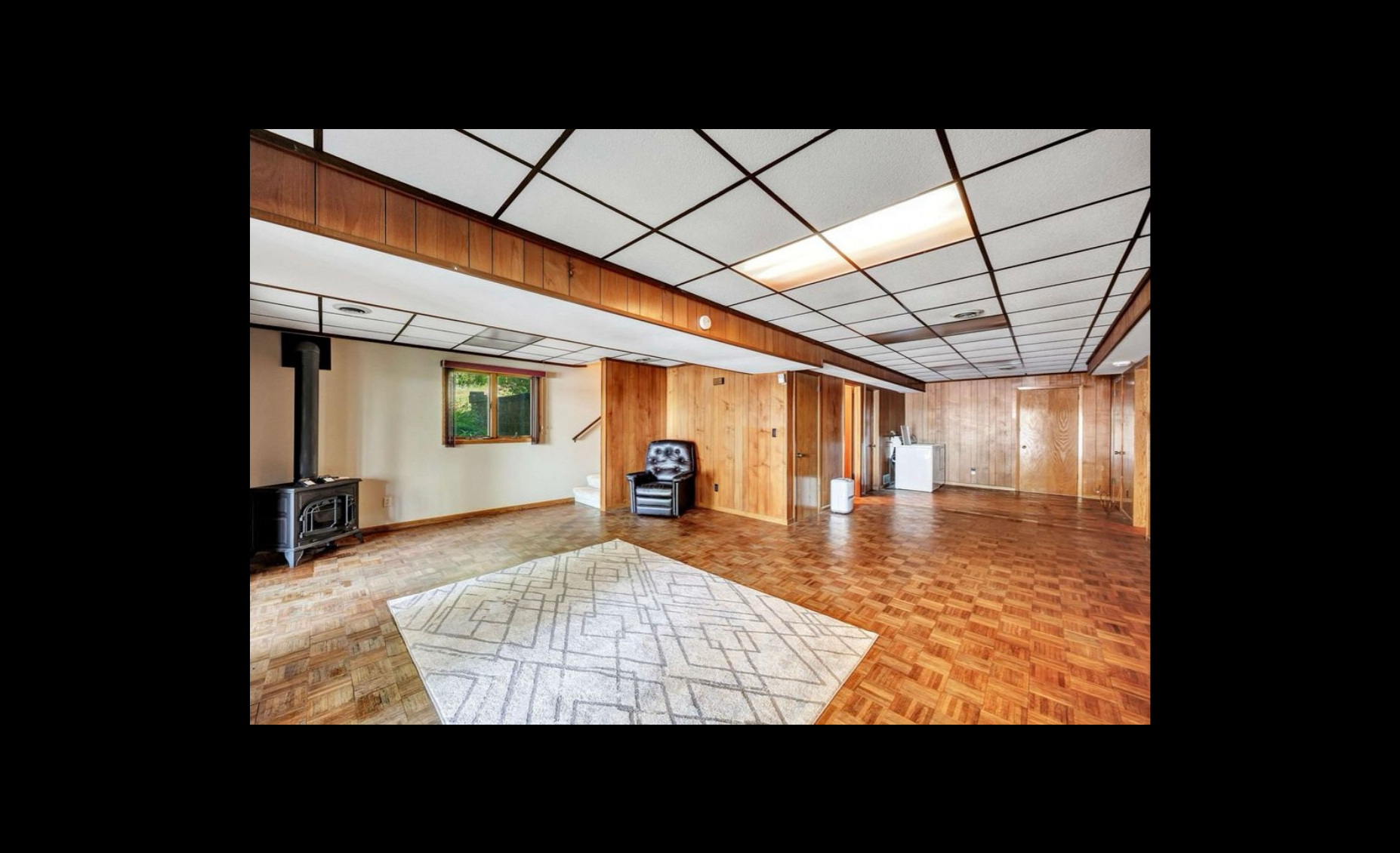
click at [1385, 424] on button at bounding box center [1373, 426] width 53 height 76
